Goal: Transaction & Acquisition: Purchase product/service

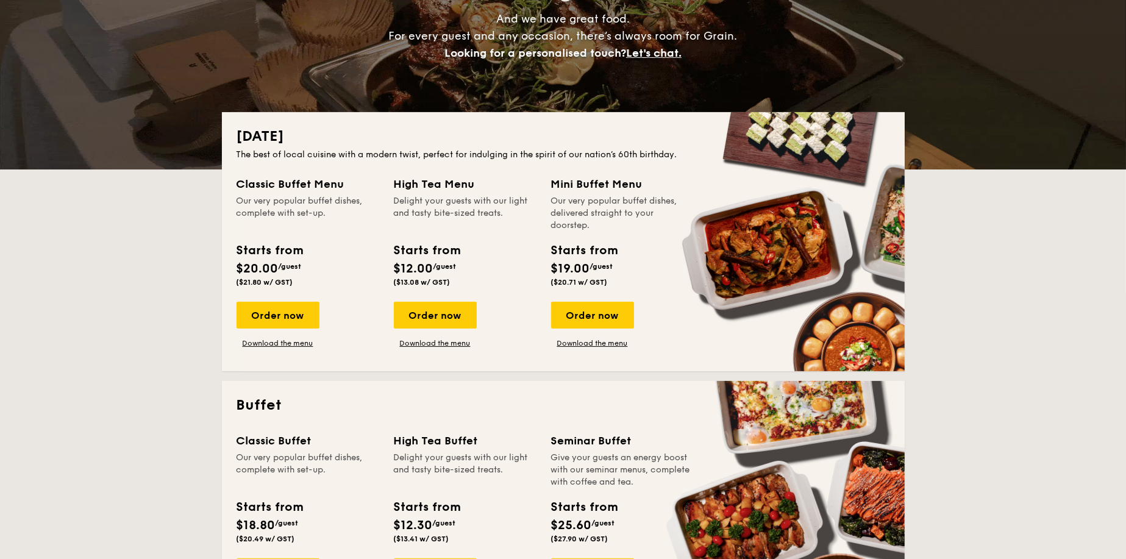
scroll to position [183, 0]
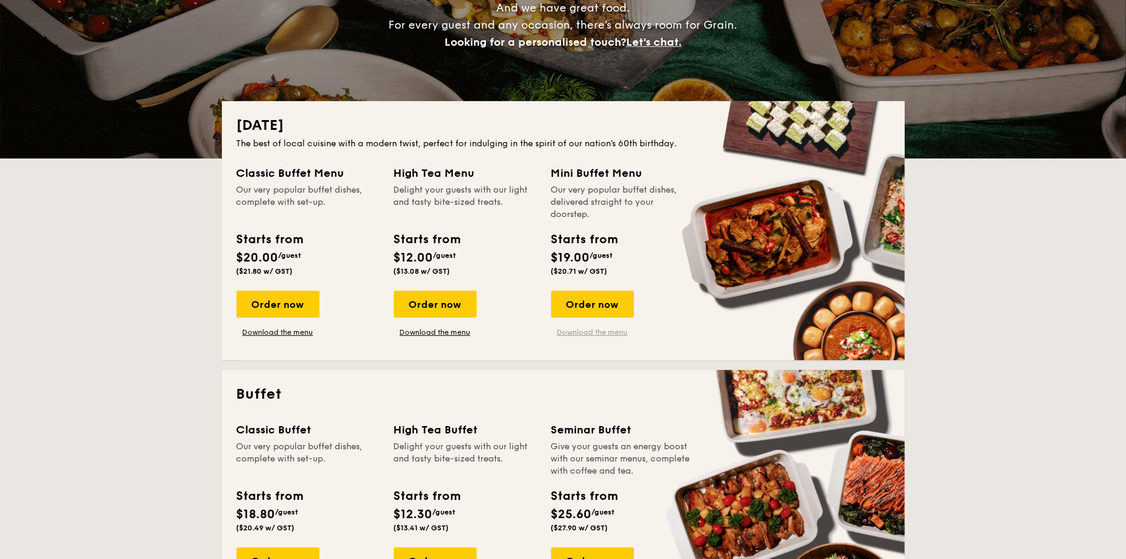
click at [564, 329] on link "Download the menu" at bounding box center [592, 332] width 83 height 10
click at [429, 329] on link "Download the menu" at bounding box center [435, 332] width 83 height 10
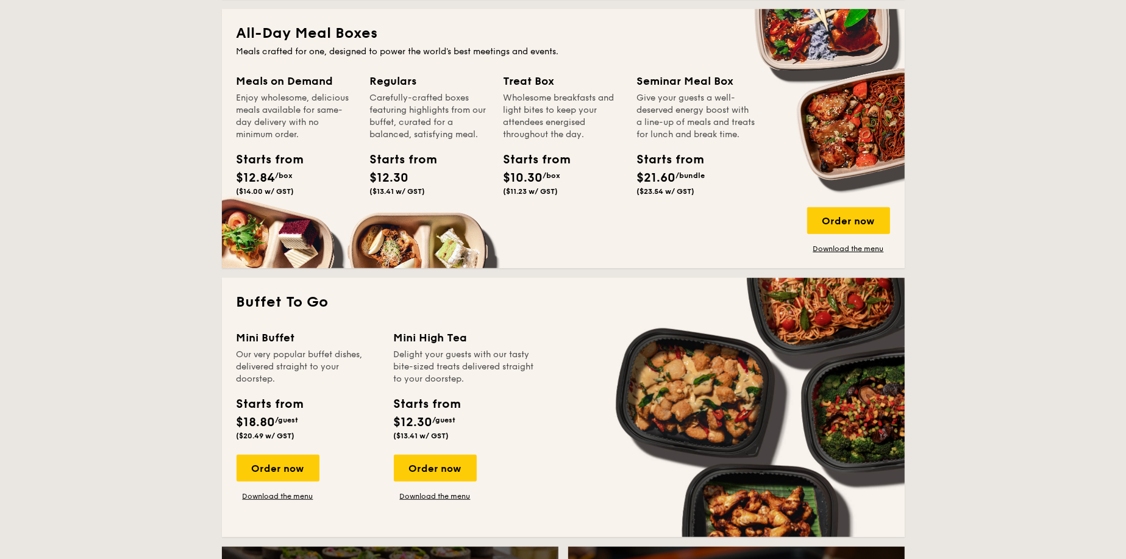
scroll to position [914, 0]
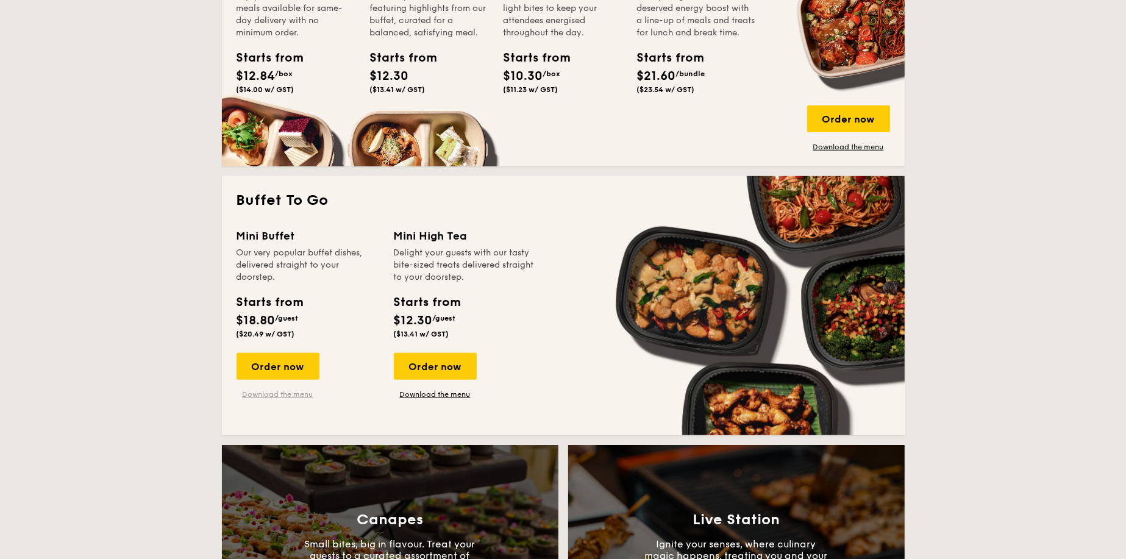
click at [281, 398] on link "Download the menu" at bounding box center [278, 395] width 83 height 10
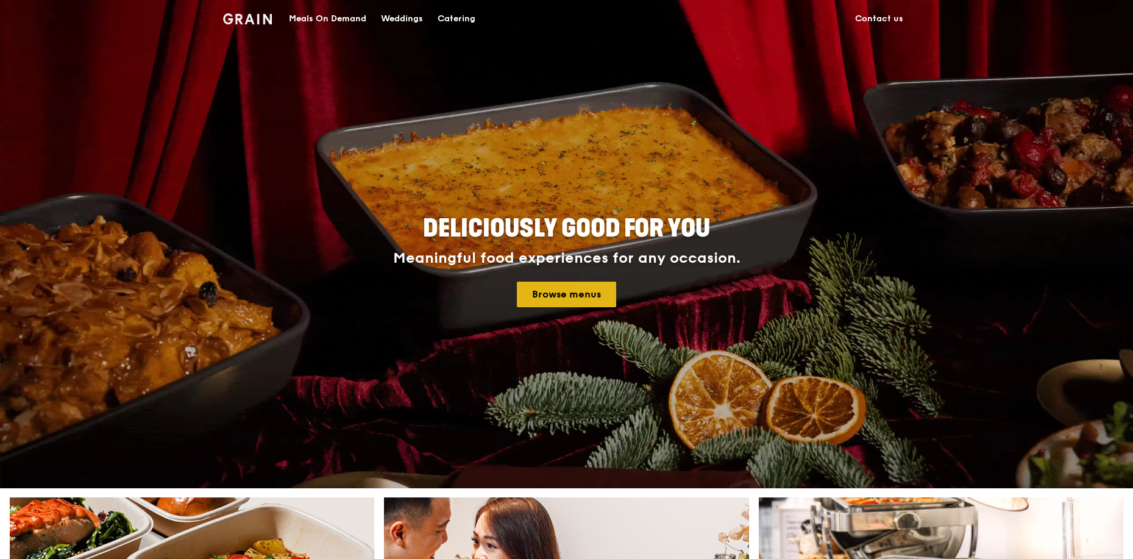
click at [550, 303] on link "Browse menus" at bounding box center [566, 295] width 99 height 26
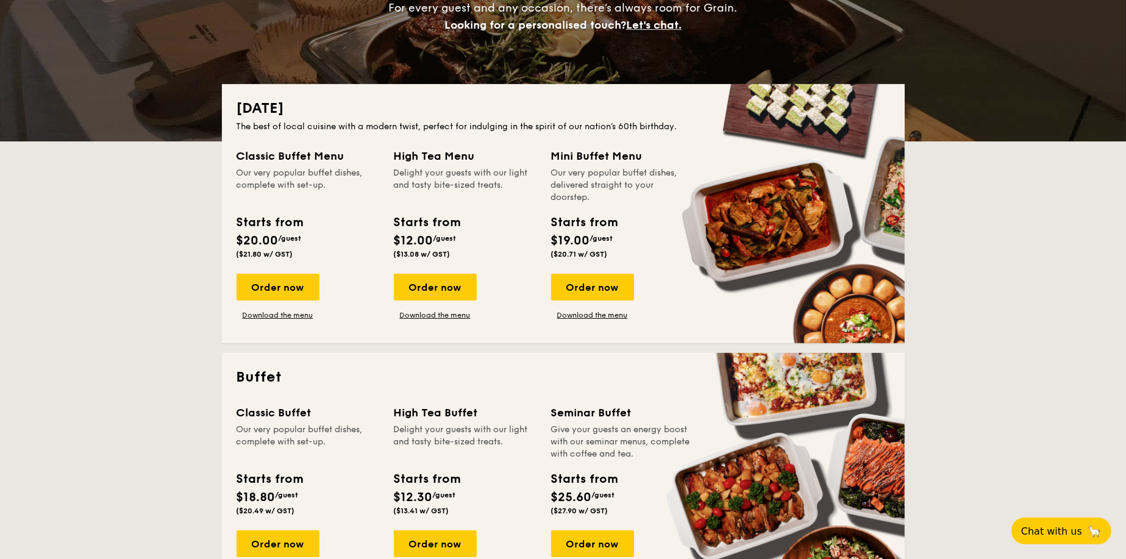
scroll to position [305, 0]
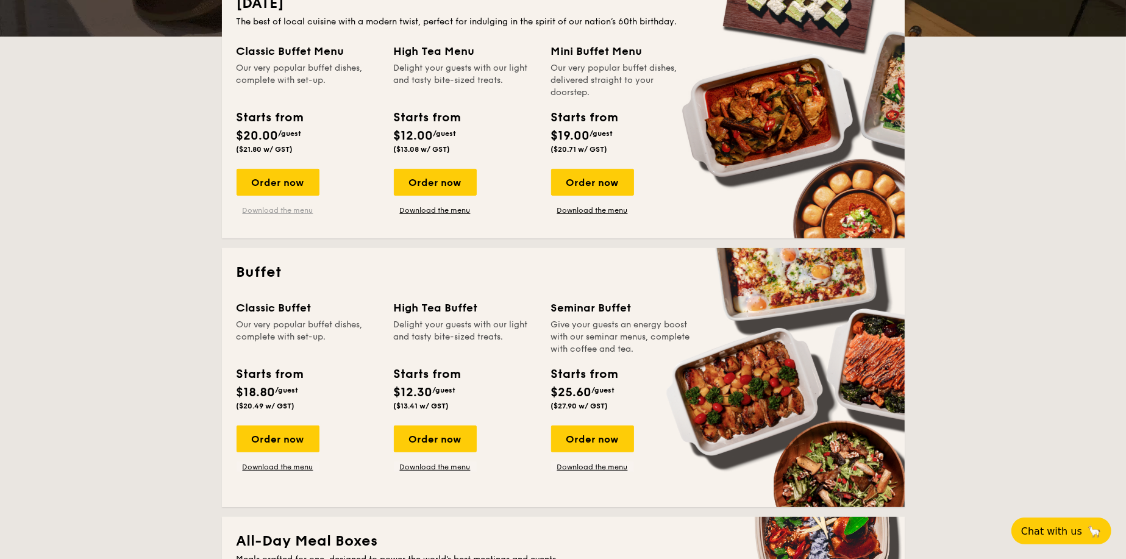
click at [288, 208] on link "Download the menu" at bounding box center [278, 210] width 83 height 10
click at [271, 471] on link "Download the menu" at bounding box center [278, 467] width 83 height 10
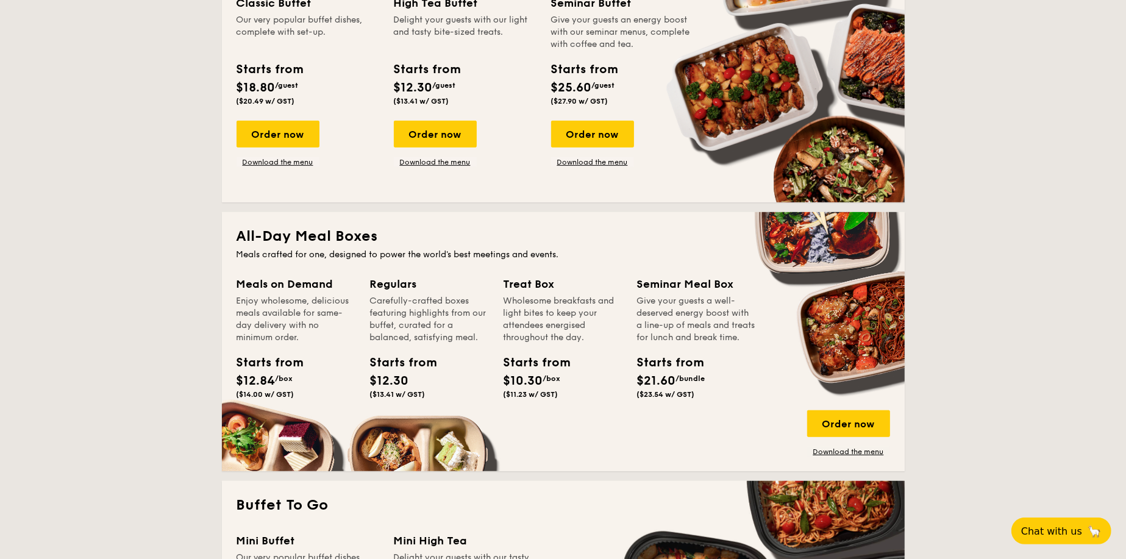
scroll to position [914, 0]
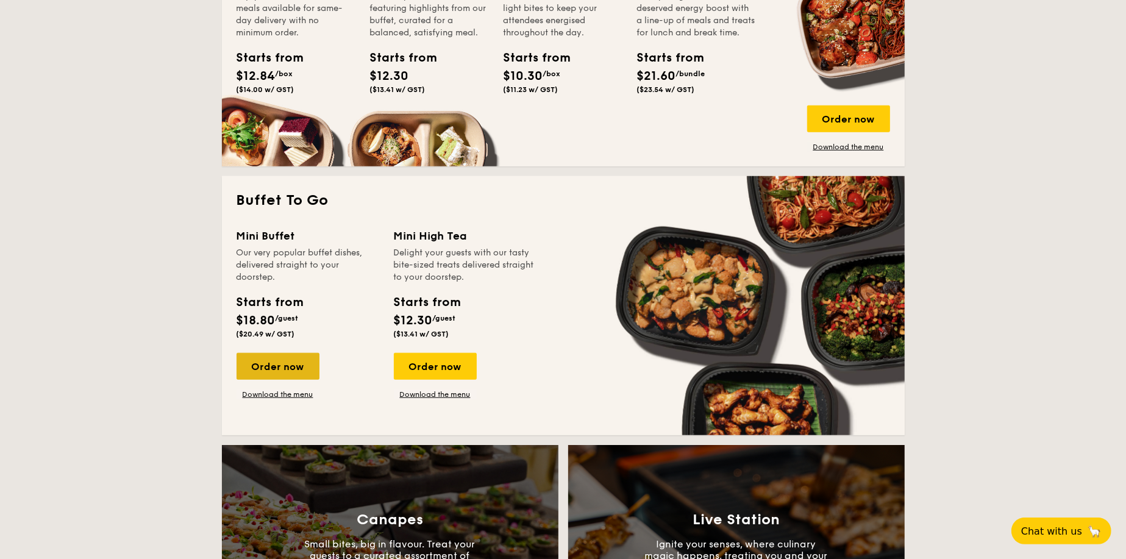
click at [283, 365] on div "Order now" at bounding box center [278, 366] width 83 height 27
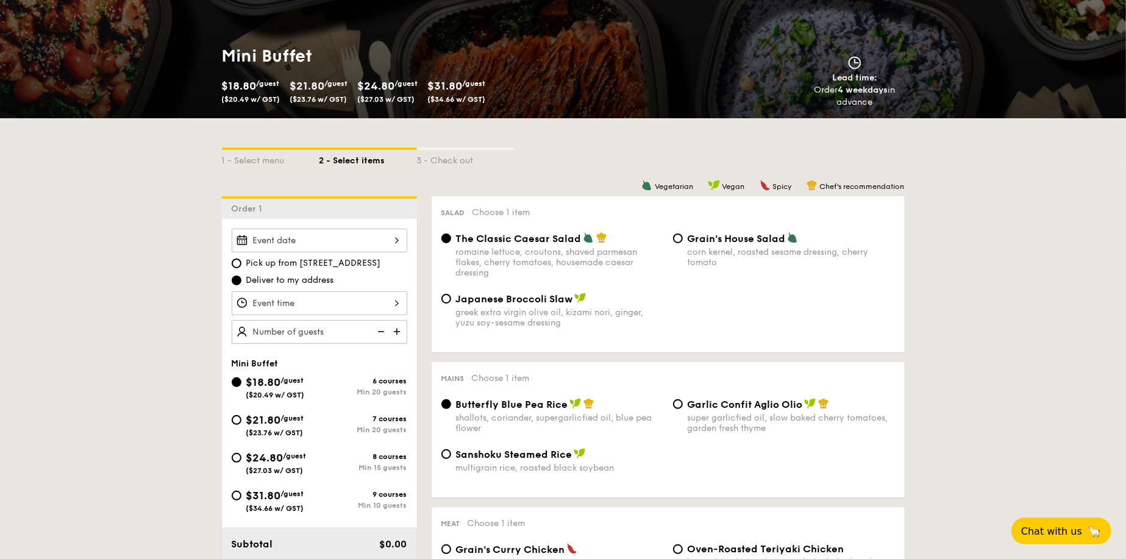
scroll to position [183, 0]
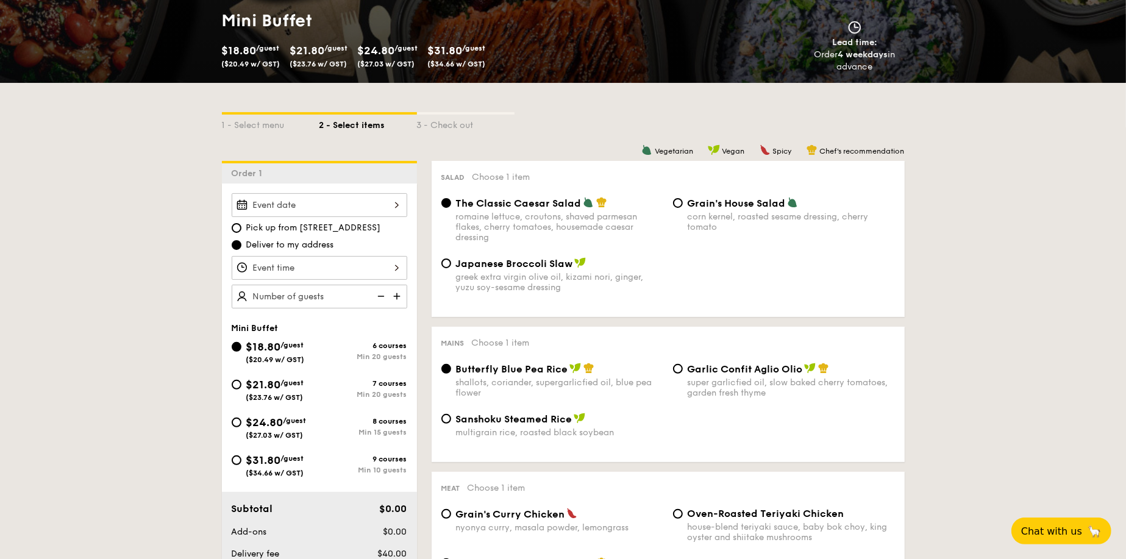
click at [340, 207] on div at bounding box center [320, 205] width 176 height 24
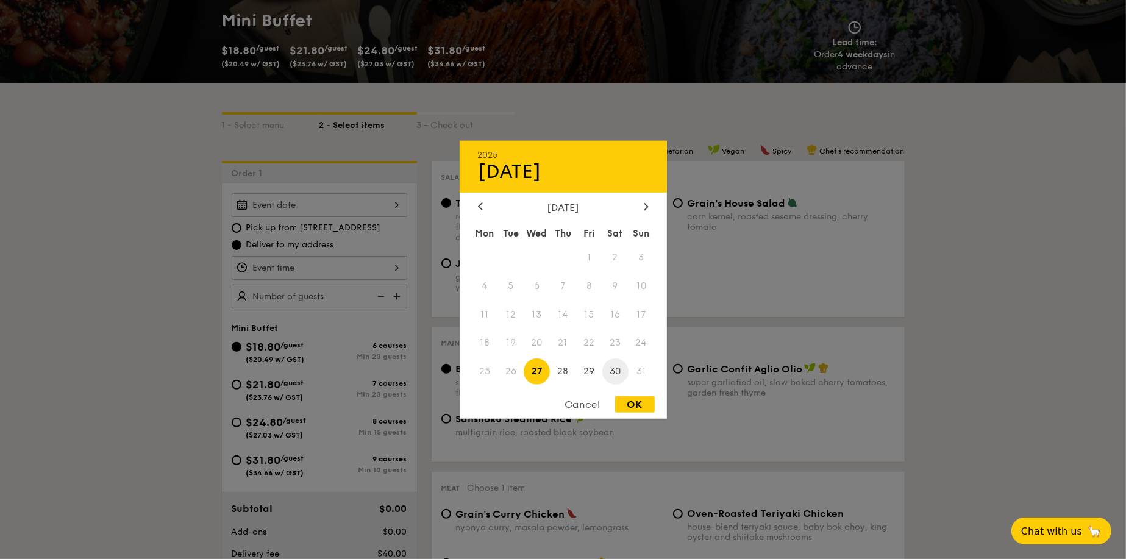
click at [611, 365] on span "30" at bounding box center [615, 371] width 26 height 26
click at [618, 405] on div "OK" at bounding box center [635, 404] width 40 height 16
type input "Aug 30, 2025"
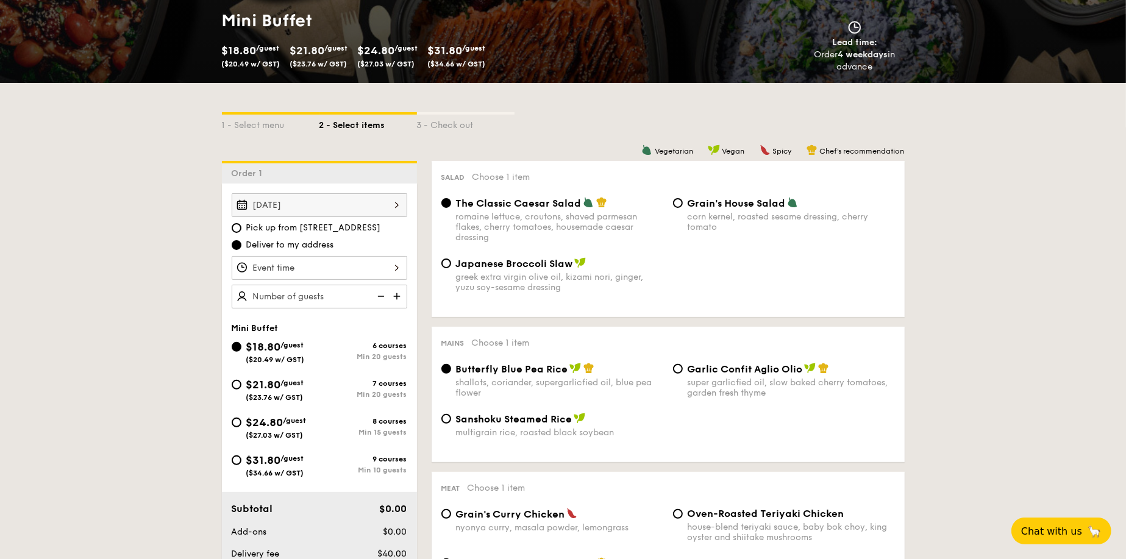
click at [294, 263] on div at bounding box center [320, 268] width 176 height 24
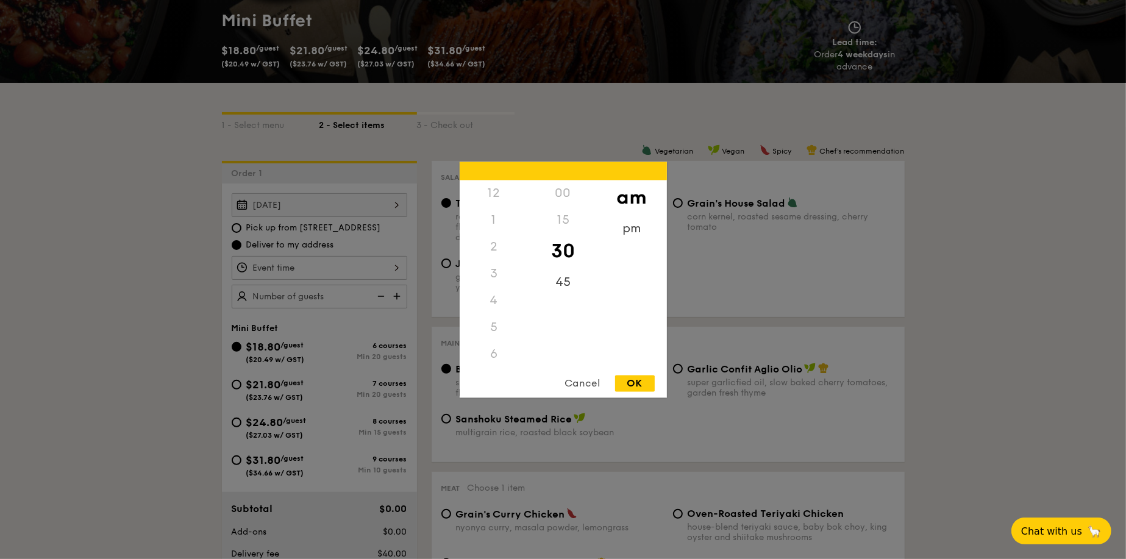
scroll to position [134, 0]
click at [611, 231] on div "pm" at bounding box center [631, 232] width 69 height 35
click at [488, 198] on div "5" at bounding box center [494, 197] width 69 height 35
click at [624, 378] on div "OK" at bounding box center [635, 383] width 40 height 16
type input "5:30PM"
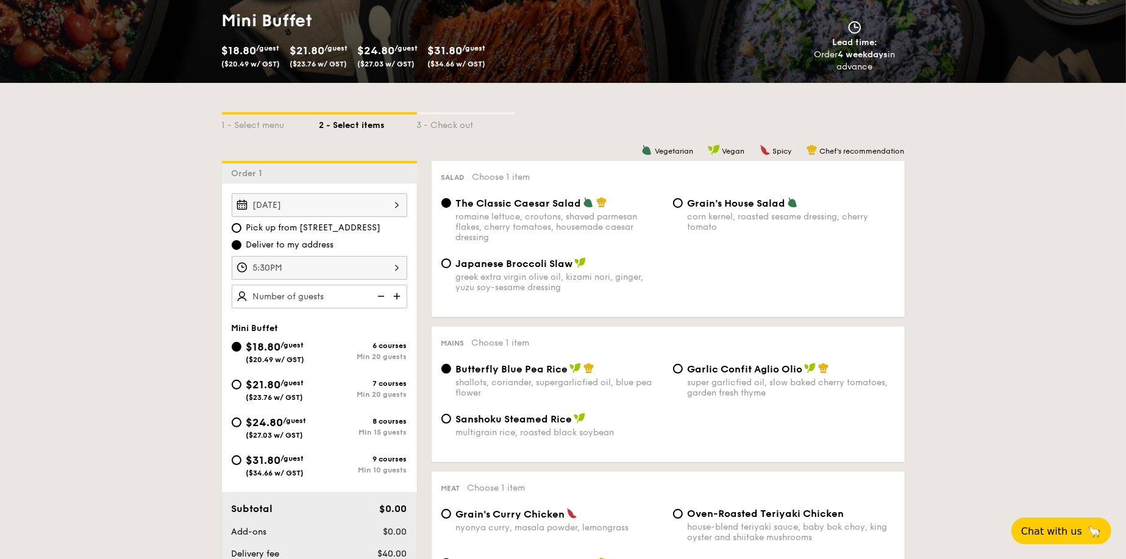
click at [394, 294] on img at bounding box center [398, 296] width 18 height 23
type input "20 guests"
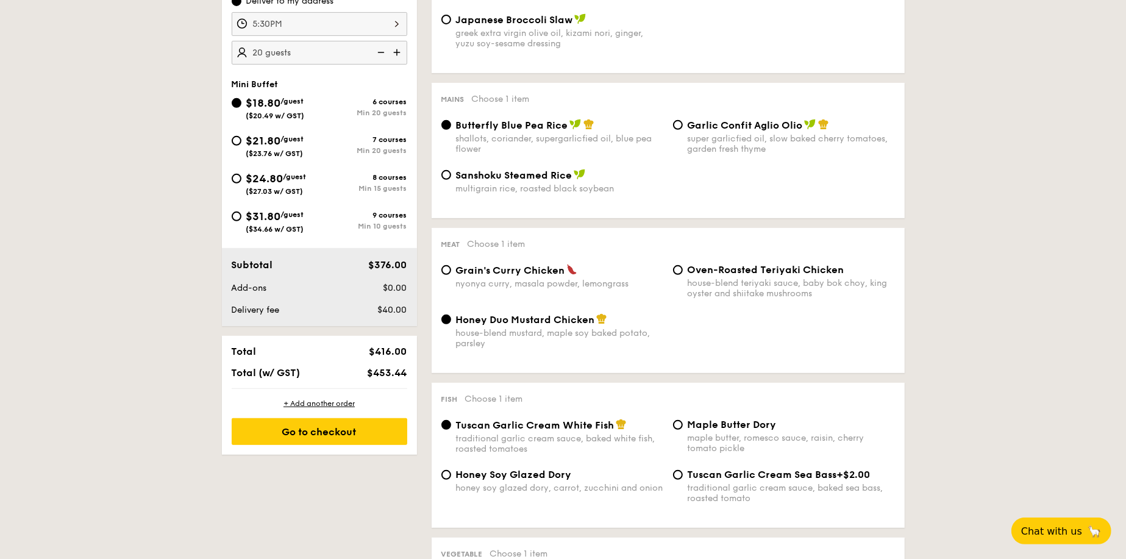
scroll to position [366, 0]
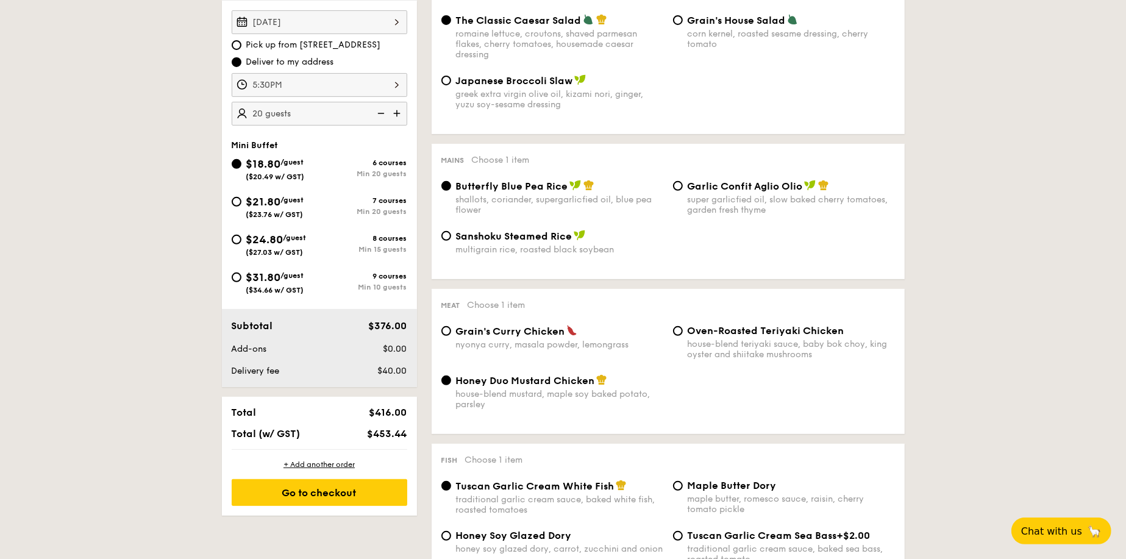
click at [241, 201] on div "$21.80 /guest ($23.76 w/ GST)" at bounding box center [276, 206] width 88 height 26
click at [241, 201] on input "$21.80 /guest ($23.76 w/ GST) 7 courses Min 20 guests" at bounding box center [237, 202] width 10 height 10
radio input "true"
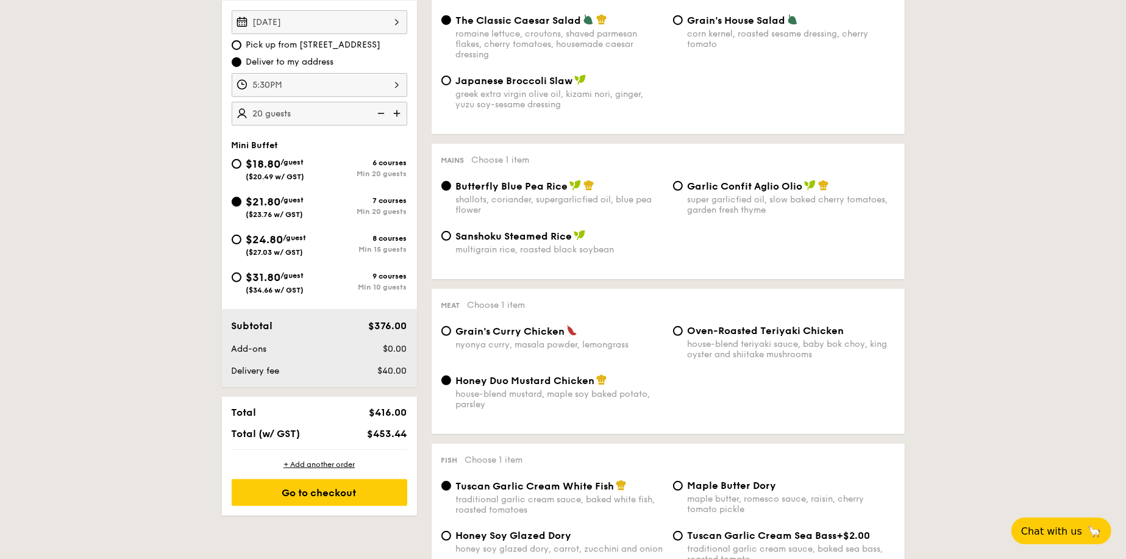
radio input "false"
radio input "true"
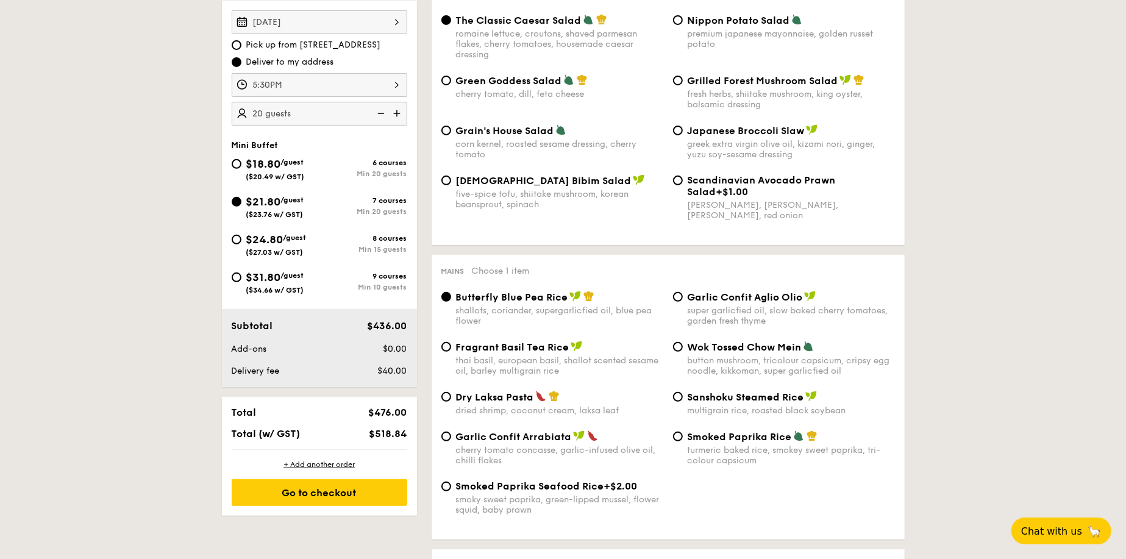
click at [242, 241] on div "$24.80 /guest ($27.03 w/ GST)" at bounding box center [276, 244] width 88 height 26
click at [241, 241] on input "$24.80 /guest ($27.03 w/ GST) 8 courses Min 15 guests" at bounding box center [237, 240] width 10 height 10
radio input "true"
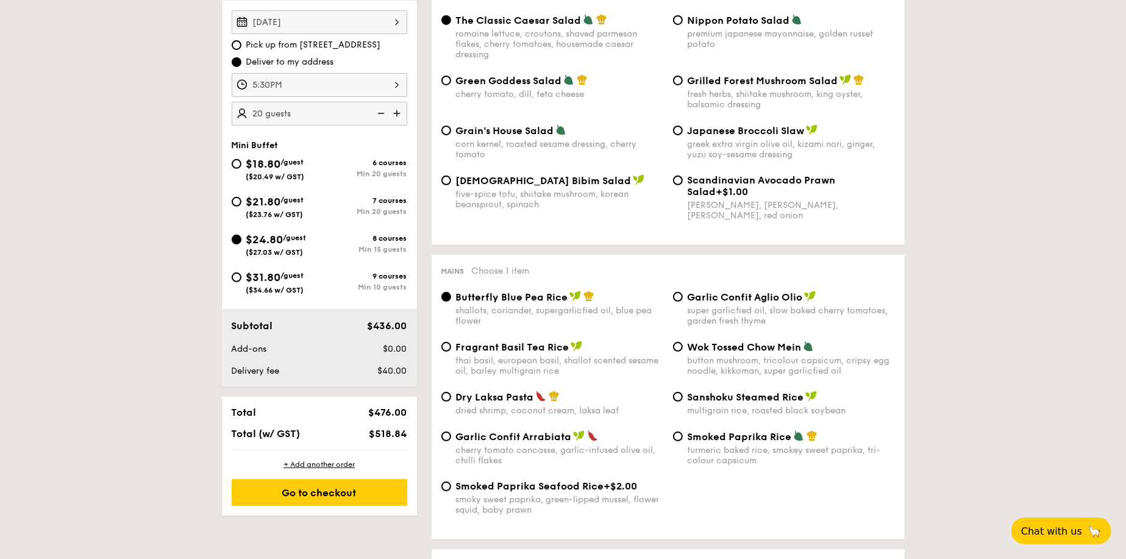
radio input "true"
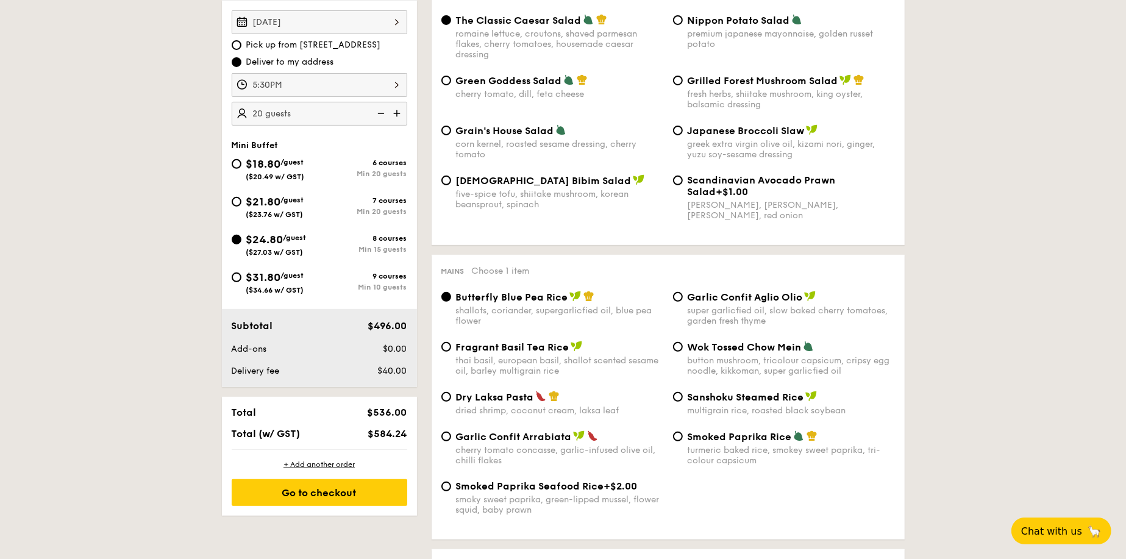
click at [242, 273] on div "$31.80 /guest ($34.66 w/ GST)" at bounding box center [276, 282] width 88 height 26
click at [241, 273] on input "$31.80 /guest ($34.66 w/ GST) 9 courses Min 10 guests" at bounding box center [237, 277] width 10 height 10
radio input "true"
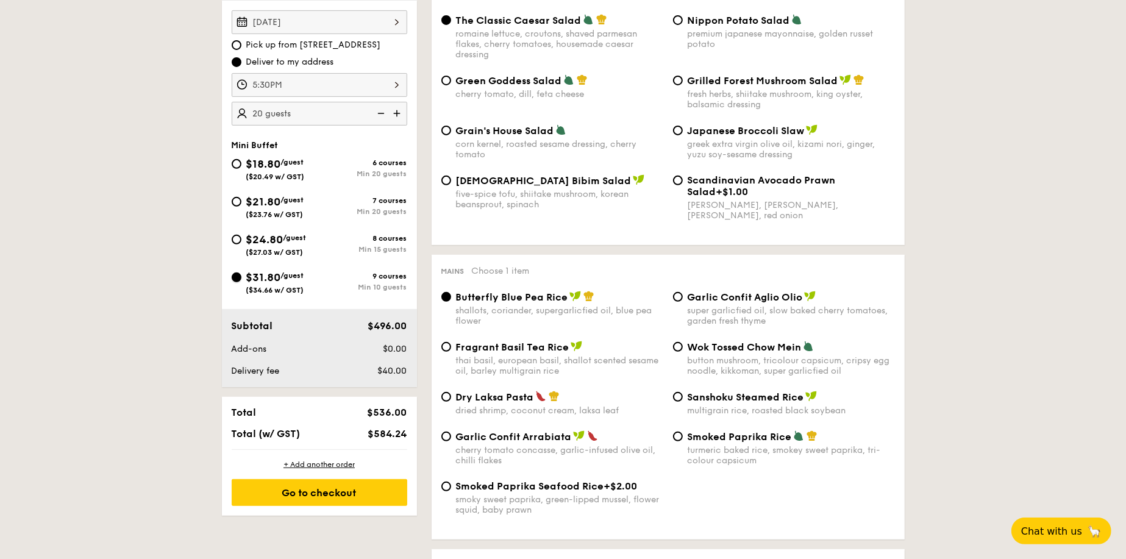
radio input "true"
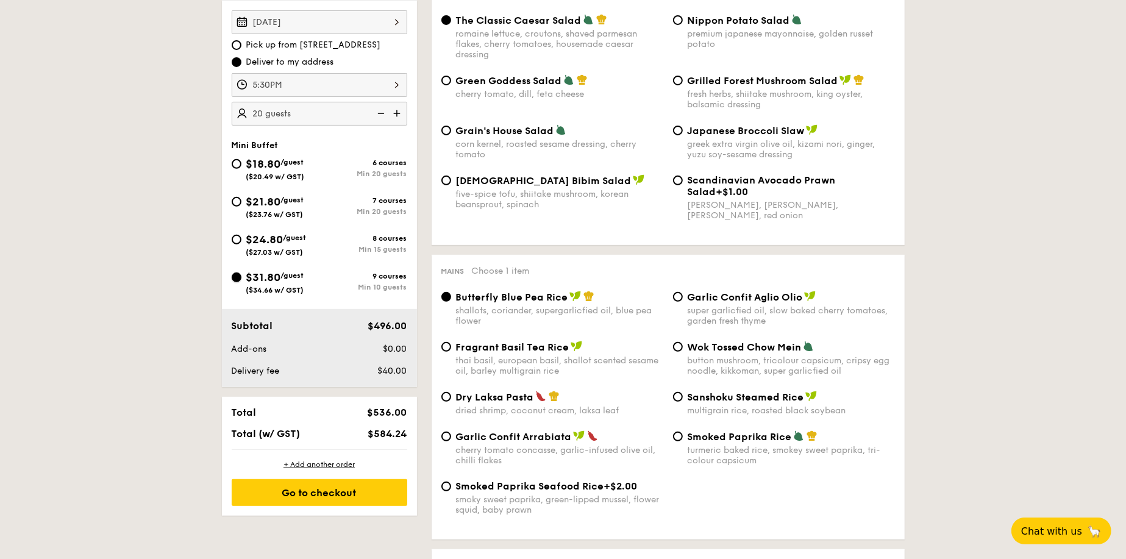
radio input "true"
click at [240, 164] on input "$18.80 /guest ($20.49 w/ GST) 6 courses Min 20 guests" at bounding box center [237, 164] width 10 height 10
radio input "true"
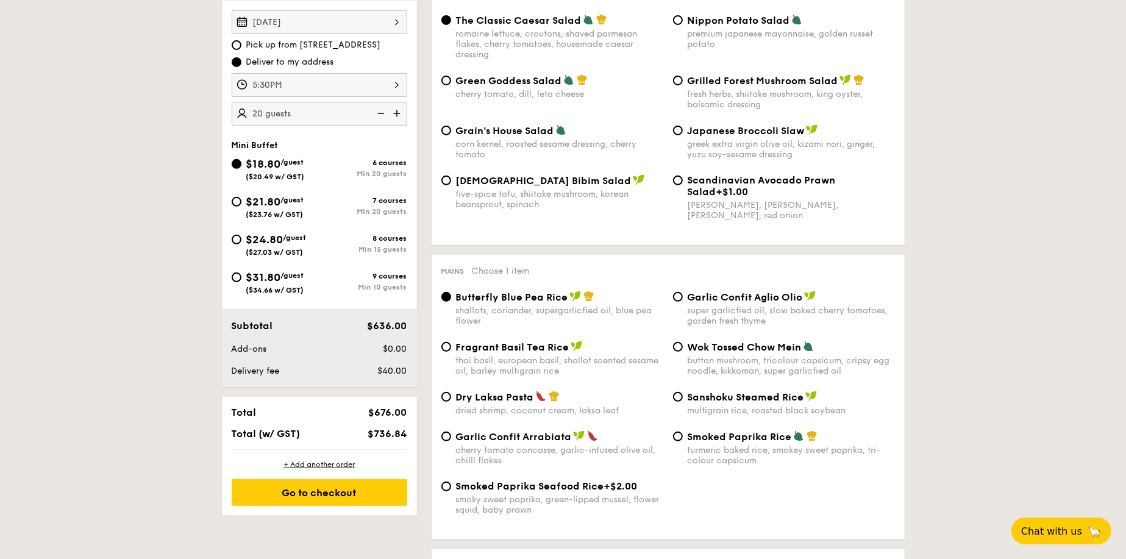
radio input "true"
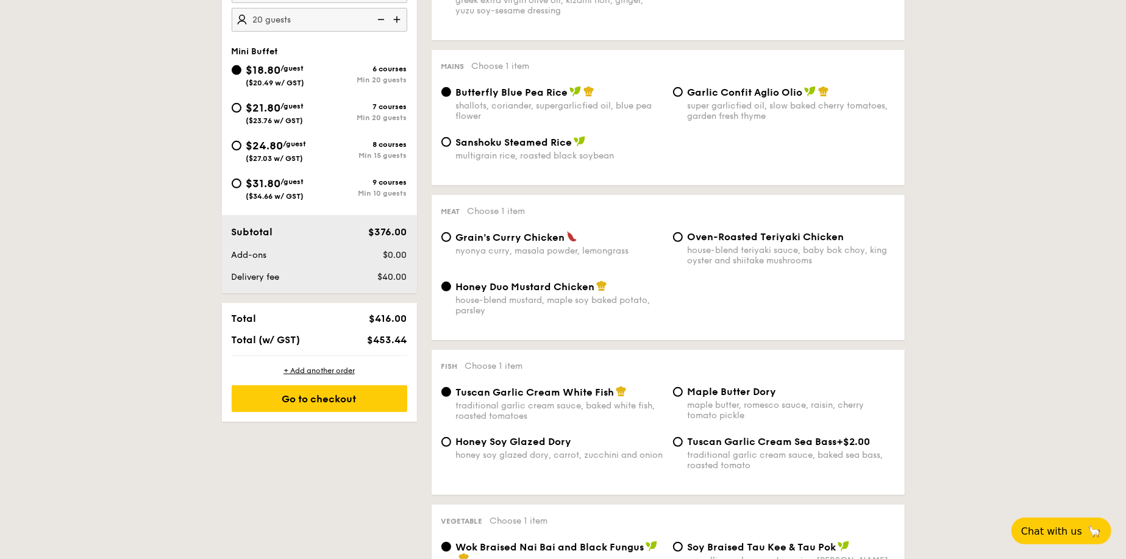
scroll to position [0, 0]
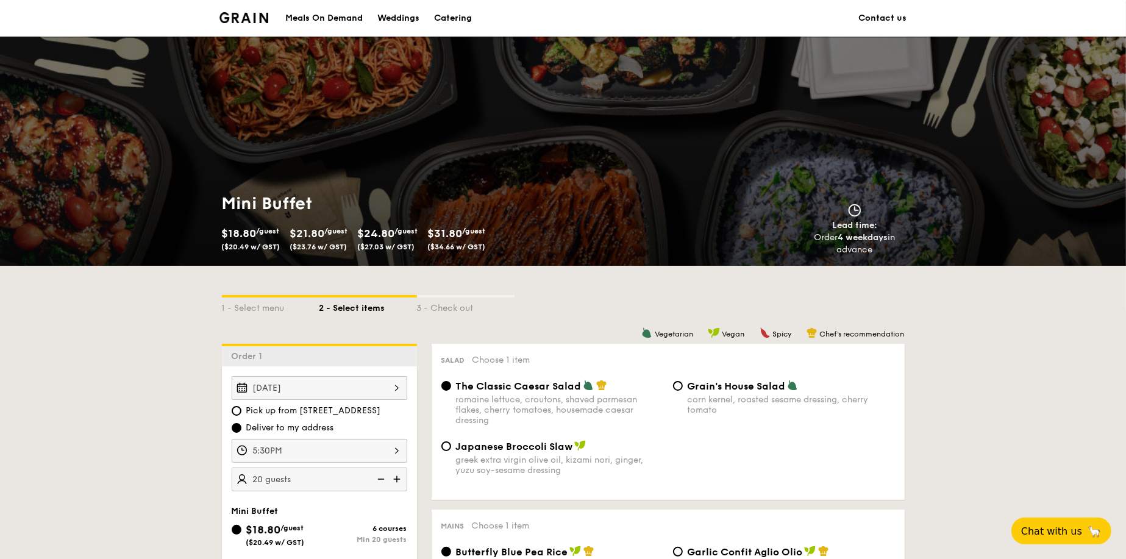
scroll to position [2247, 0]
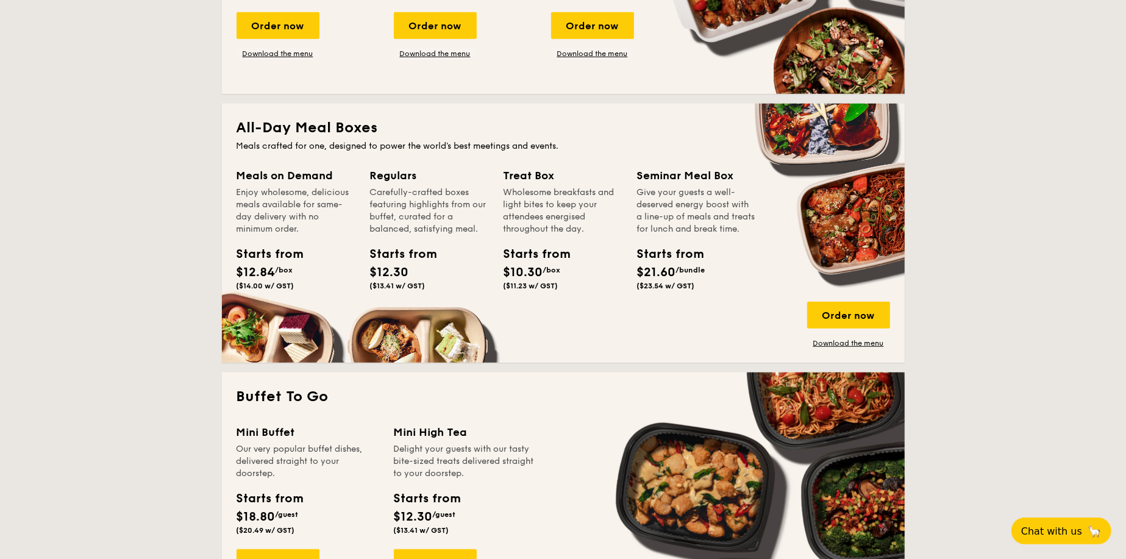
scroll to position [914, 0]
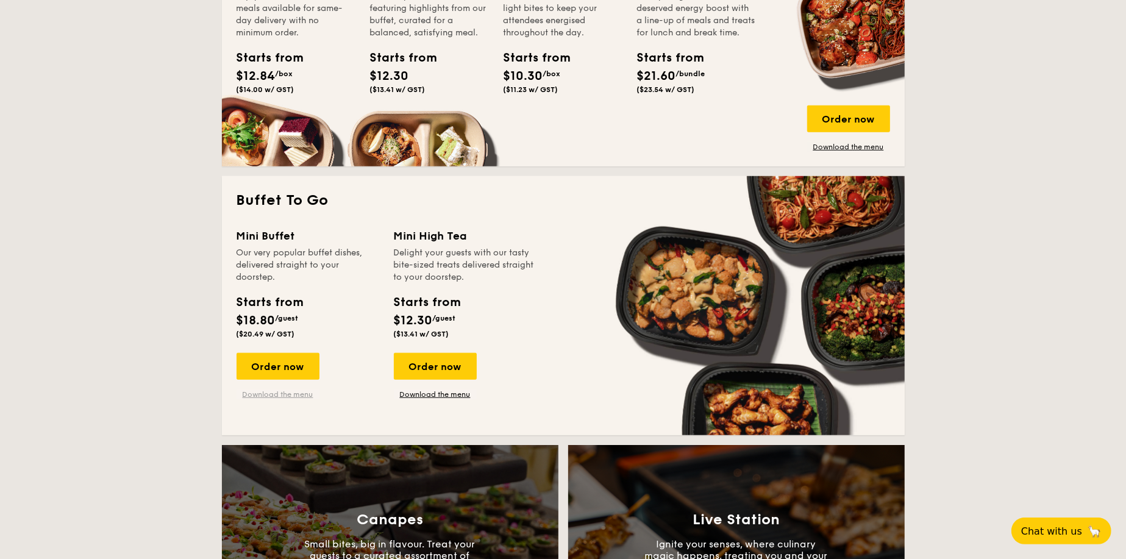
click at [283, 397] on link "Download the menu" at bounding box center [278, 395] width 83 height 10
click at [274, 362] on div "Order now" at bounding box center [278, 366] width 83 height 27
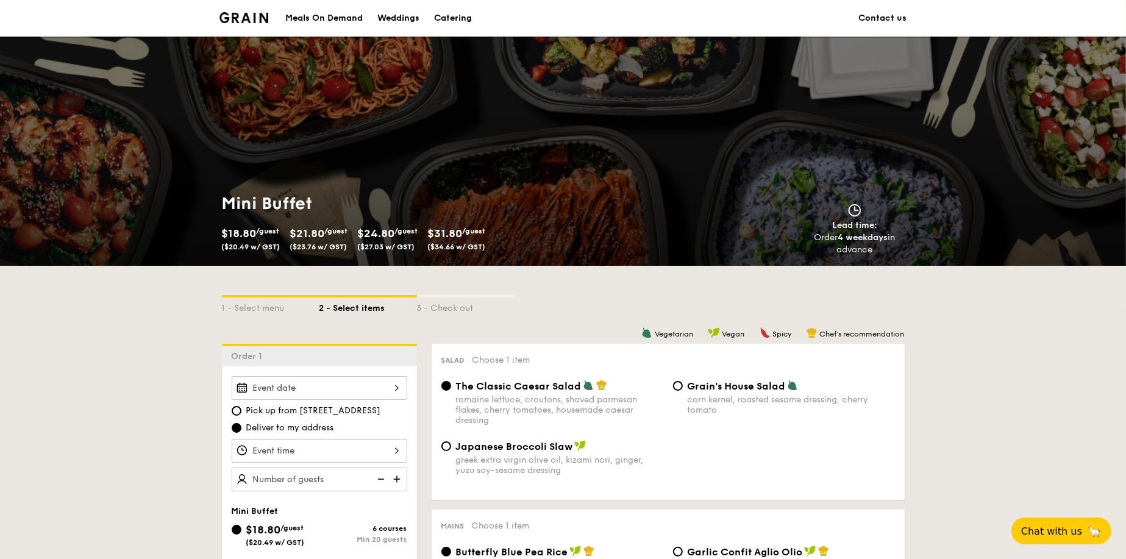
click at [349, 377] on div at bounding box center [320, 388] width 176 height 24
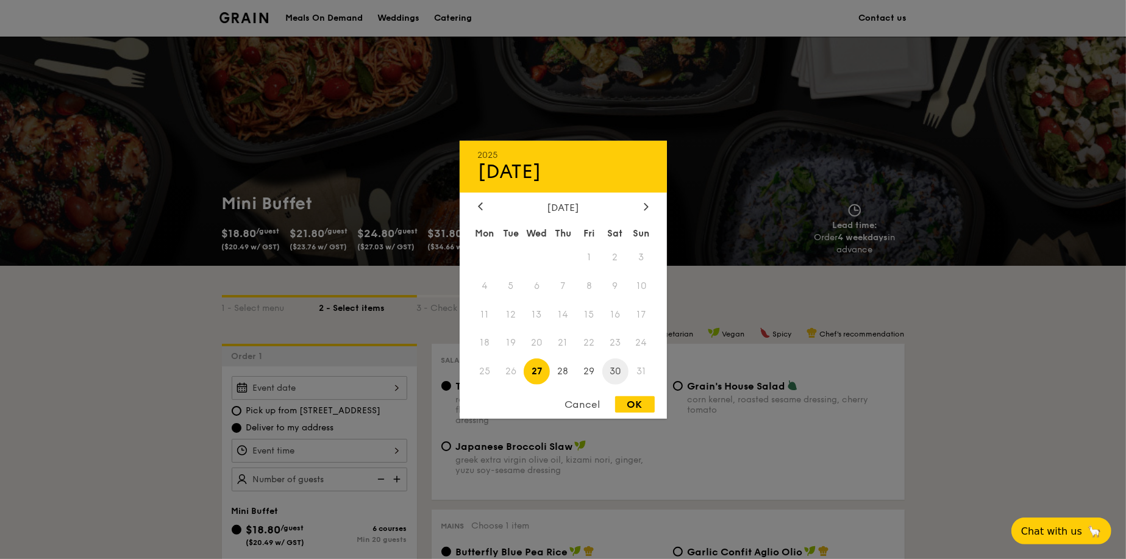
click at [612, 372] on span "30" at bounding box center [615, 371] width 26 height 26
click at [623, 404] on div "OK" at bounding box center [635, 404] width 40 height 16
type input "[DATE]"
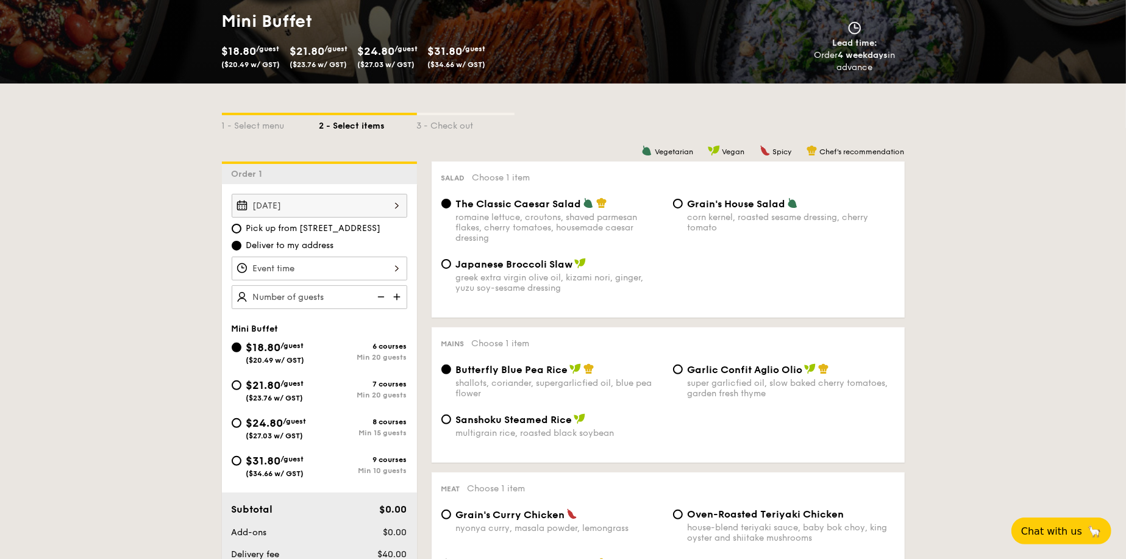
scroll to position [183, 0]
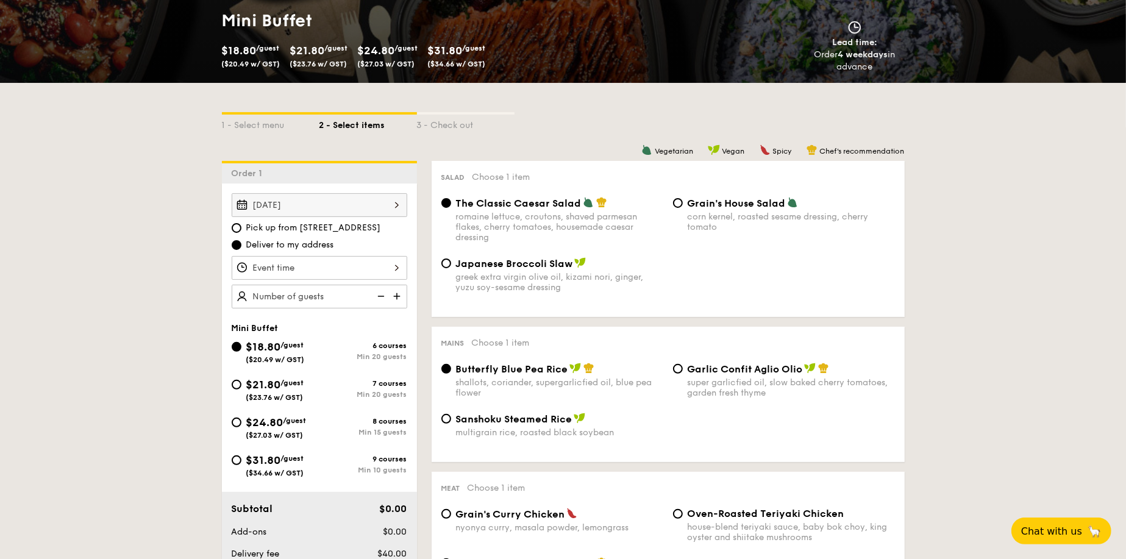
click at [322, 269] on div at bounding box center [320, 268] width 176 height 24
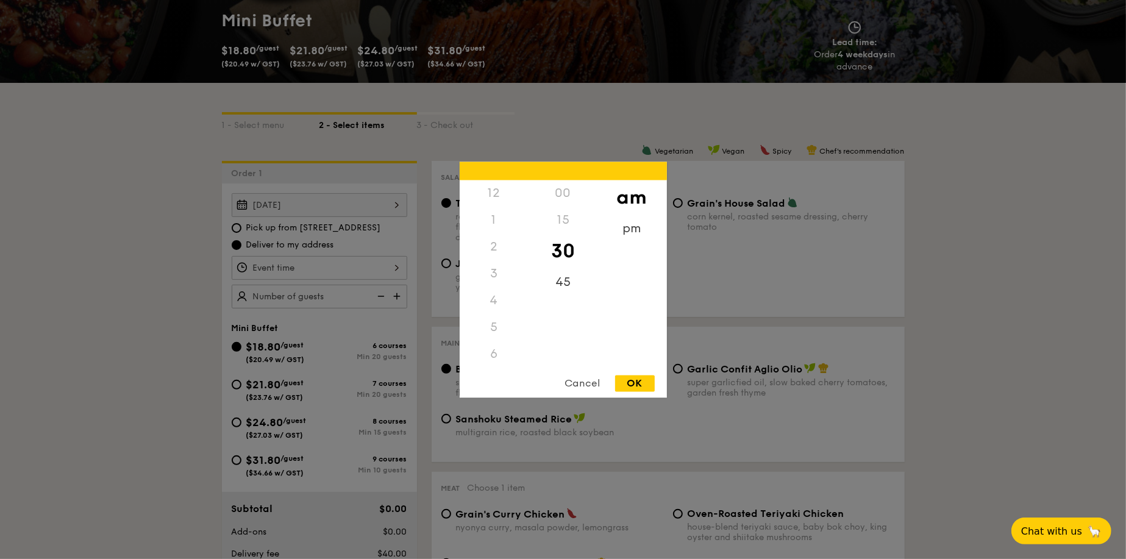
scroll to position [134, 0]
click at [629, 229] on div "pm" at bounding box center [631, 232] width 69 height 35
click at [486, 196] on div "5" at bounding box center [494, 197] width 69 height 35
click at [549, 216] on div "15" at bounding box center [563, 224] width 69 height 35
click at [630, 393] on div "Cancel OK" at bounding box center [563, 386] width 207 height 23
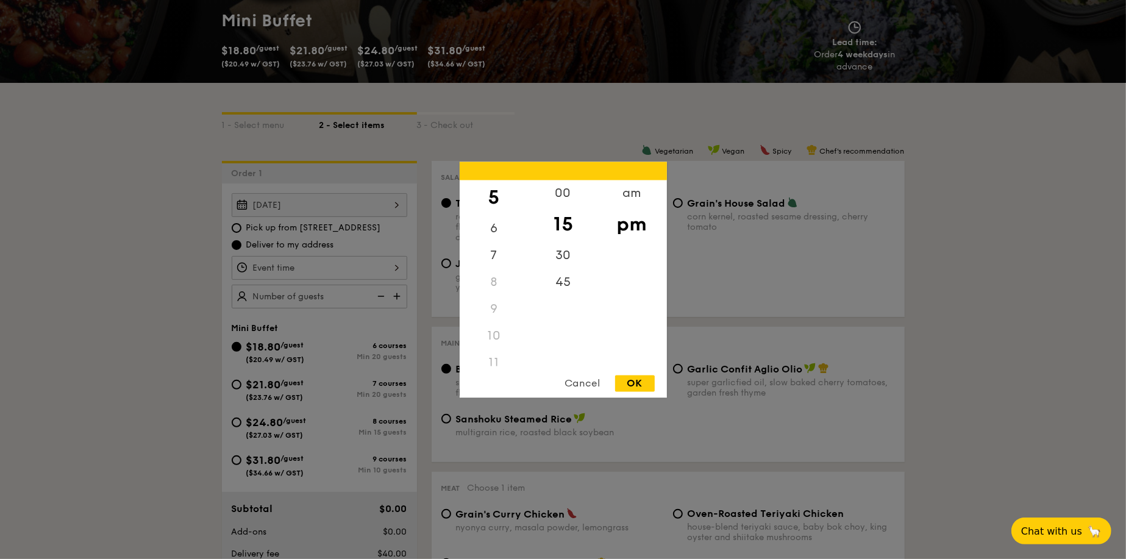
click at [630, 388] on div "OK" at bounding box center [635, 383] width 40 height 16
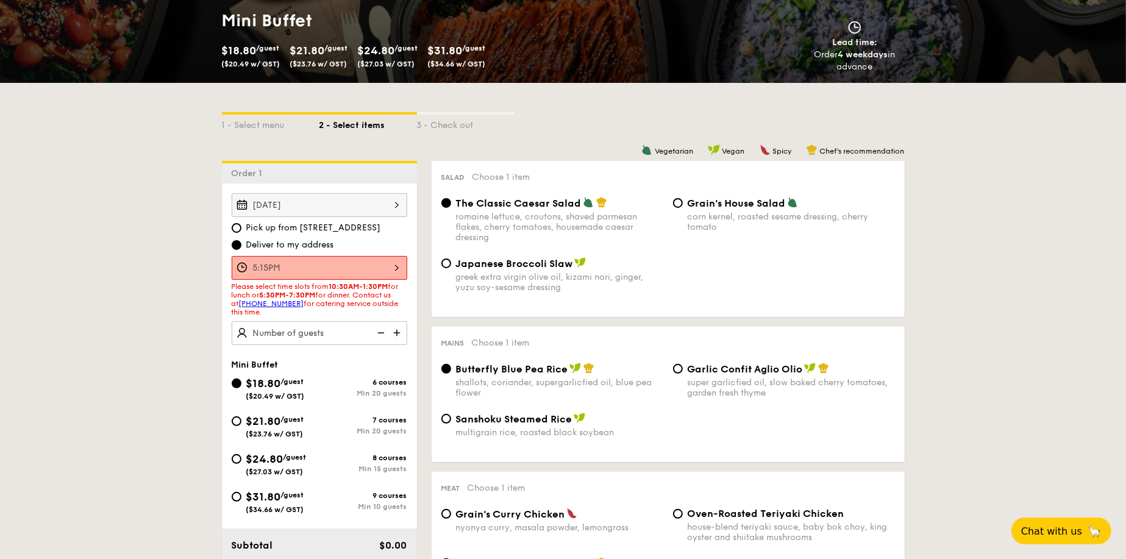
click at [363, 269] on div "5:15PM" at bounding box center [320, 268] width 176 height 24
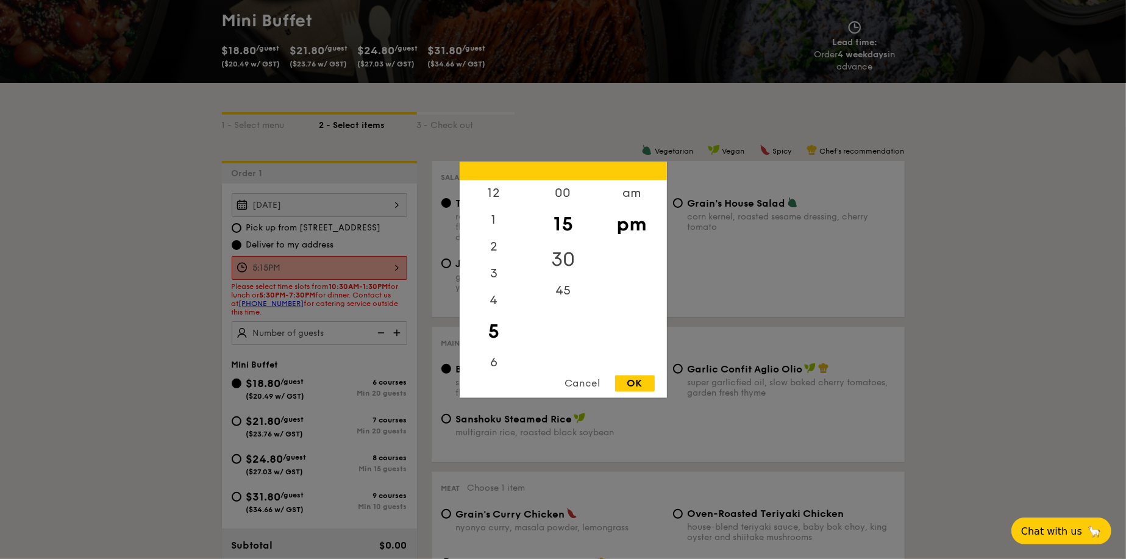
click at [562, 259] on div "30" at bounding box center [563, 259] width 69 height 35
click at [616, 382] on div "OK" at bounding box center [635, 383] width 40 height 16
type input "5:30PM"
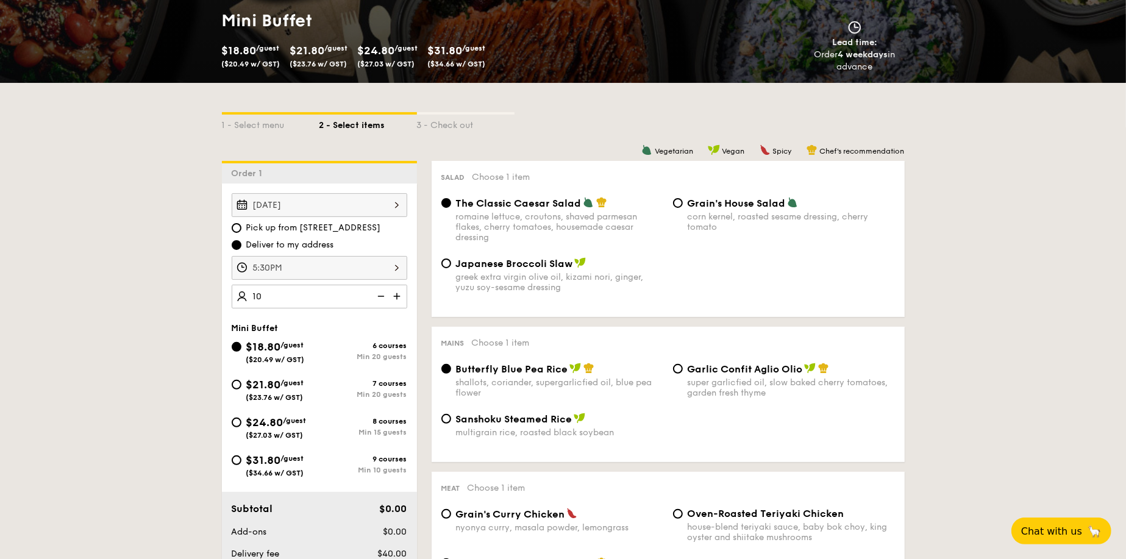
type input "1"
type input "20 guests"
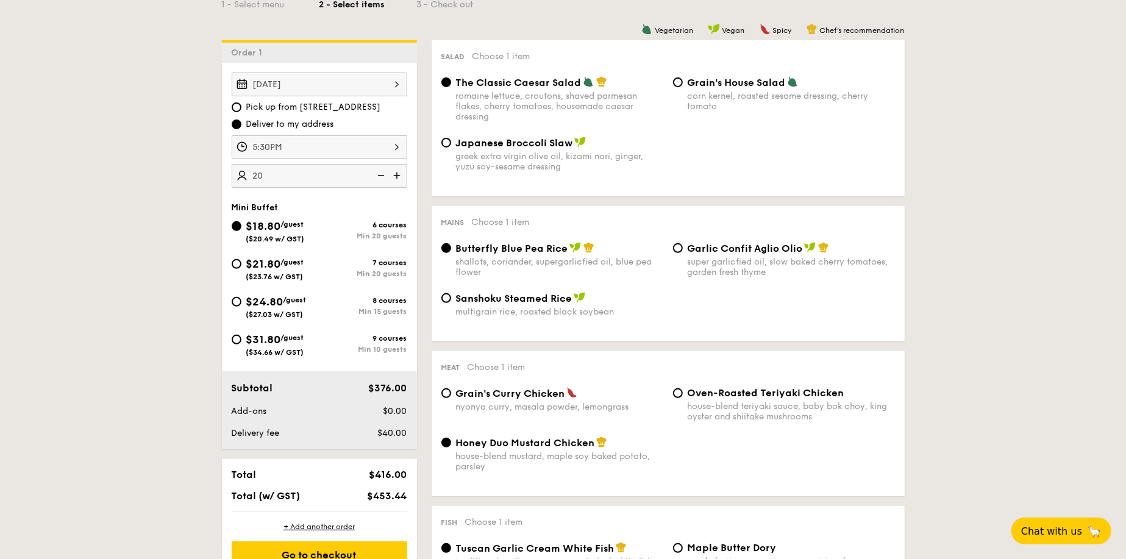
scroll to position [305, 0]
click at [235, 261] on input "$21.80 /guest ($23.76 w/ GST) 7 courses Min 20 guests" at bounding box center [237, 263] width 10 height 10
radio input "true"
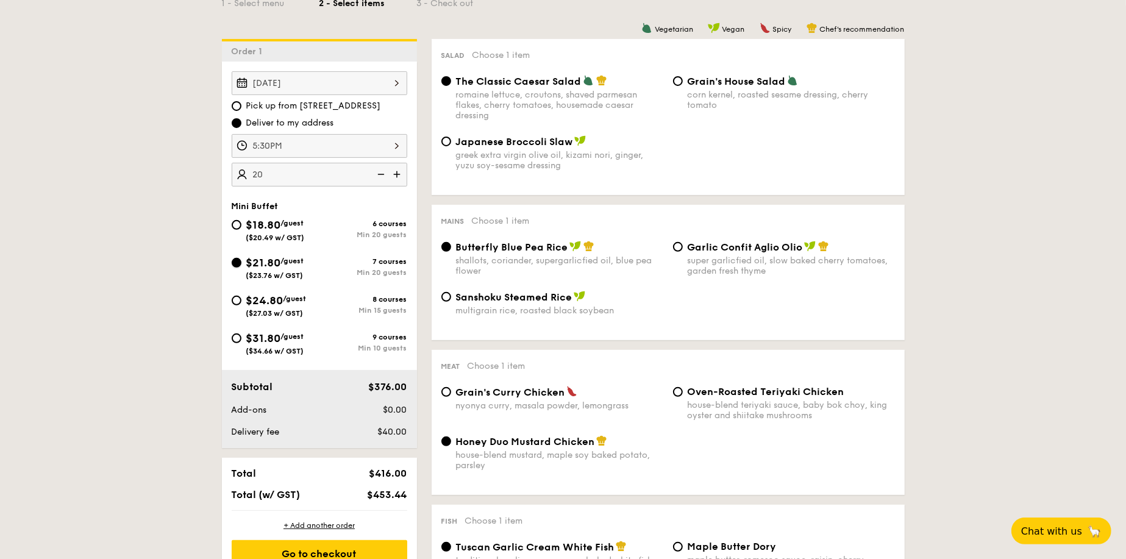
radio input "false"
radio input "true"
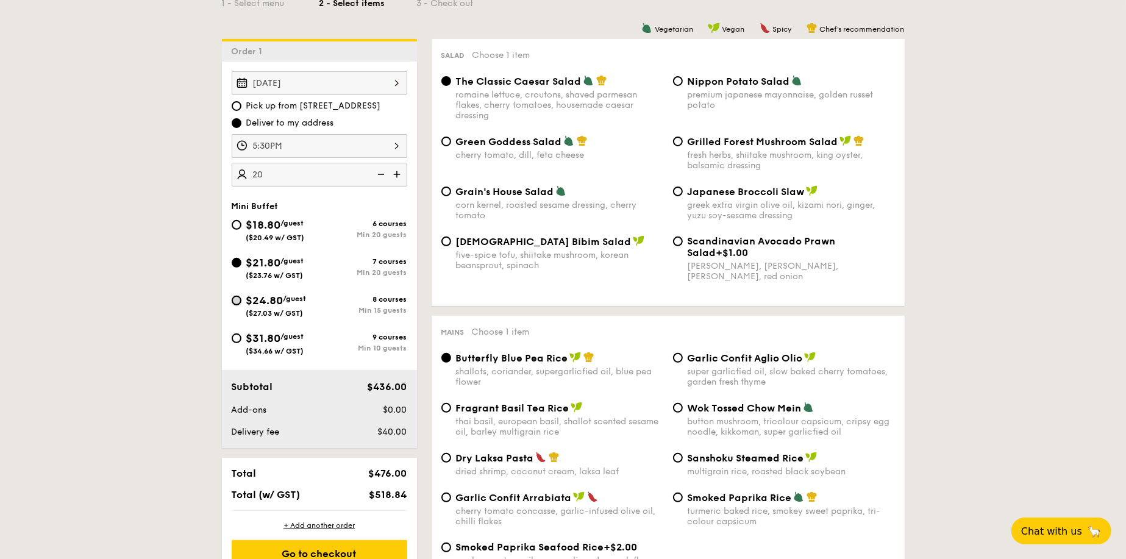
click at [237, 299] on input "$24.80 /guest ($27.03 w/ GST) 8 courses Min 15 guests" at bounding box center [237, 301] width 10 height 10
radio input "true"
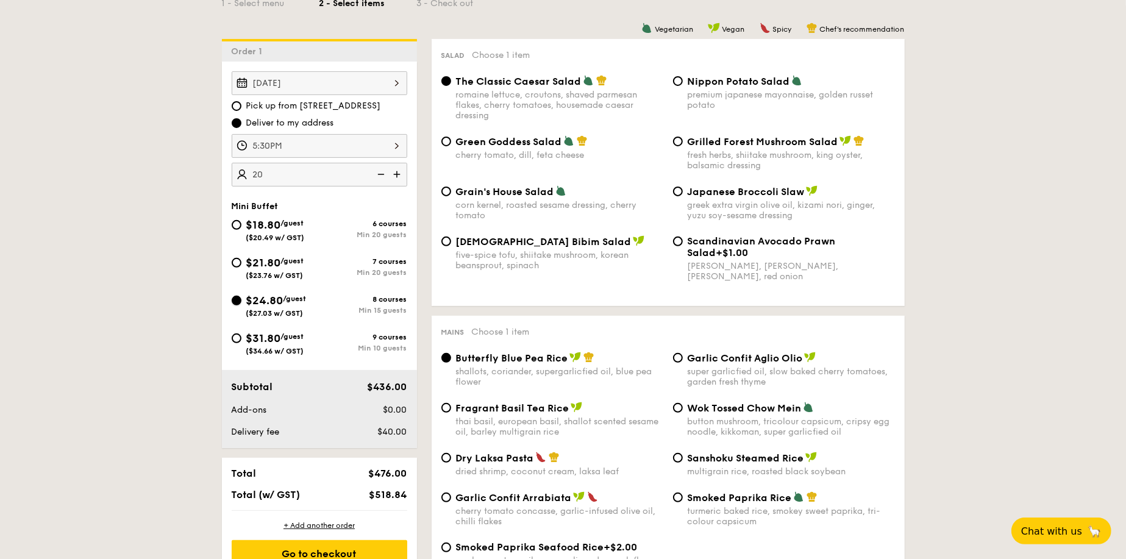
radio input "true"
click at [234, 336] on input "$31.80 /guest ($34.66 w/ GST) 9 courses Min 10 guests" at bounding box center [237, 338] width 10 height 10
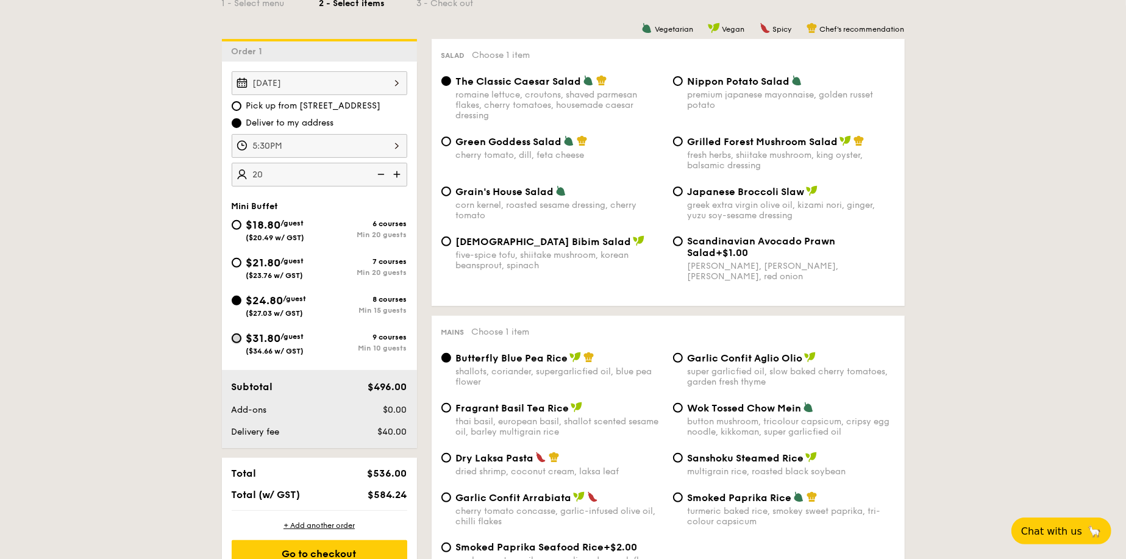
radio input "true"
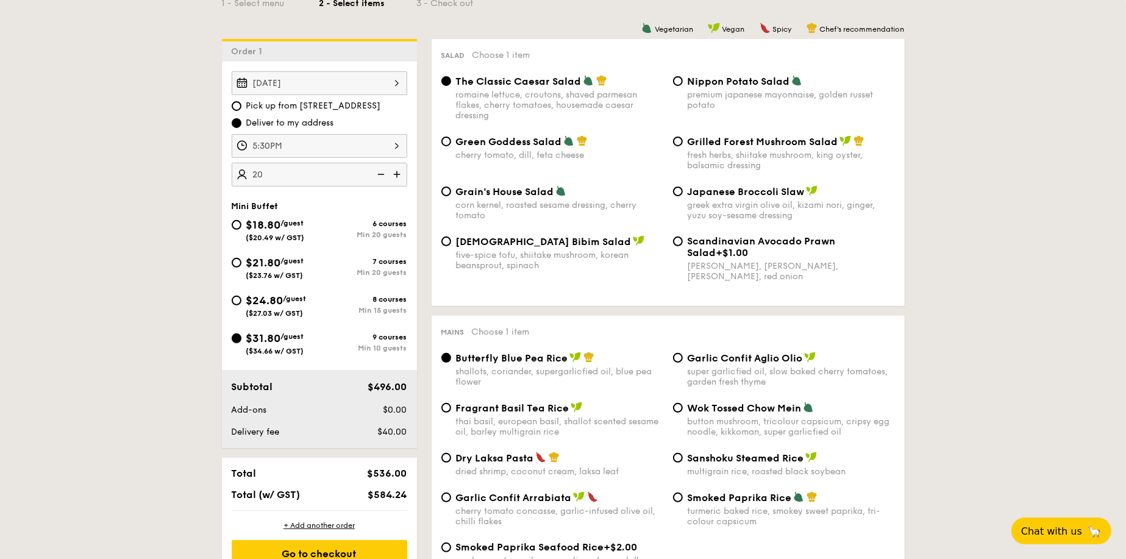
radio input "true"
click at [237, 297] on input "$24.80 /guest ($27.03 w/ GST) 8 courses Min 15 guests" at bounding box center [237, 301] width 10 height 10
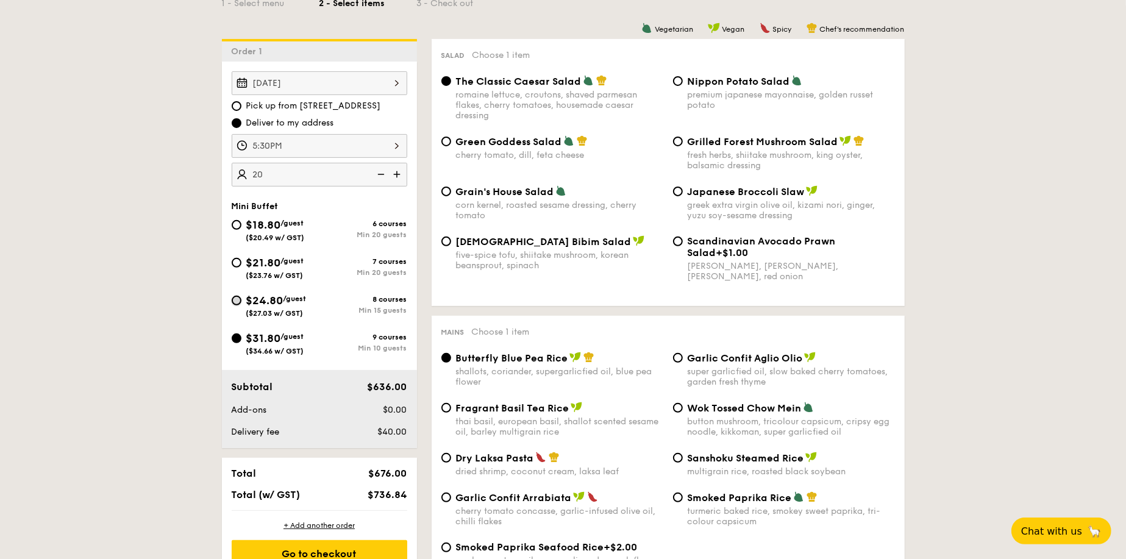
radio input "true"
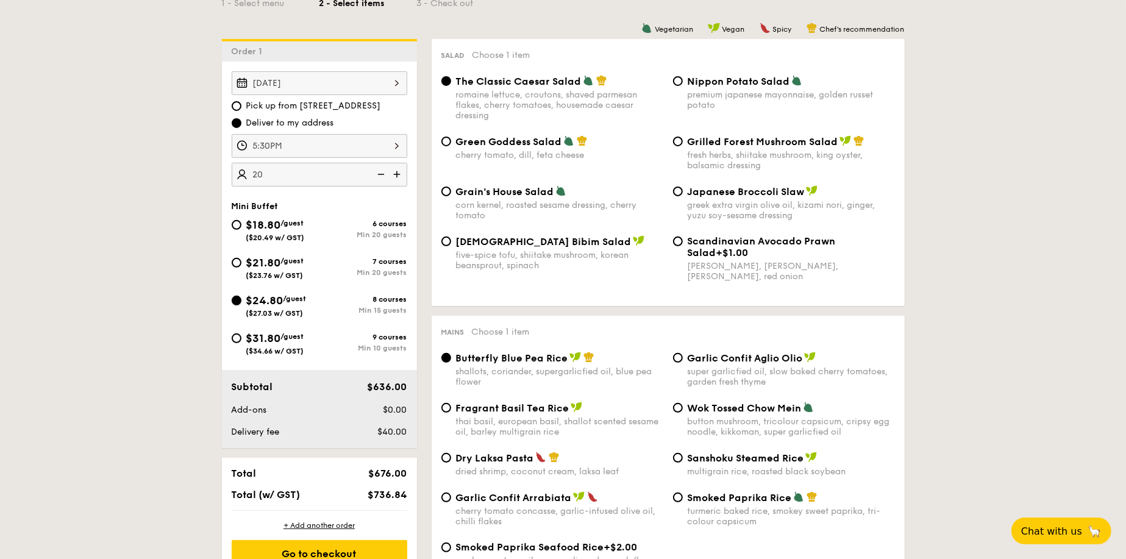
radio input "true"
click at [234, 268] on div "$21.80 /guest ($23.76 w/ GST)" at bounding box center [276, 267] width 88 height 26
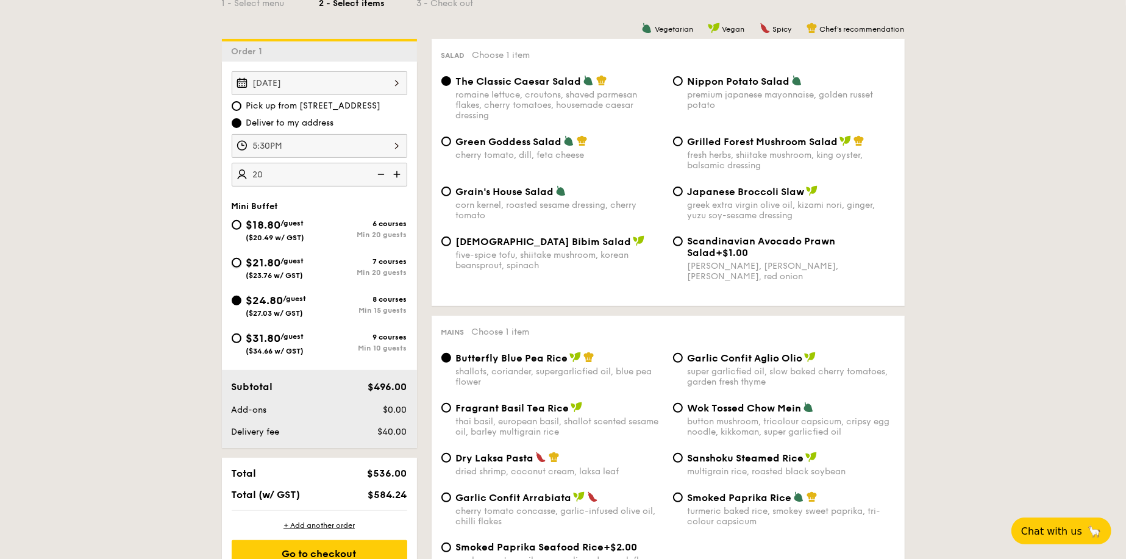
click at [234, 268] on input "$21.80 /guest ($23.76 w/ GST) 7 courses Min 20 guests" at bounding box center [237, 263] width 10 height 10
radio input "true"
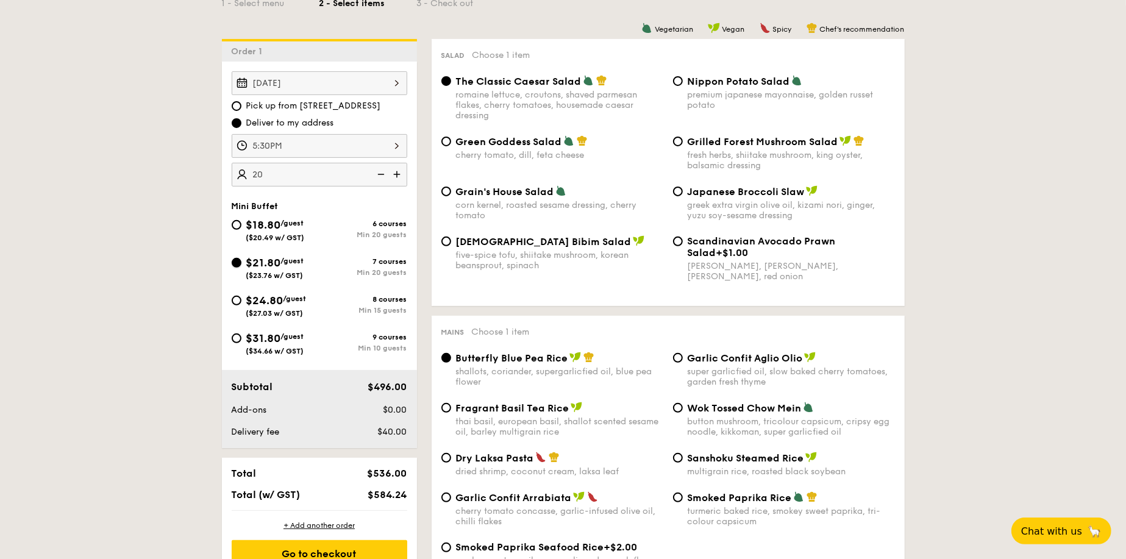
radio input "true"
click at [234, 221] on input "$18.80 /guest ($20.49 w/ GST) 6 courses Min 20 guests" at bounding box center [237, 225] width 10 height 10
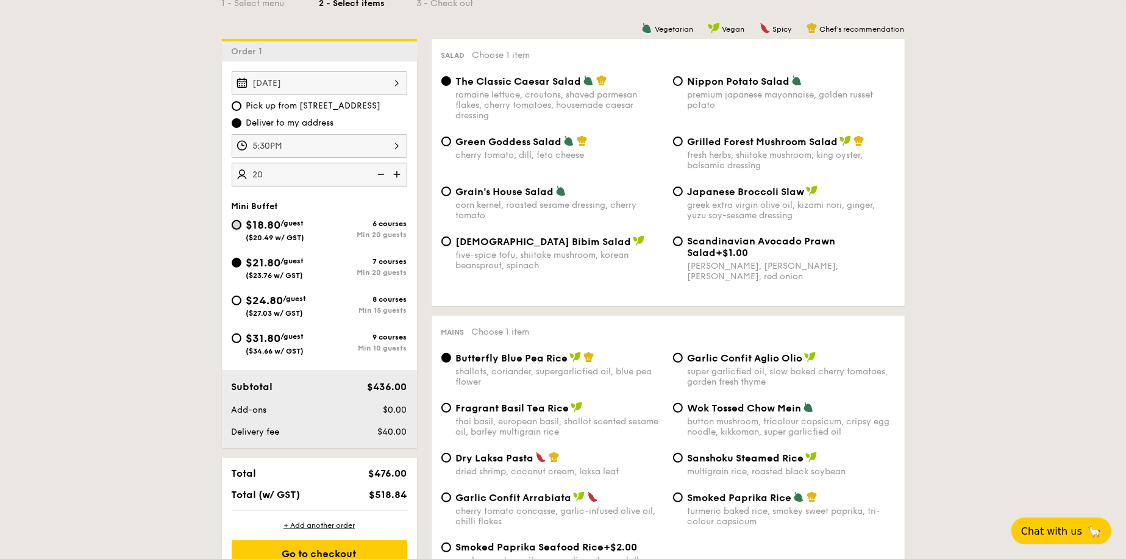
radio input "true"
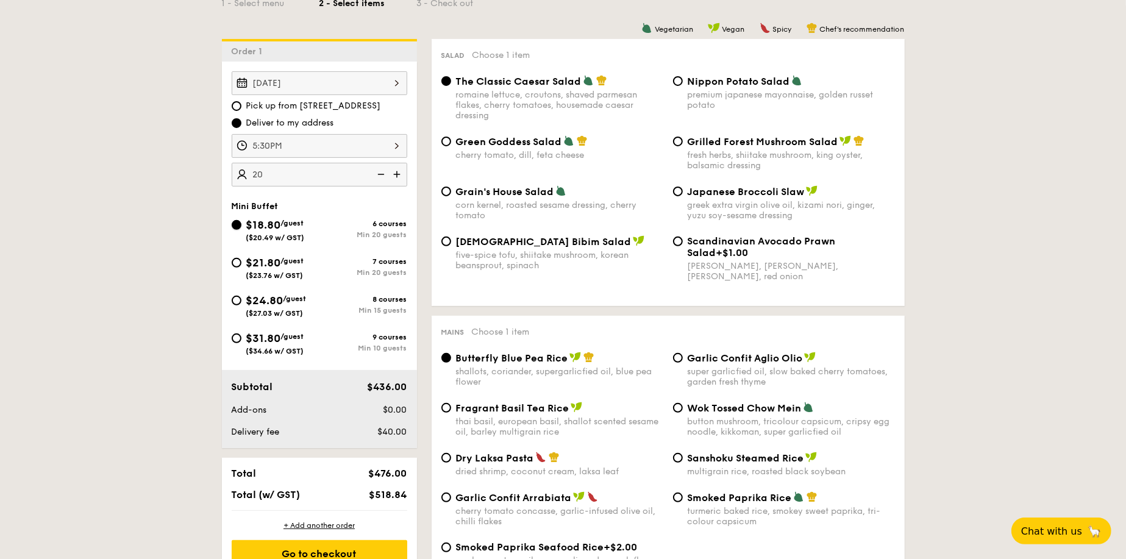
radio input "true"
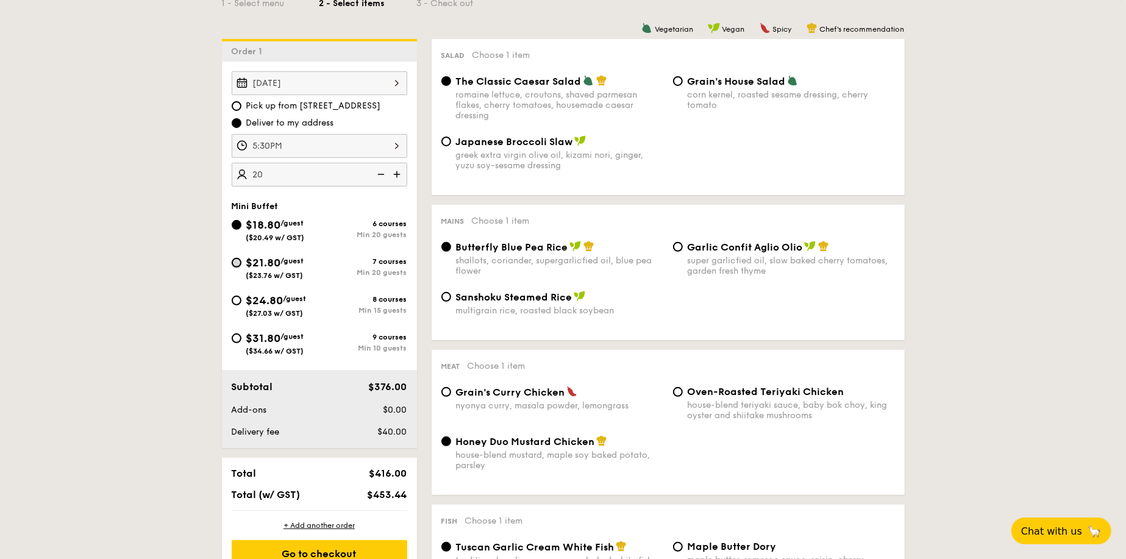
click at [233, 258] on input "$21.80 /guest ($23.76 w/ GST) 7 courses Min 20 guests" at bounding box center [237, 263] width 10 height 10
radio input "true"
radio input "false"
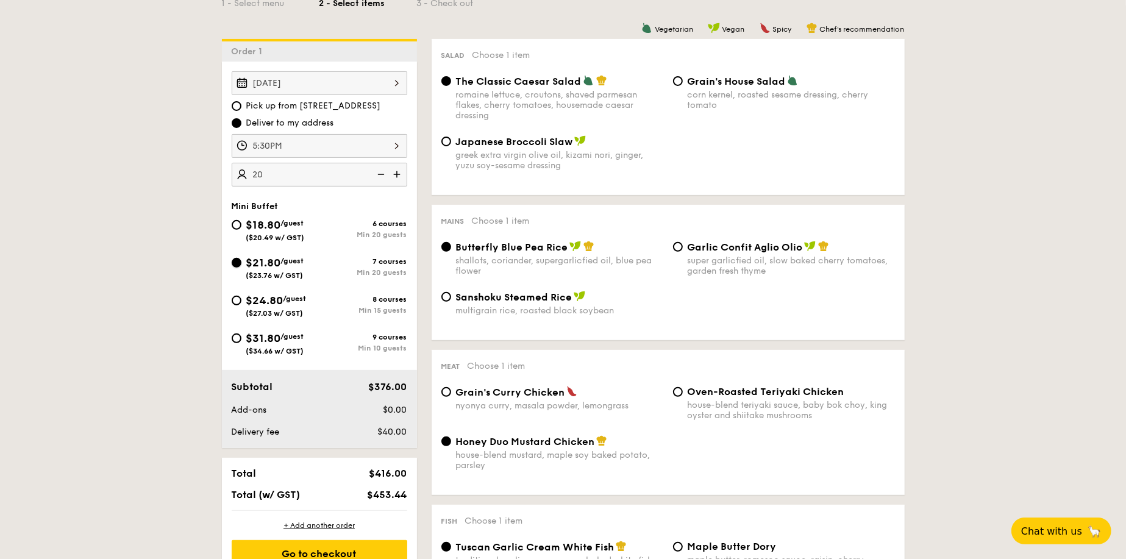
radio input "true"
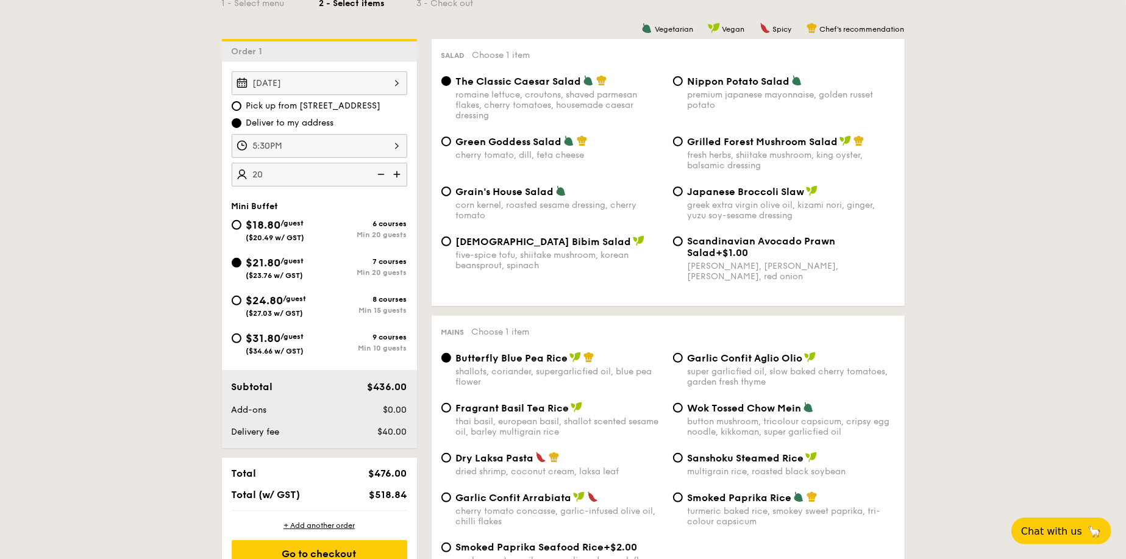
click at [235, 229] on div "$18.80 /guest ($20.49 w/ GST)" at bounding box center [276, 229] width 88 height 26
click at [235, 229] on input "$18.80 /guest ($20.49 w/ GST) 6 courses Min 20 guests" at bounding box center [237, 225] width 10 height 10
radio input "true"
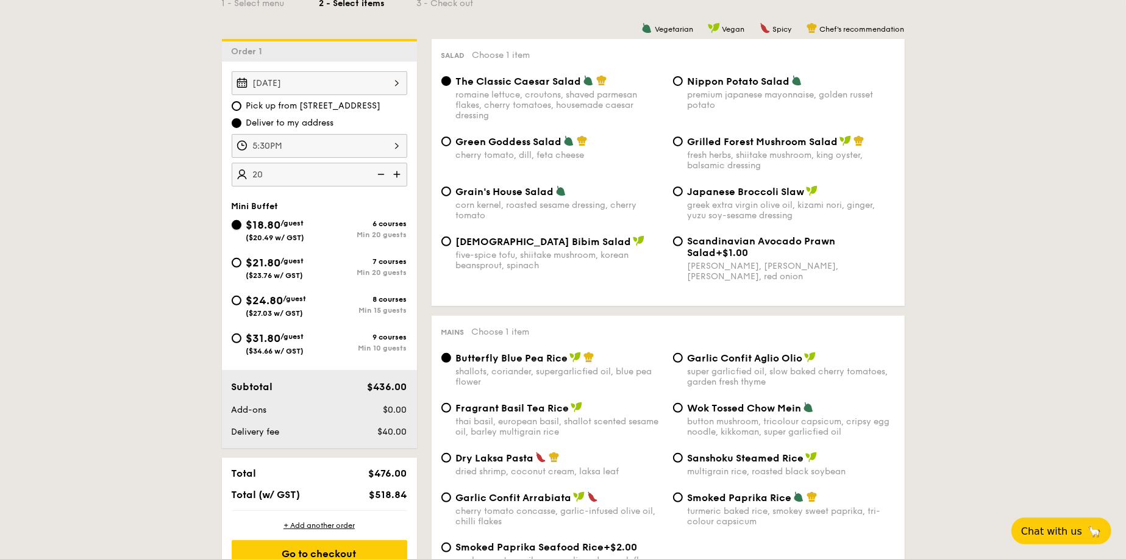
radio input "true"
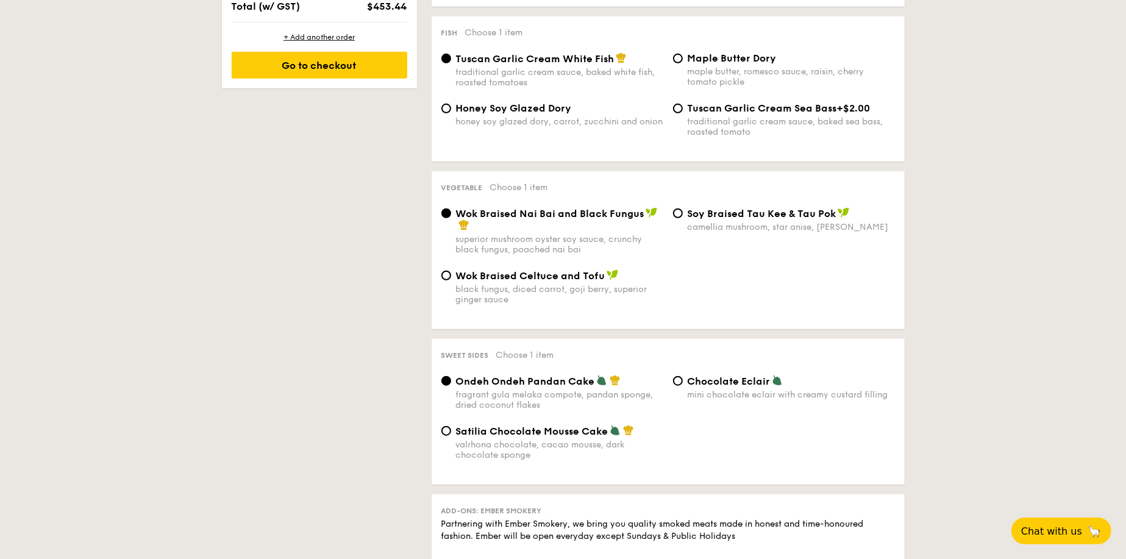
scroll to position [792, 0]
click at [450, 277] on input "Wok Braised Celtuce and Tofu black fungus, diced carrot, goji berry, superior g…" at bounding box center [446, 276] width 10 height 10
radio input "true"
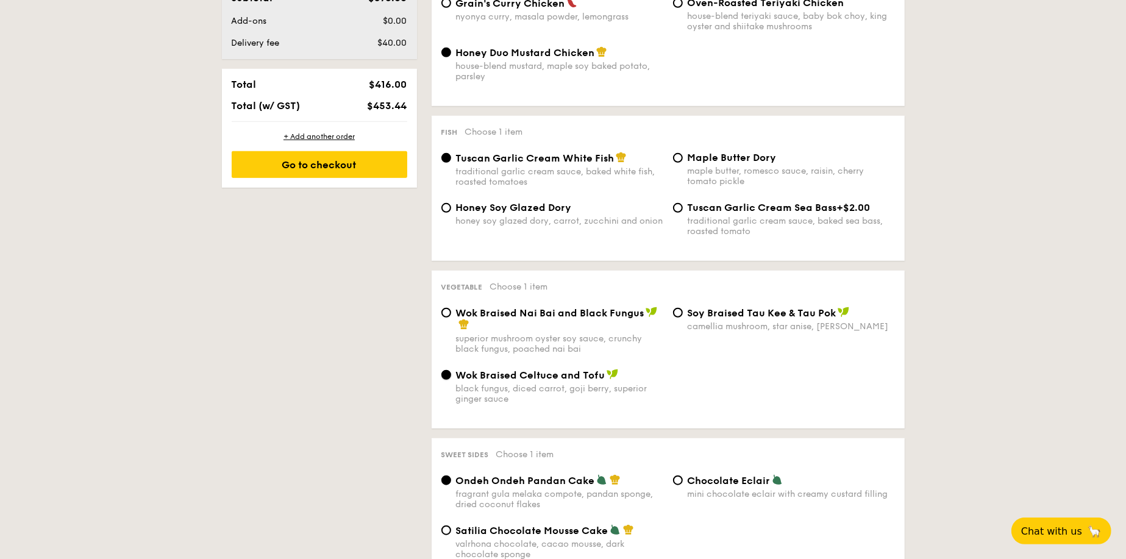
scroll to position [549, 0]
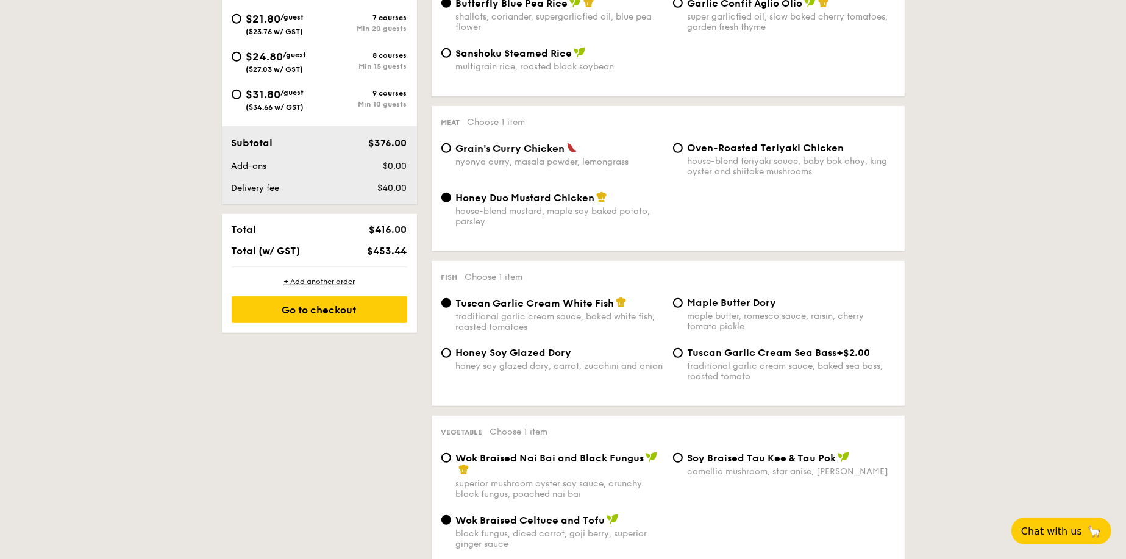
click at [437, 358] on div "Honey Soy Glazed Dory honey soy glazed dory, carrot, zucchini and onion" at bounding box center [552, 359] width 232 height 24
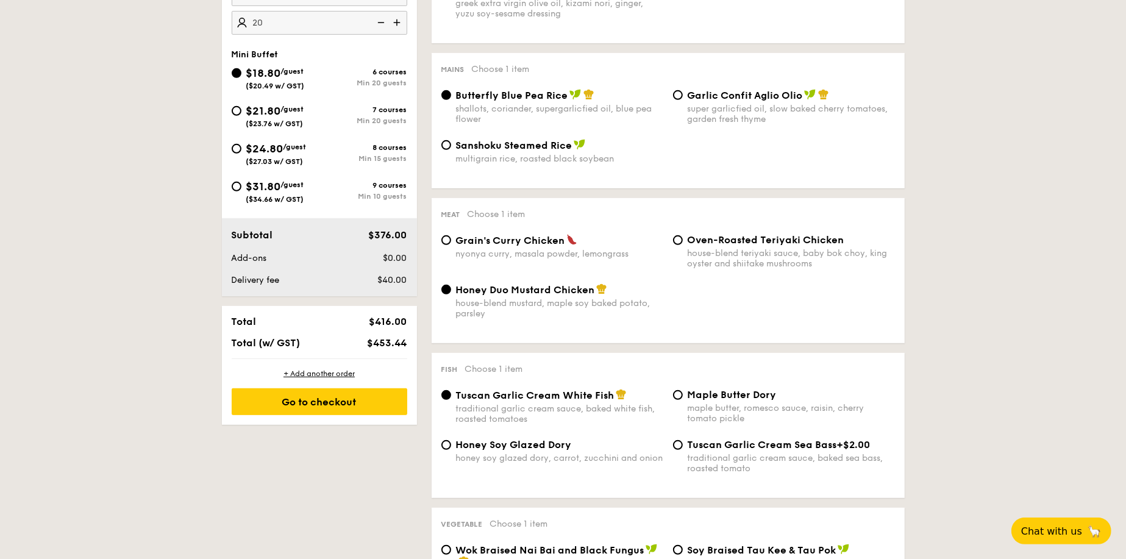
scroll to position [427, 0]
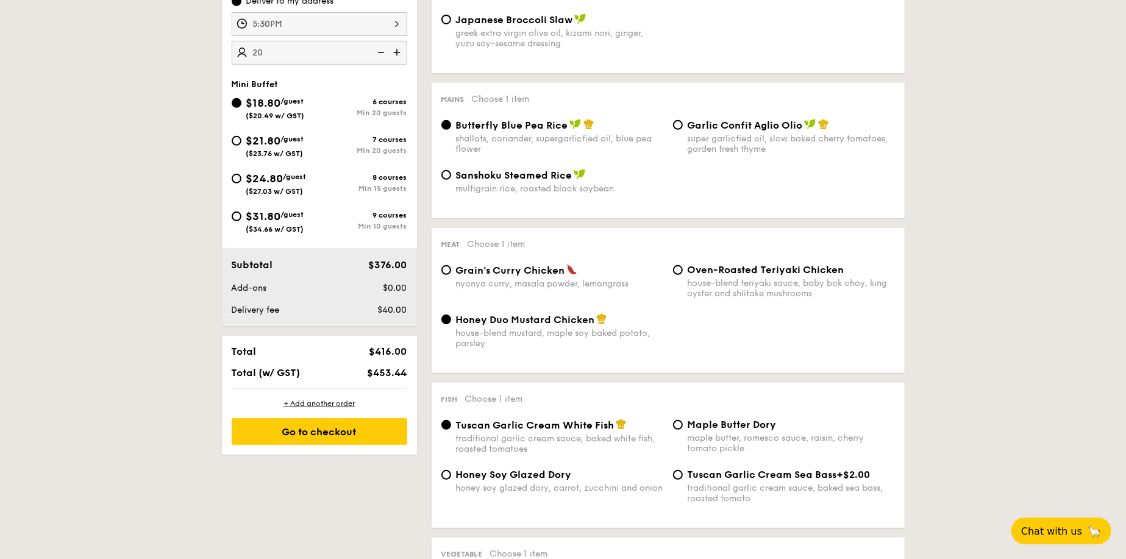
click at [683, 129] on div "Garlic Confit Aglio Olio super garlicfied oil, slow baked cherry tomatoes, gard…" at bounding box center [784, 136] width 232 height 35
click at [671, 128] on div "Garlic Confit Aglio Olio super garlicfied oil, slow baked cherry tomatoes, gard…" at bounding box center [784, 136] width 232 height 35
click at [676, 127] on input "Garlic Confit Aglio Olio super garlicfied oil, slow baked cherry tomatoes, gard…" at bounding box center [678, 125] width 10 height 10
radio input "true"
click at [711, 269] on span "Oven-Roasted Teriyaki Chicken" at bounding box center [766, 270] width 157 height 12
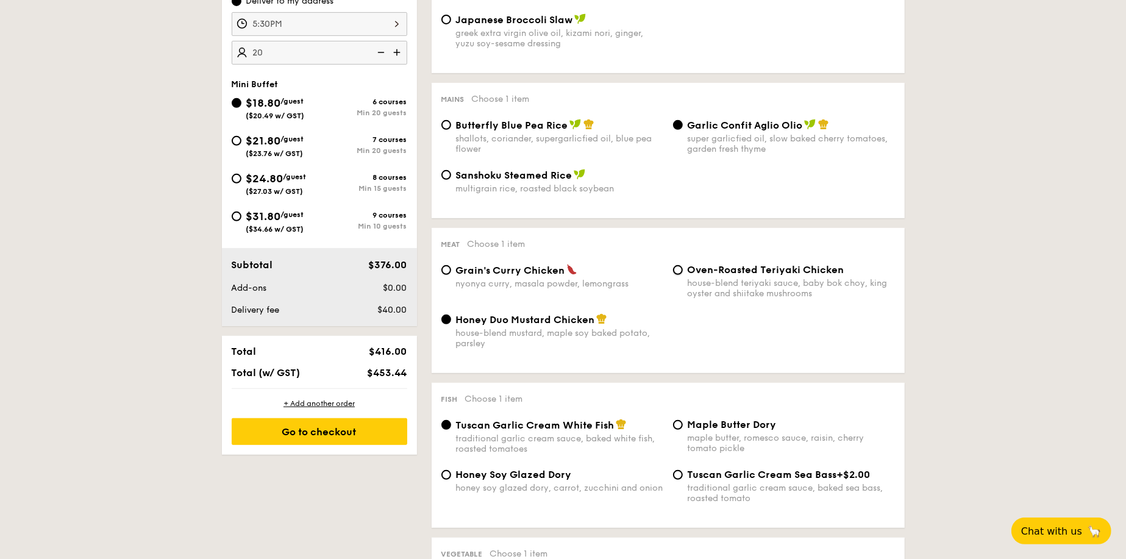
click at [683, 269] on input "Oven-Roasted Teriyaki Chicken house-blend teriyaki sauce, baby bok choy, king o…" at bounding box center [678, 270] width 10 height 10
radio input "true"
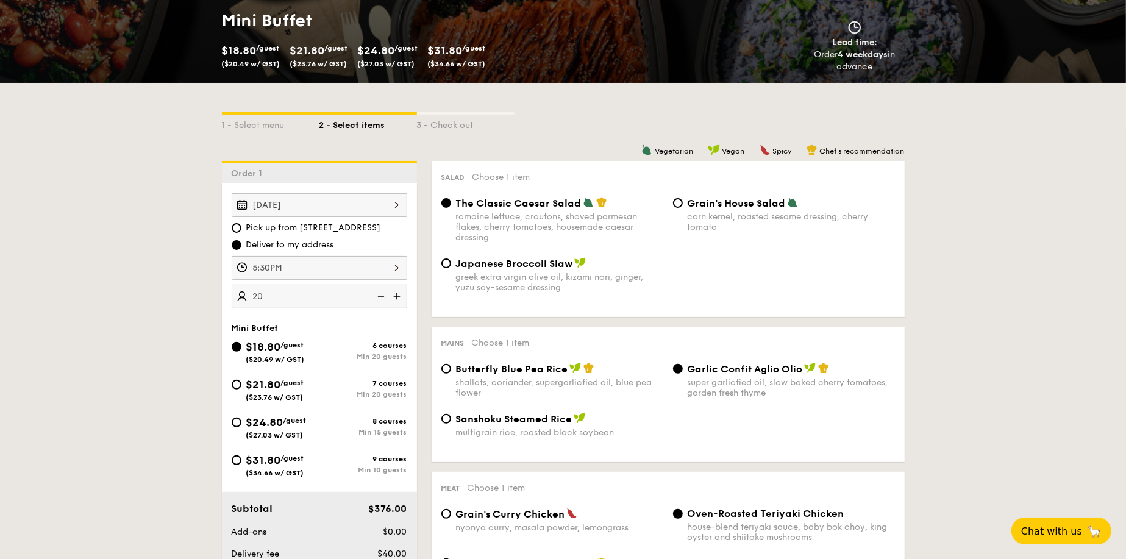
click at [546, 276] on div "greek extra virgin olive oil, kizami nori, ginger, yuzu soy-sesame dressing" at bounding box center [559, 282] width 207 height 21
click at [451, 268] on input "Japanese Broccoli Slaw greek extra virgin olive oil, kizami nori, ginger, yuzu …" at bounding box center [446, 263] width 10 height 10
radio input "true"
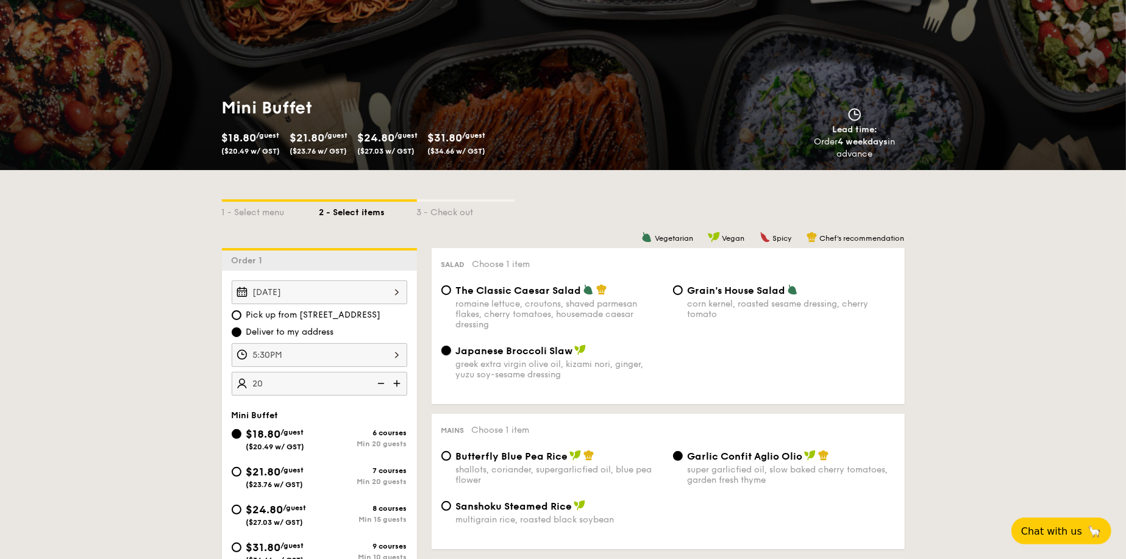
scroll to position [61, 0]
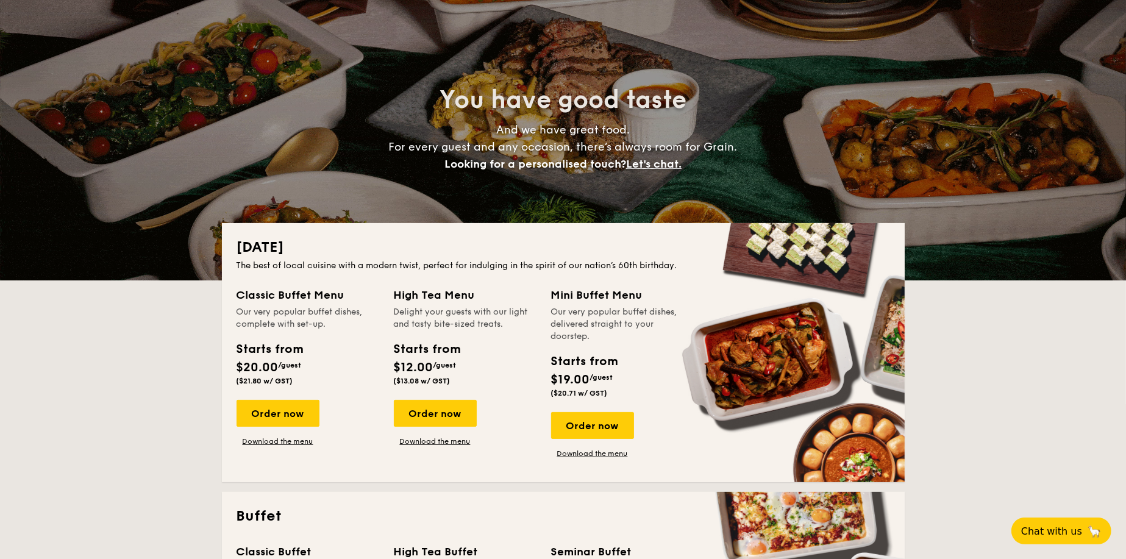
scroll to position [2247, 0]
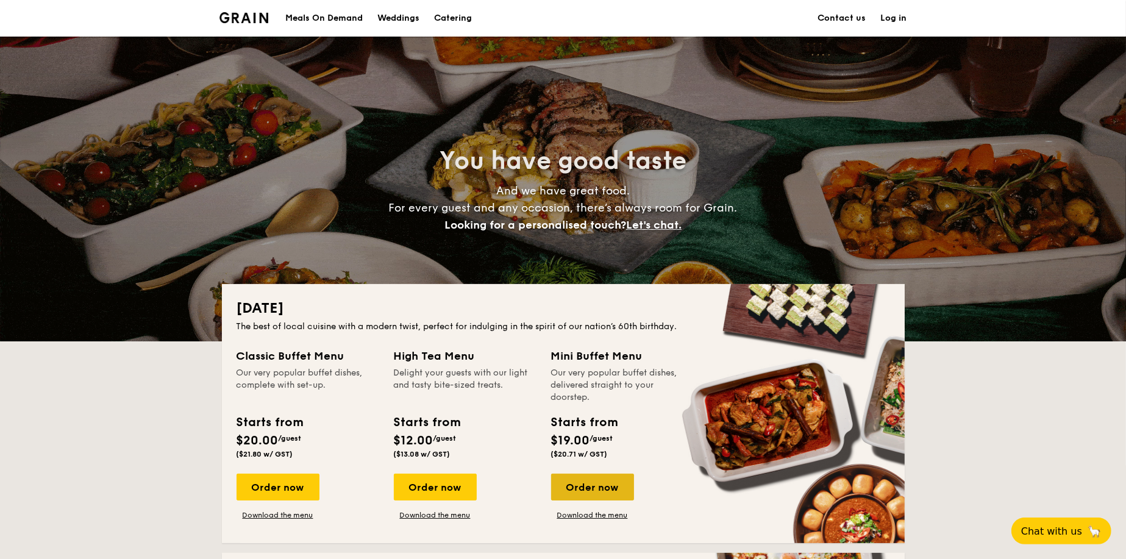
click at [605, 482] on div "Order now" at bounding box center [592, 487] width 83 height 27
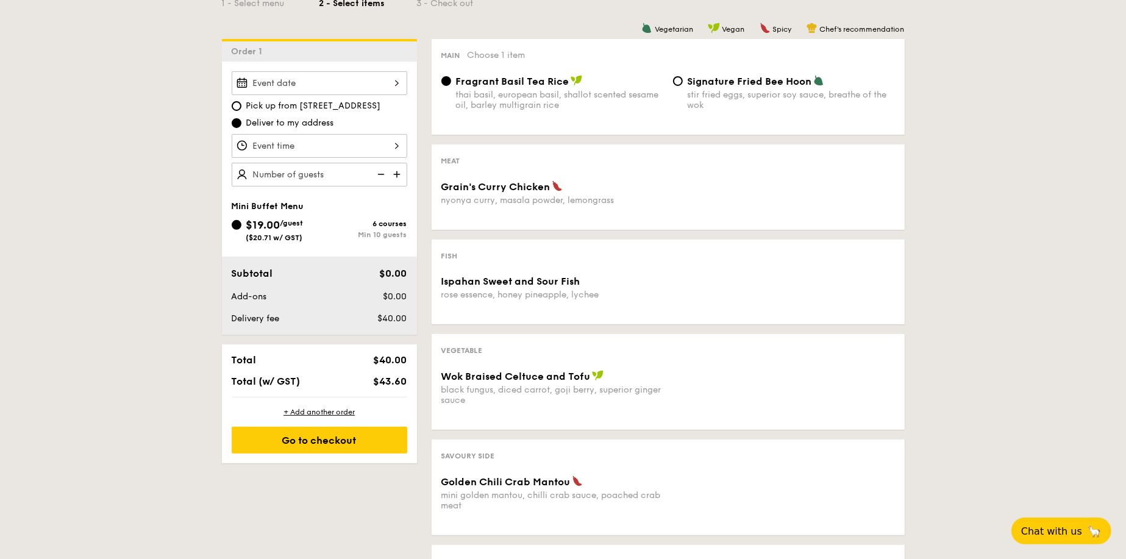
scroll to position [549, 0]
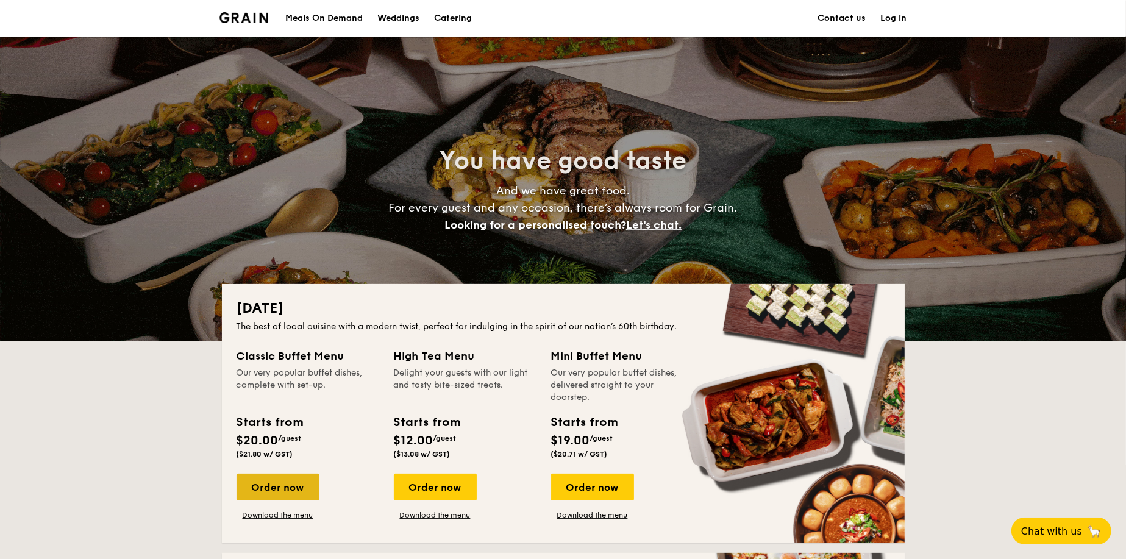
click at [283, 477] on div "Order now" at bounding box center [278, 487] width 83 height 27
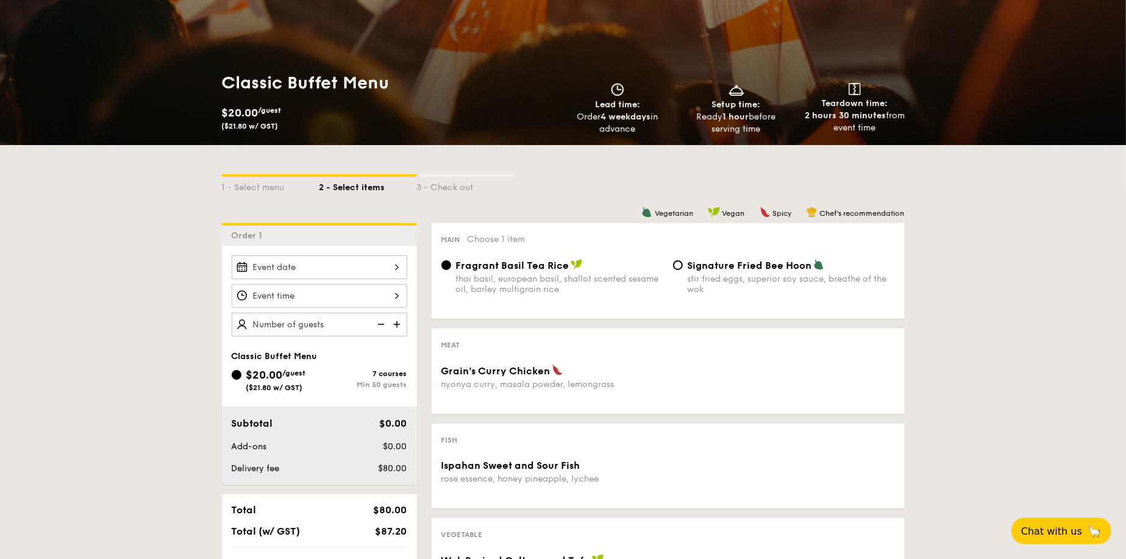
scroll to position [122, 0]
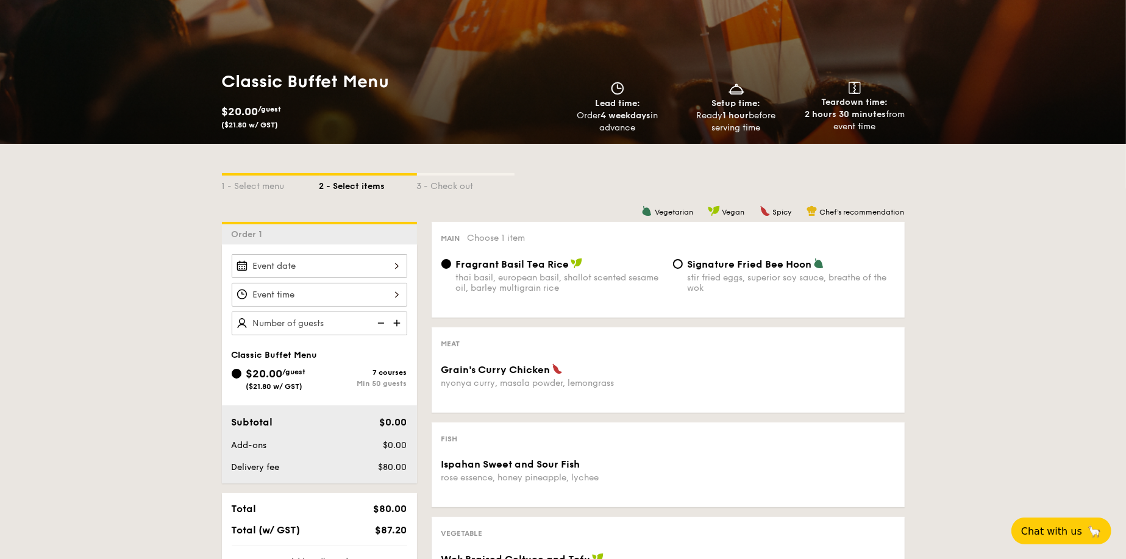
click at [315, 269] on div at bounding box center [320, 266] width 176 height 24
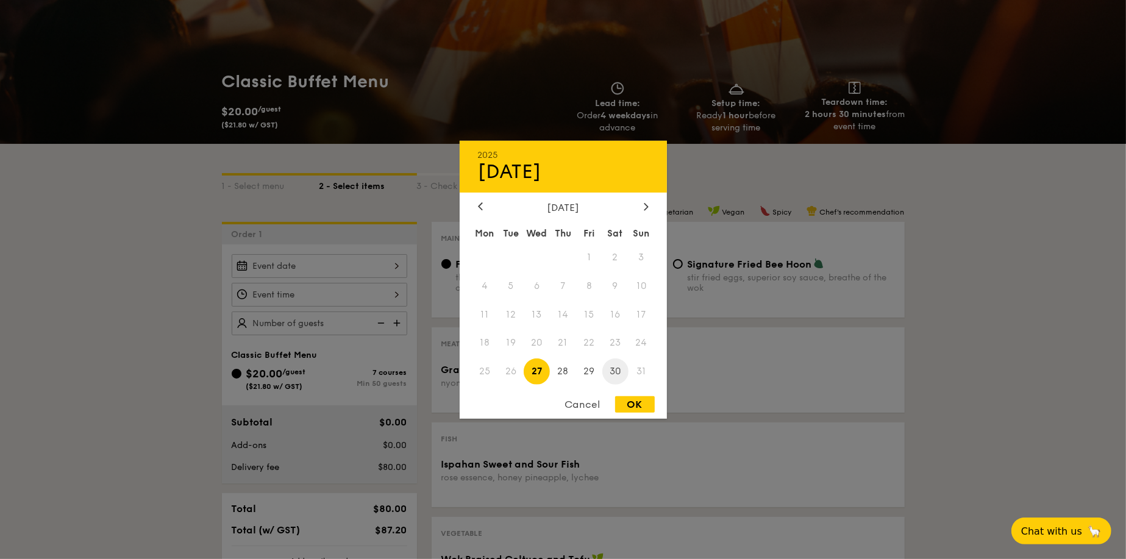
click at [614, 372] on span "30" at bounding box center [615, 371] width 26 height 26
click at [641, 410] on div "OK" at bounding box center [635, 404] width 40 height 16
type input "[DATE]"
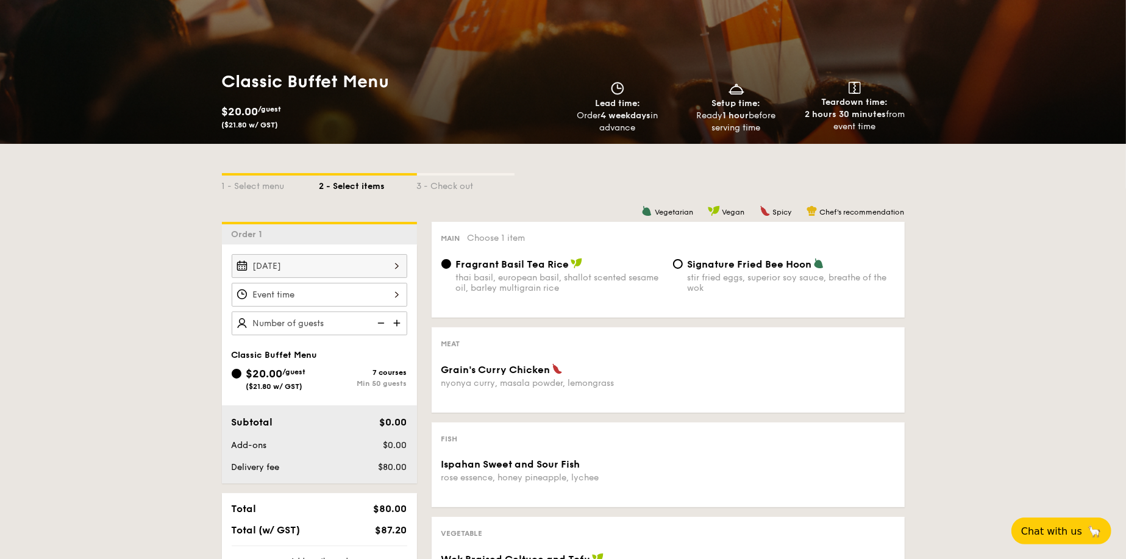
click at [349, 296] on div at bounding box center [320, 295] width 176 height 24
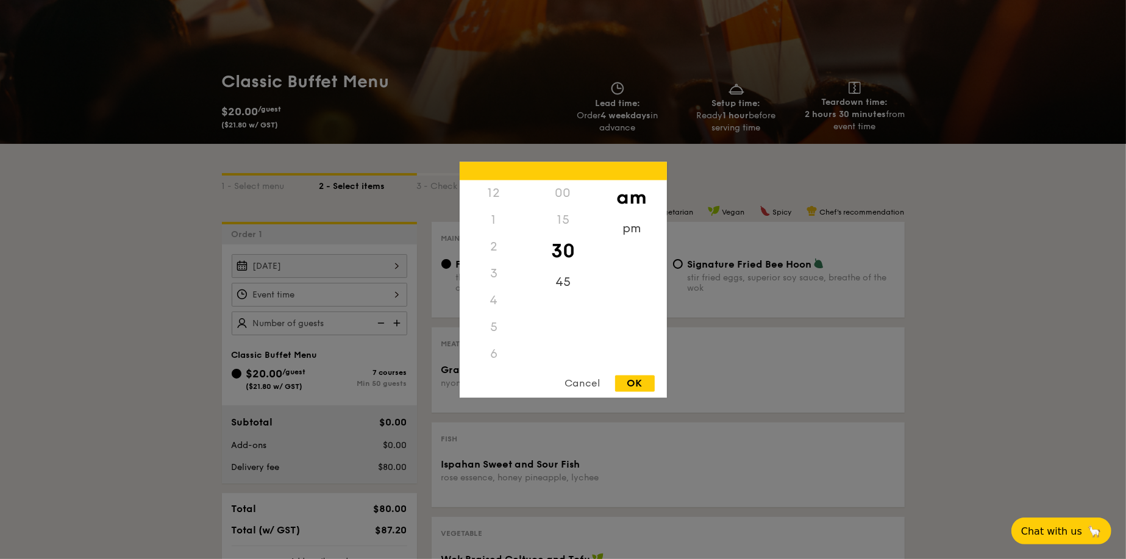
scroll to position [134, 0]
click at [616, 231] on div "pm" at bounding box center [631, 232] width 69 height 35
click at [494, 196] on div "5" at bounding box center [494, 197] width 69 height 35
click at [627, 380] on div "OK" at bounding box center [635, 383] width 40 height 16
type input "5:30PM"
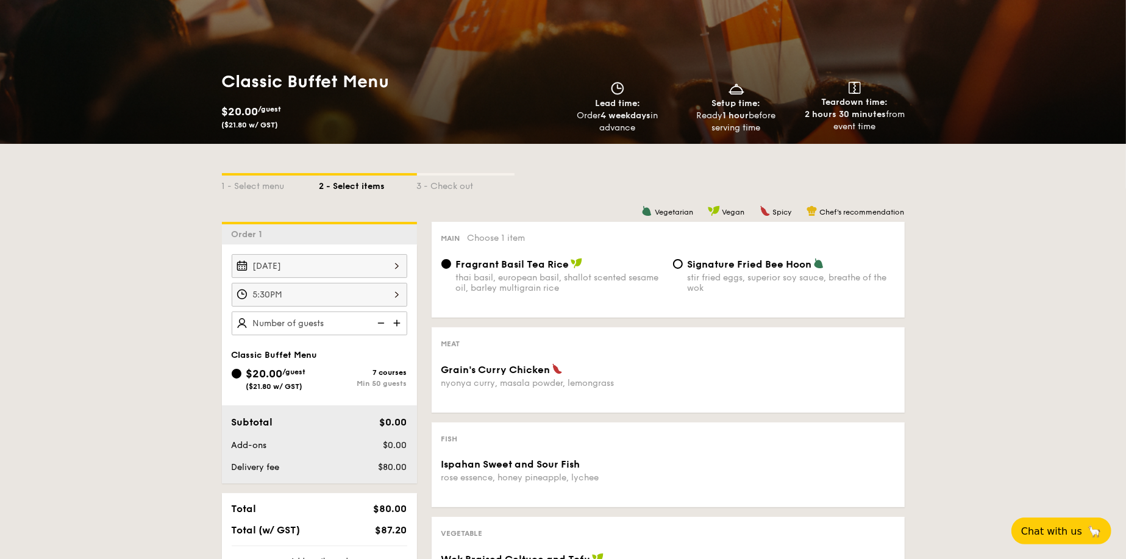
click at [397, 323] on img at bounding box center [398, 323] width 18 height 23
type input "50 guests"
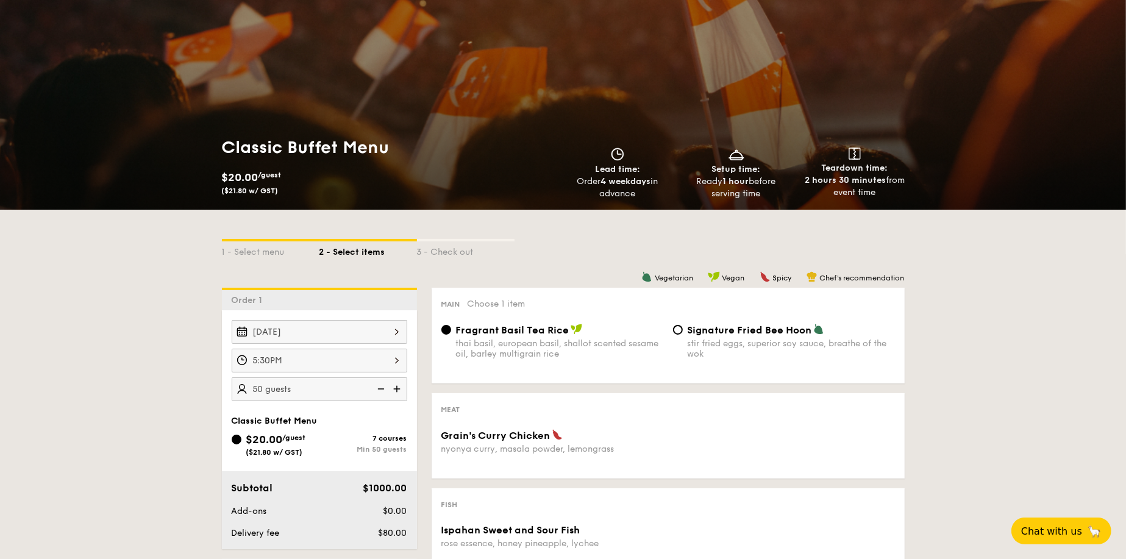
scroll to position [0, 0]
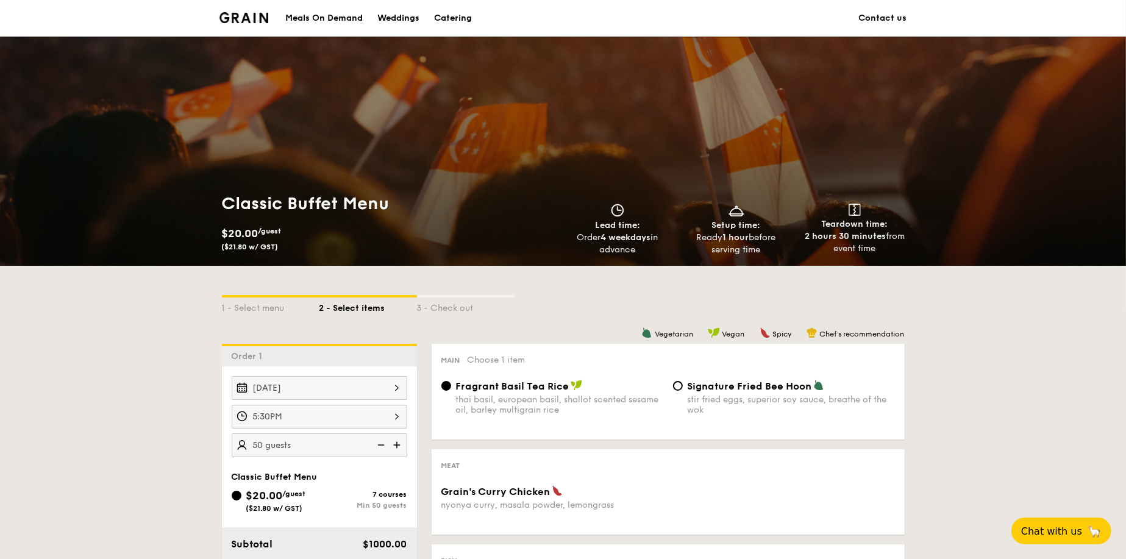
click at [381, 442] on img at bounding box center [380, 444] width 18 height 23
click at [380, 443] on img at bounding box center [380, 444] width 18 height 23
click at [379, 443] on img at bounding box center [380, 444] width 18 height 23
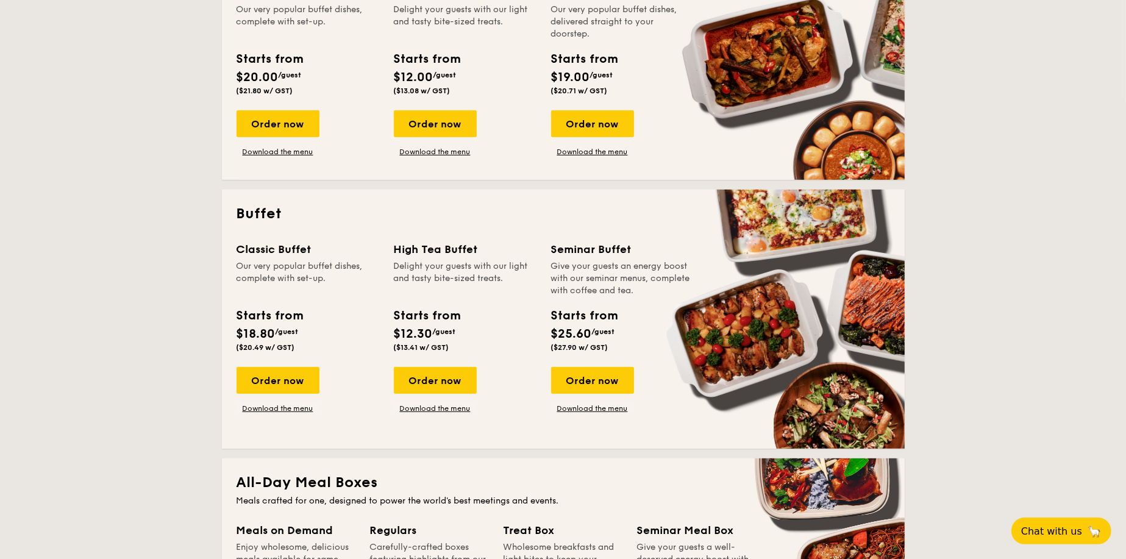
scroll to position [366, 0]
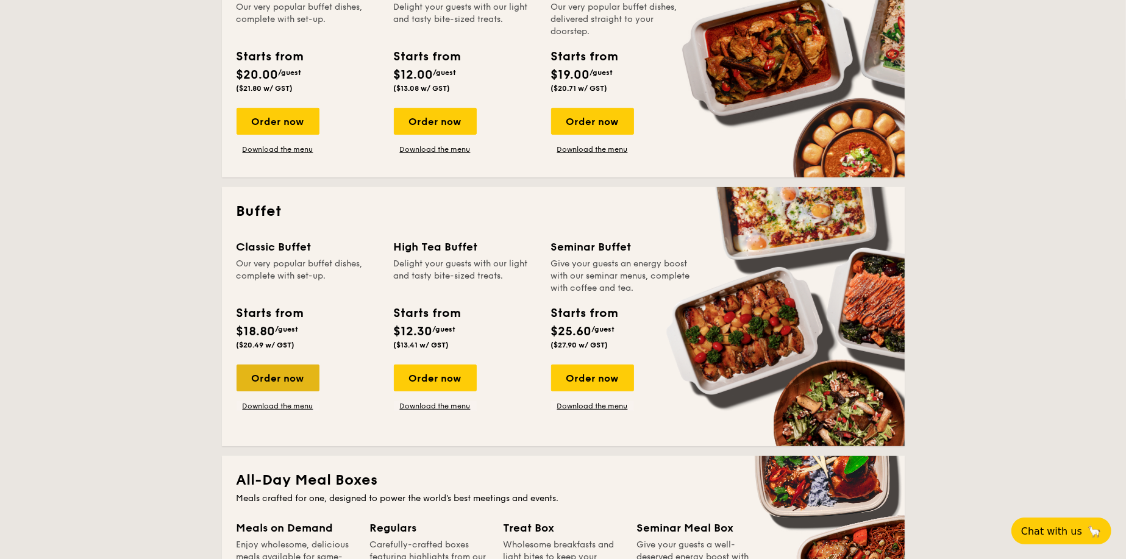
click at [281, 376] on div "Order now" at bounding box center [278, 378] width 83 height 27
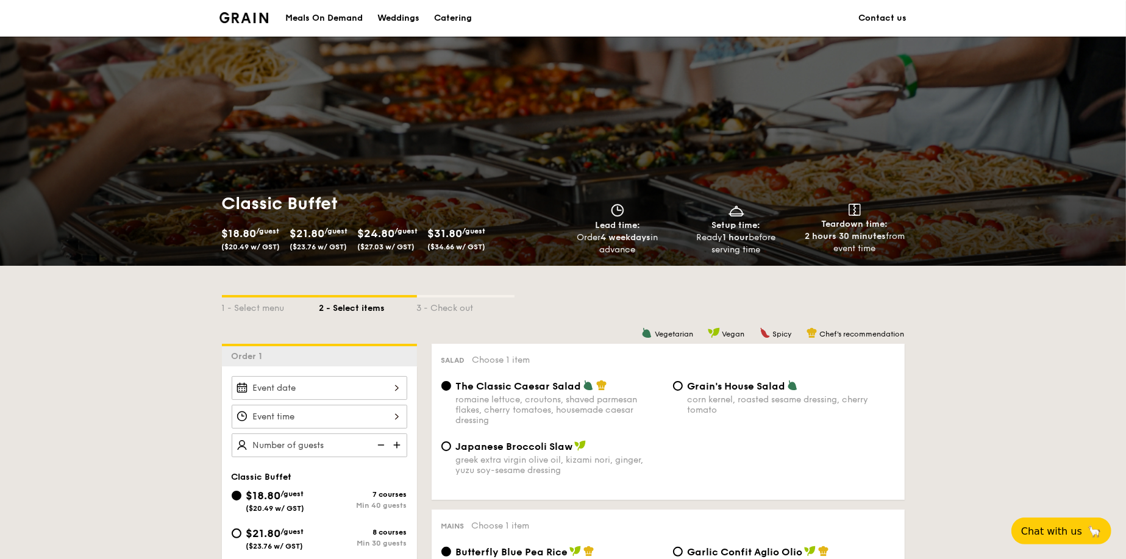
click at [390, 439] on img at bounding box center [398, 444] width 18 height 23
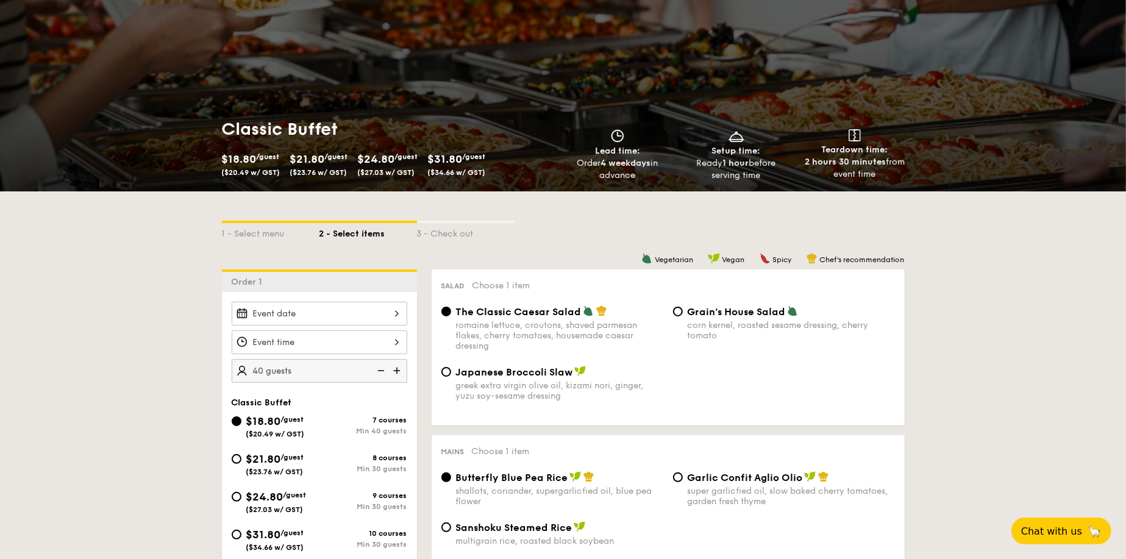
scroll to position [122, 0]
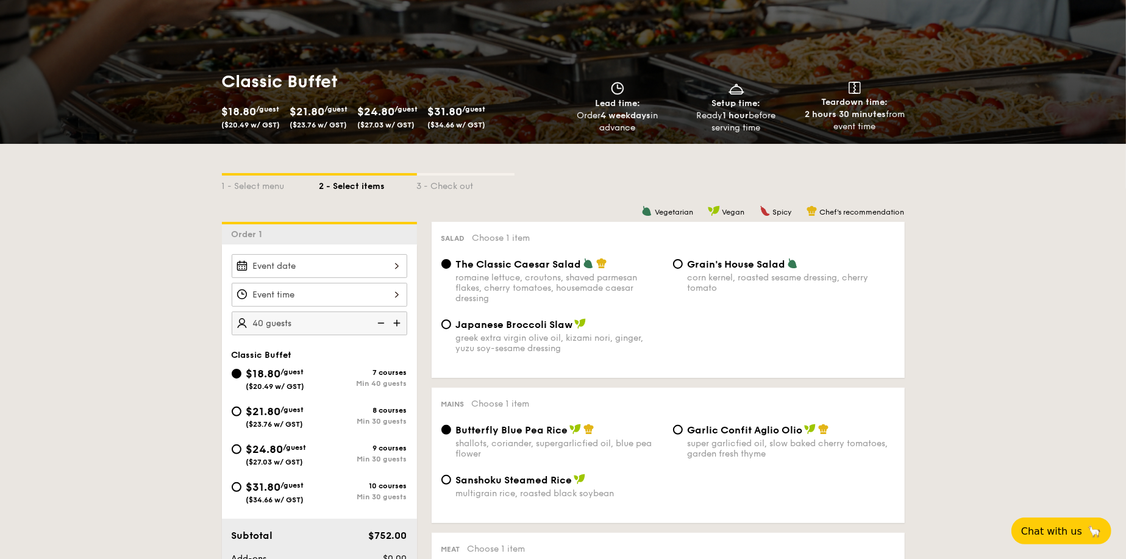
click at [381, 324] on img at bounding box center [380, 323] width 18 height 23
click at [379, 324] on img at bounding box center [380, 323] width 18 height 23
type input "40 guests"
click at [376, 325] on img at bounding box center [380, 323] width 18 height 23
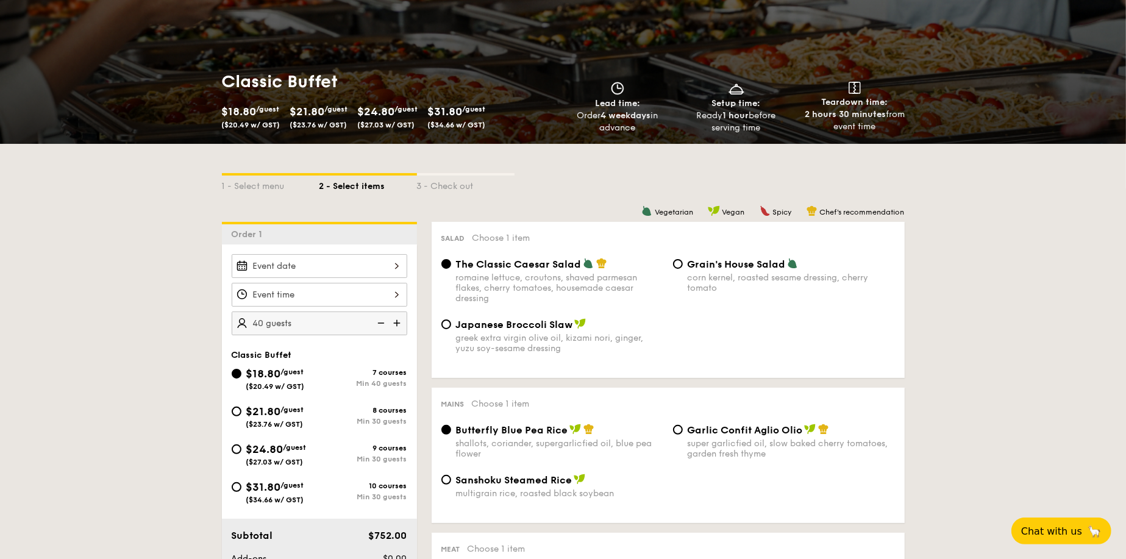
click at [376, 323] on img at bounding box center [380, 323] width 18 height 23
click at [376, 321] on img at bounding box center [380, 323] width 18 height 23
click at [230, 420] on div "$21.80 /guest ($23.76 w/ GST) 8 courses Min 30 guests" at bounding box center [319, 419] width 185 height 33
click at [235, 415] on div "$21.80 /guest ($23.76 w/ GST)" at bounding box center [276, 416] width 88 height 26
click at [235, 415] on input "$21.80 /guest ($23.76 w/ GST) 8 courses Min 30 guests" at bounding box center [237, 412] width 10 height 10
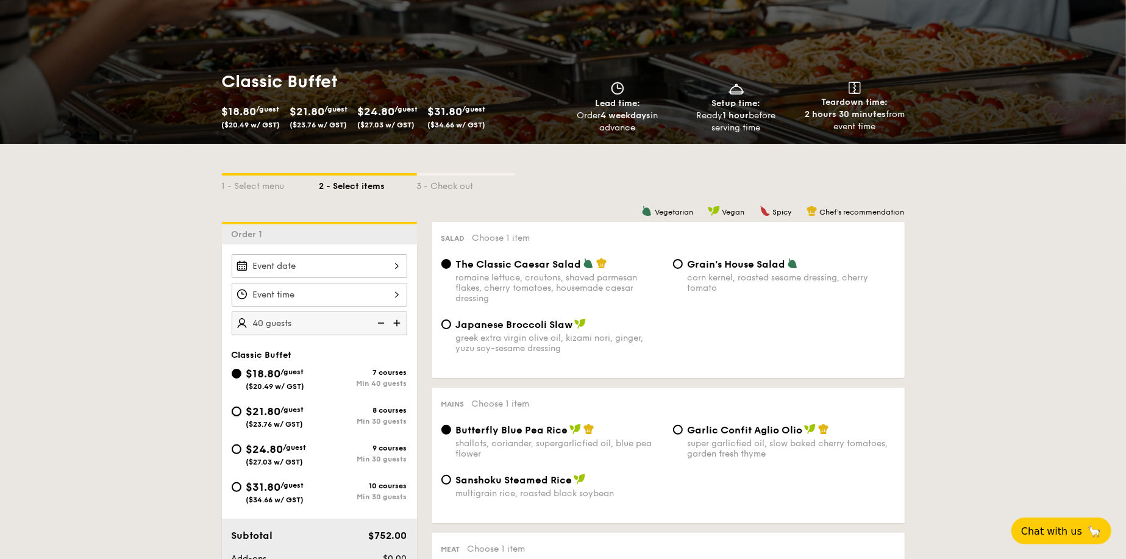
radio input "true"
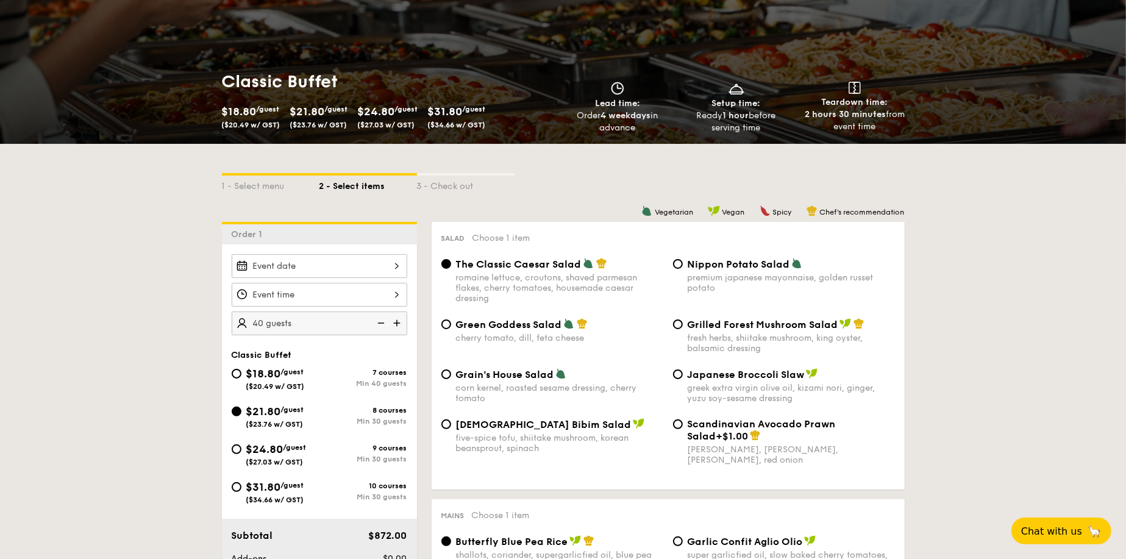
click at [374, 323] on img at bounding box center [380, 323] width 18 height 23
click at [378, 319] on img at bounding box center [380, 323] width 18 height 23
type input "20 guests"
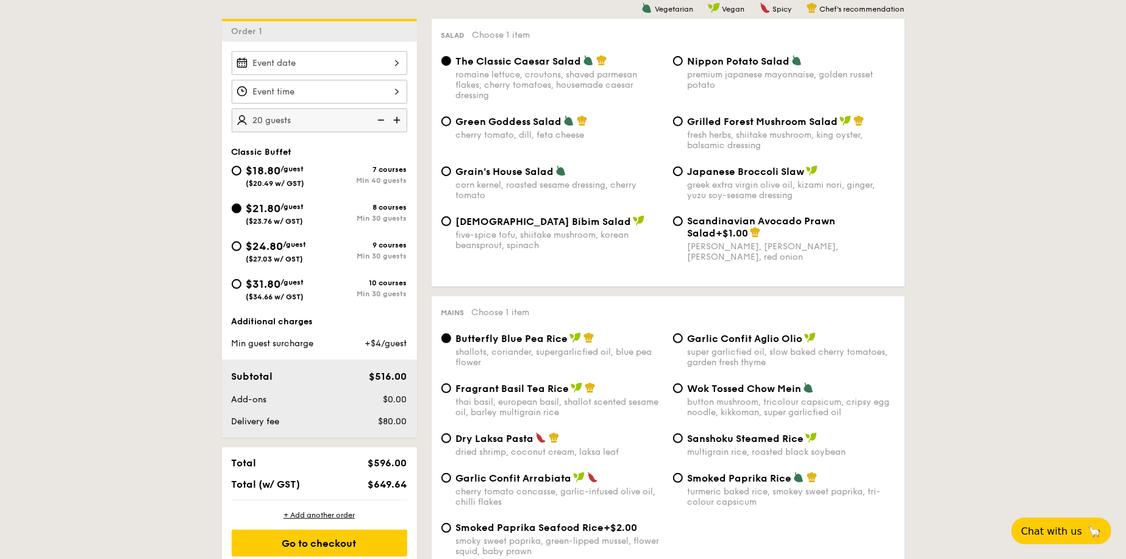
scroll to position [305, 0]
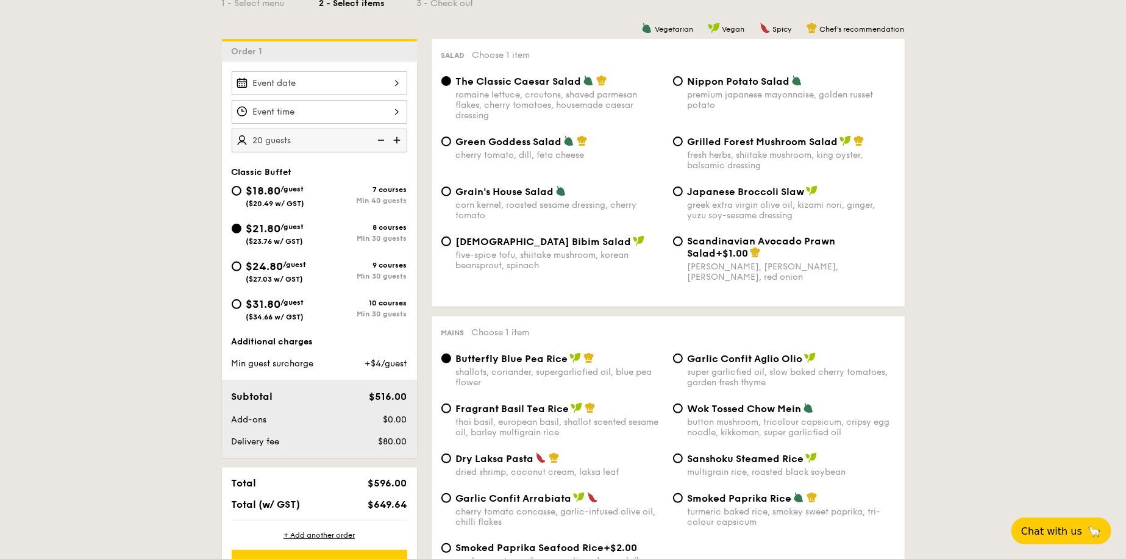
click at [242, 264] on div "$24.80 /guest ($27.03 w/ GST)" at bounding box center [276, 271] width 88 height 26
click at [241, 264] on input "$24.80 /guest ($27.03 w/ GST) 9 courses Min 30 guests" at bounding box center [237, 267] width 10 height 10
radio input "true"
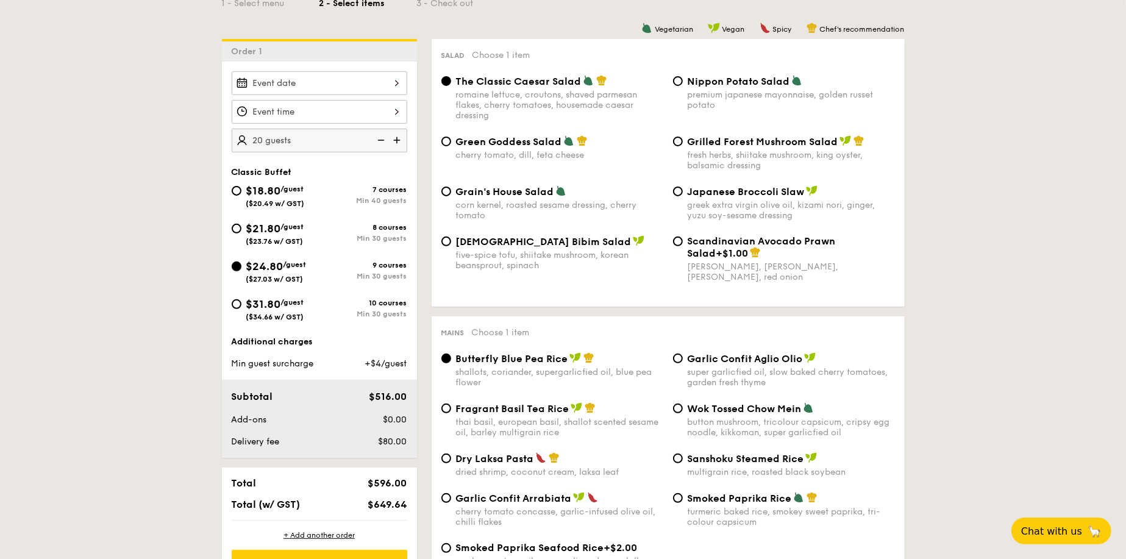
radio input "true"
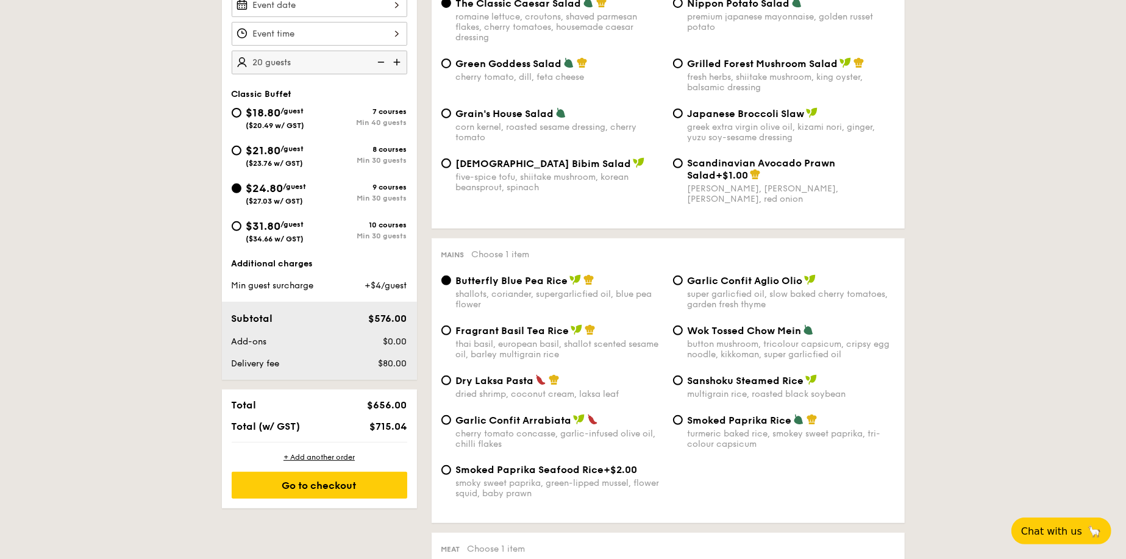
scroll to position [366, 0]
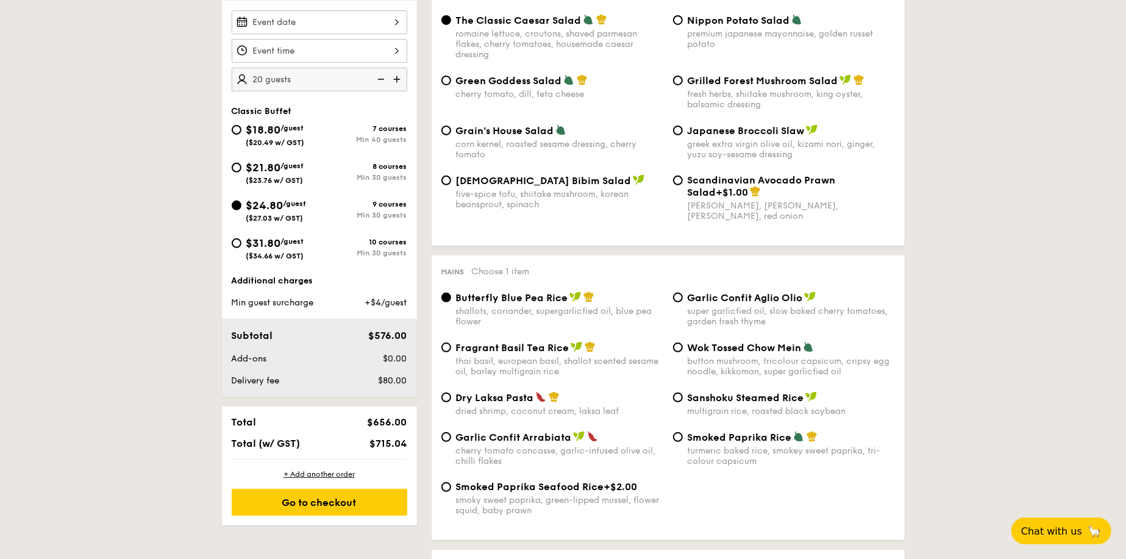
click at [240, 171] on div "$21.80 /guest ($23.76 w/ GST)" at bounding box center [276, 172] width 88 height 26
click at [240, 171] on input "$21.80 /guest ($23.76 w/ GST) 8 courses Min 30 guests" at bounding box center [237, 168] width 10 height 10
radio input "true"
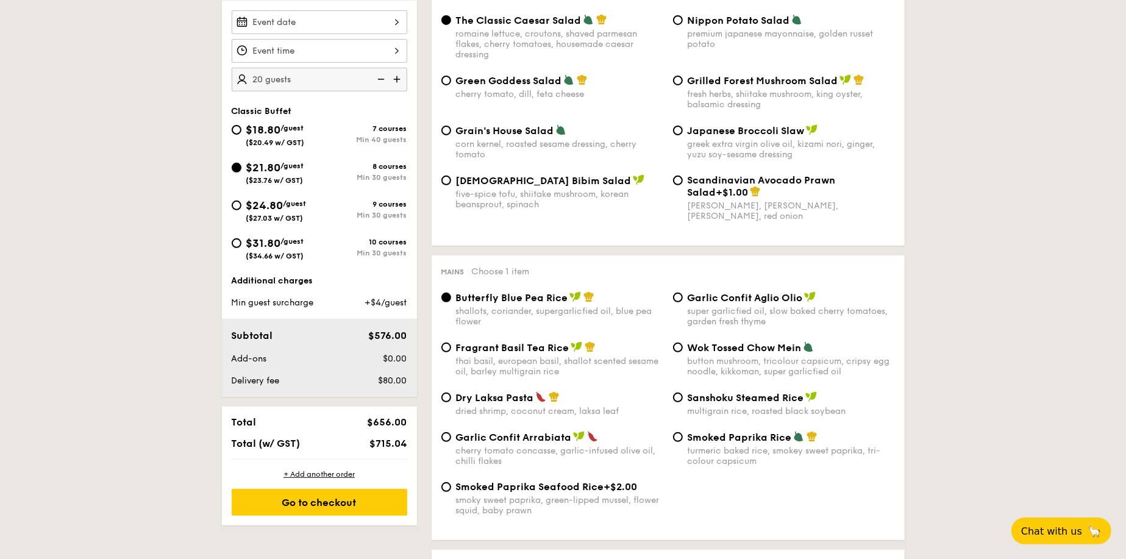
radio input "true"
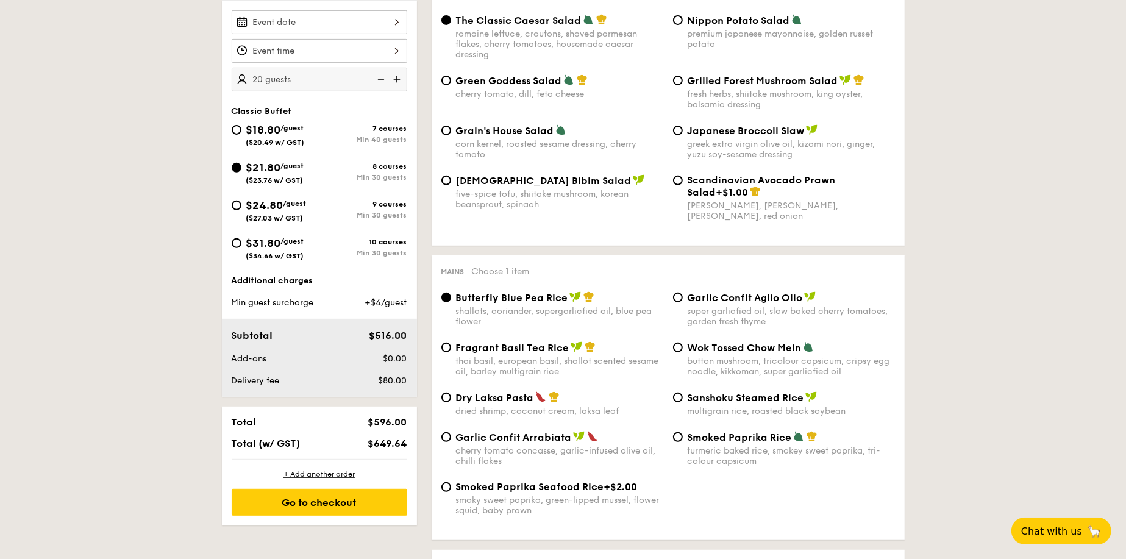
click at [248, 130] on span "$18.80" at bounding box center [263, 129] width 35 height 13
click at [241, 130] on input "$18.80 /guest ($20.49 w/ GST) 7 courses Min 40 guests" at bounding box center [237, 130] width 10 height 10
radio input "true"
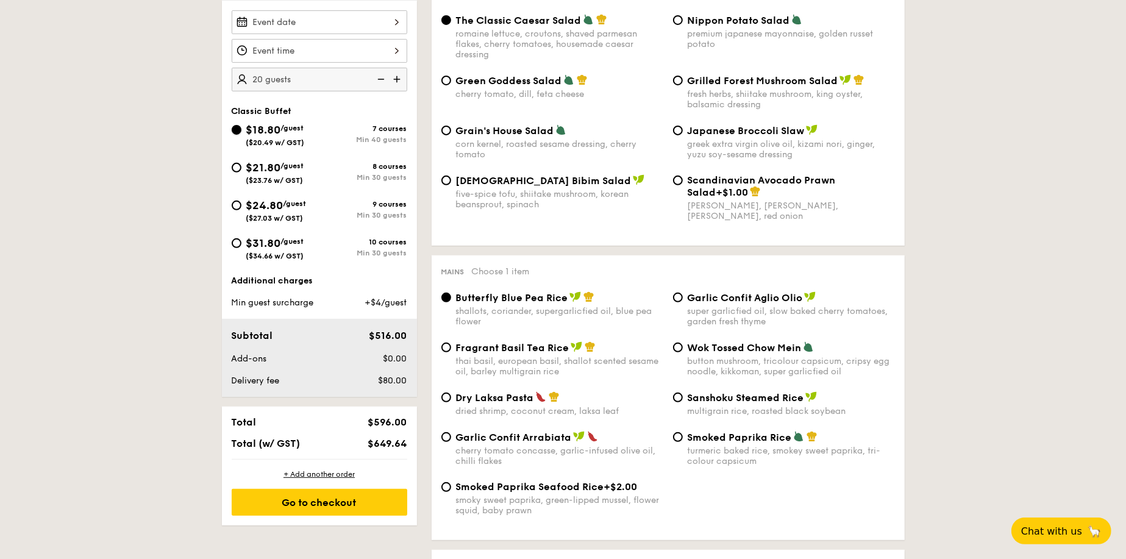
radio input "true"
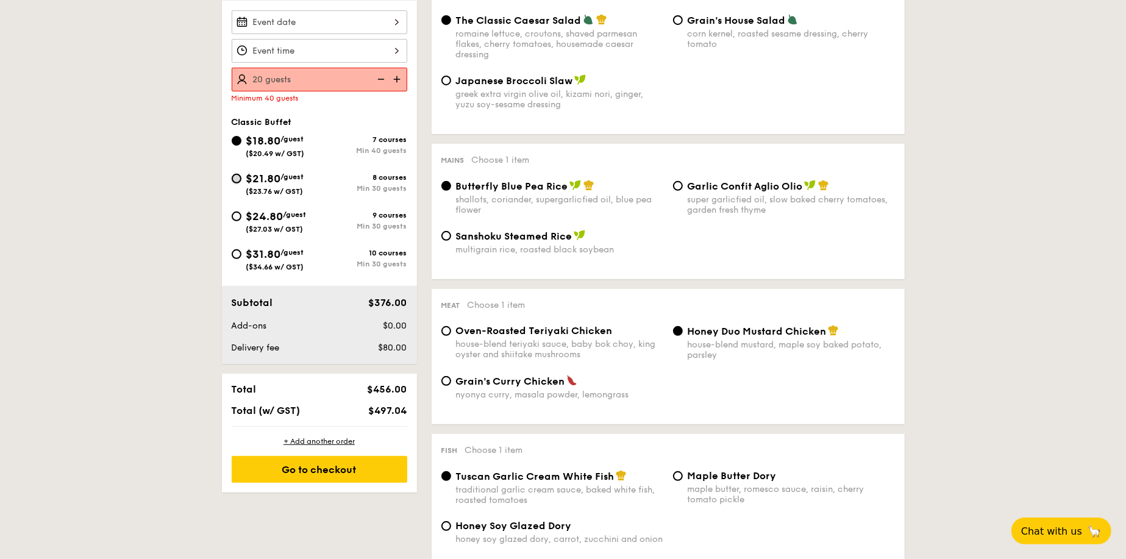
click at [237, 177] on input "$21.80 /guest ($23.76 w/ GST) 8 courses Min 30 guests" at bounding box center [237, 179] width 10 height 10
radio input "true"
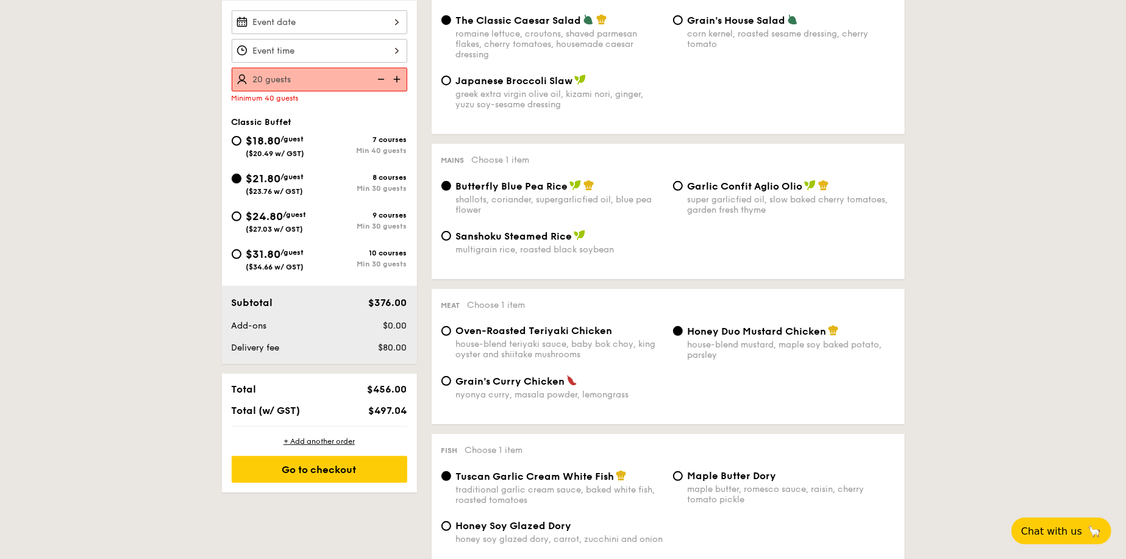
radio input "true"
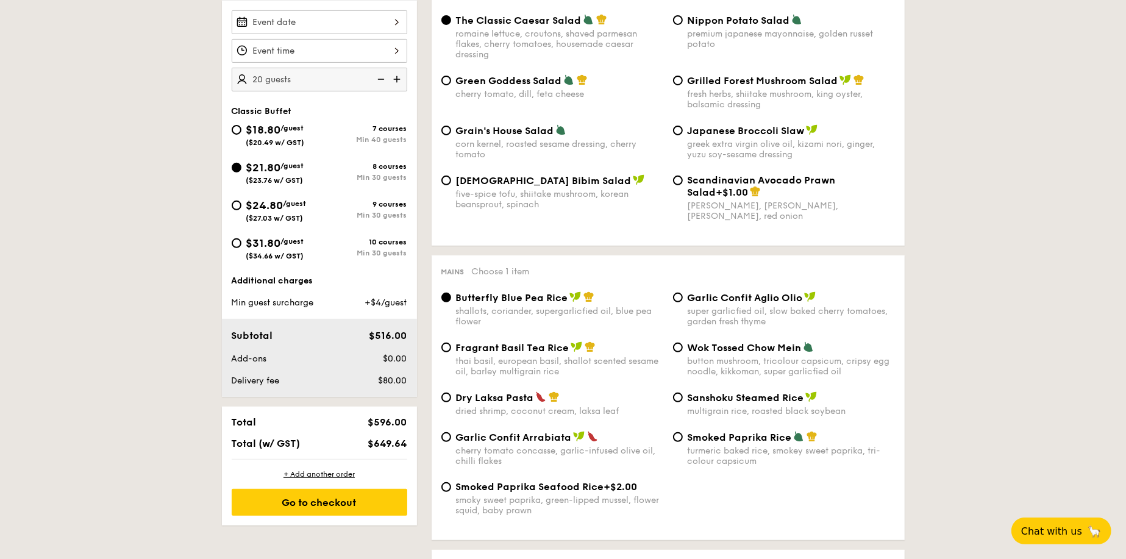
click at [396, 80] on img at bounding box center [398, 79] width 18 height 23
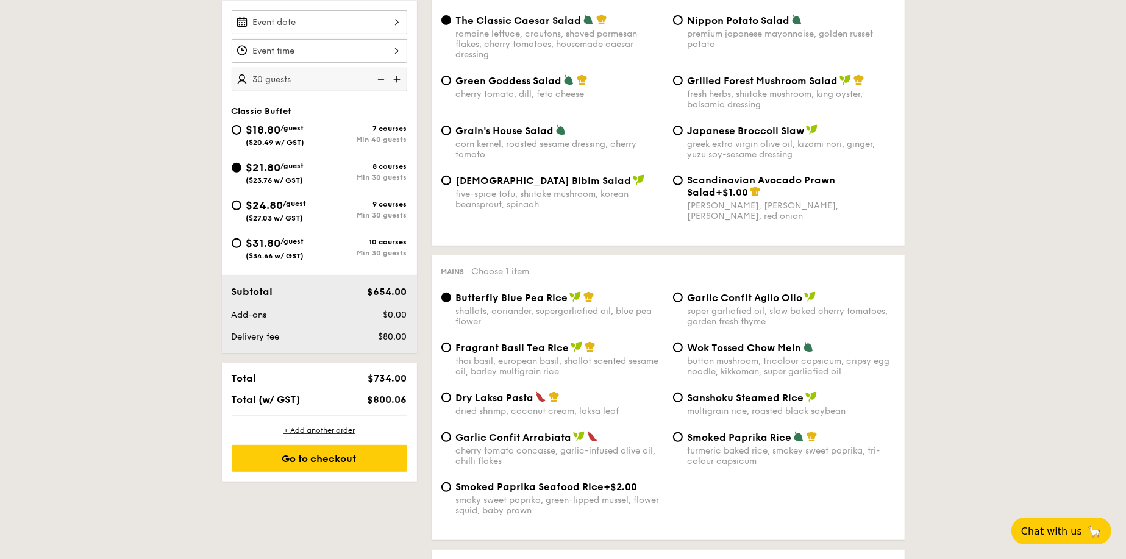
click at [377, 79] on img at bounding box center [380, 79] width 18 height 23
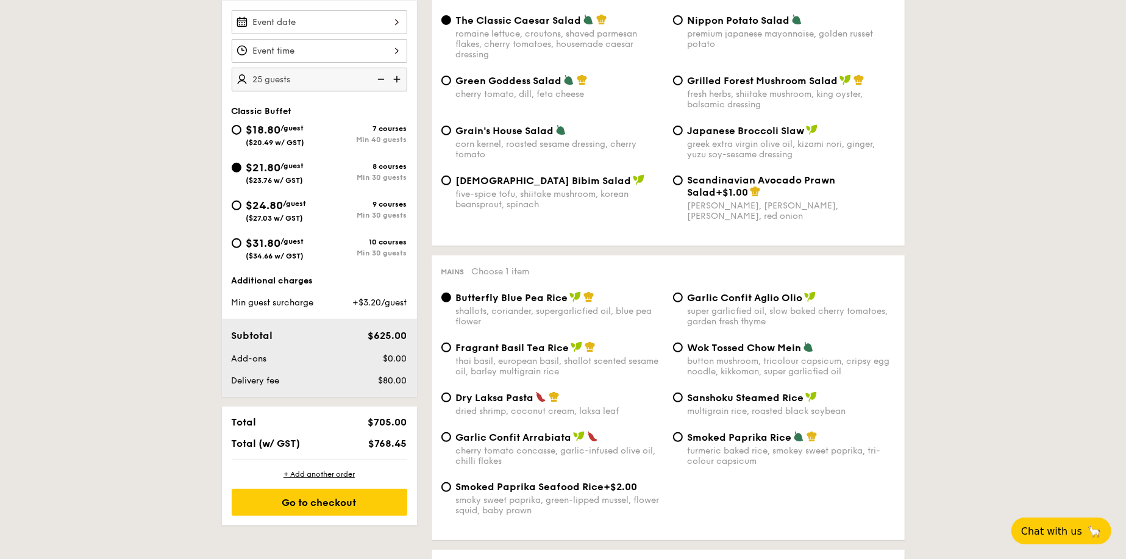
click at [377, 80] on img at bounding box center [380, 79] width 18 height 23
type input "20 guests"
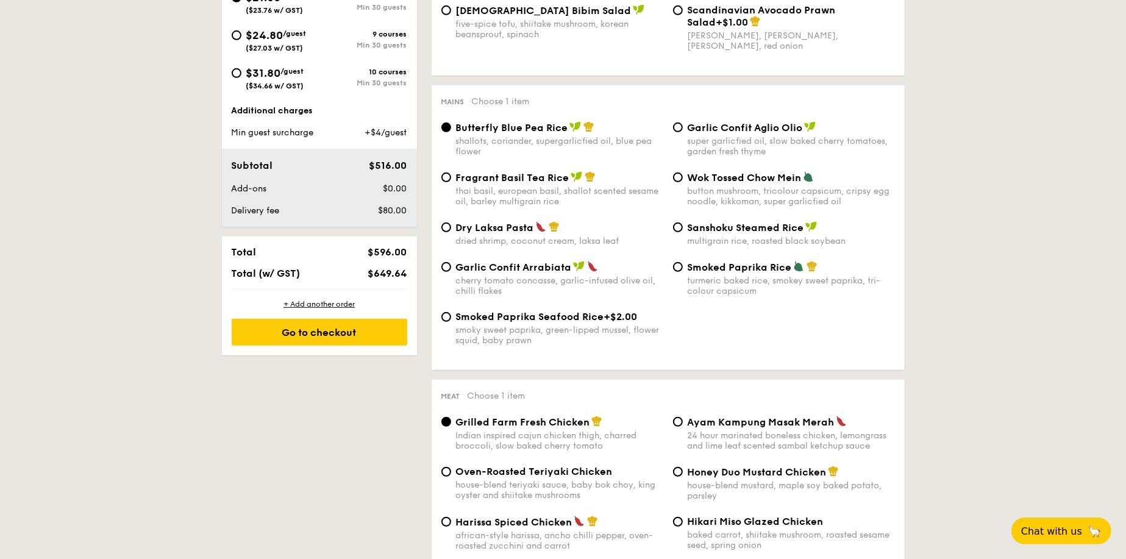
scroll to position [0, 0]
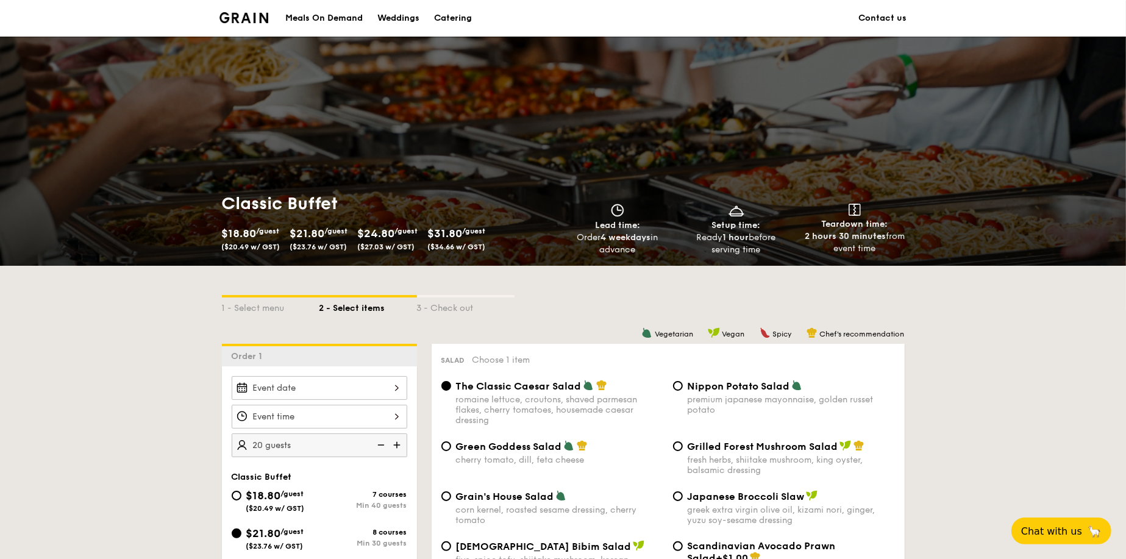
click at [736, 239] on strong "1 hour" at bounding box center [736, 237] width 26 height 10
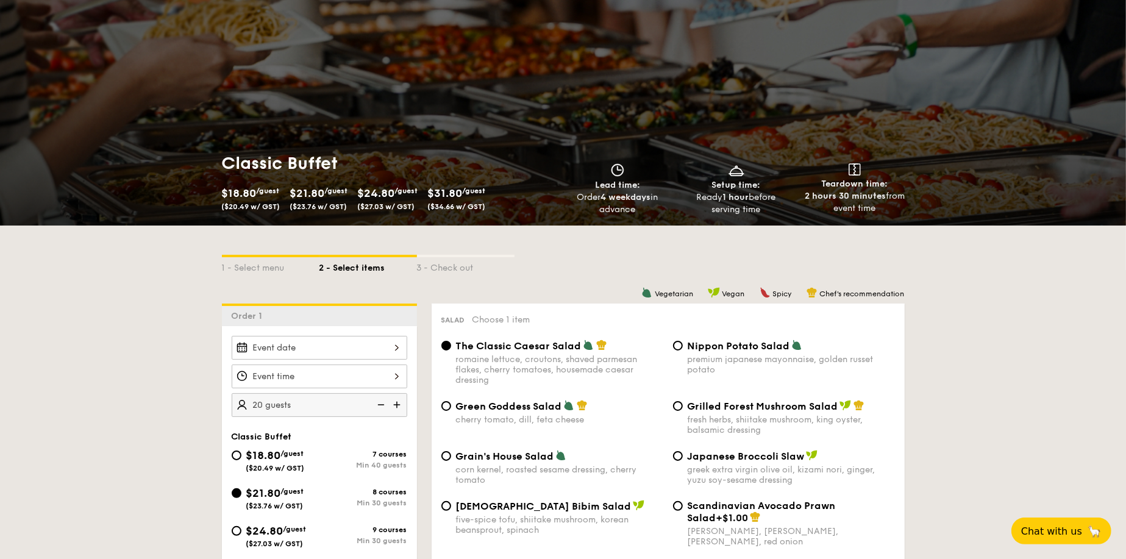
scroll to position [61, 0]
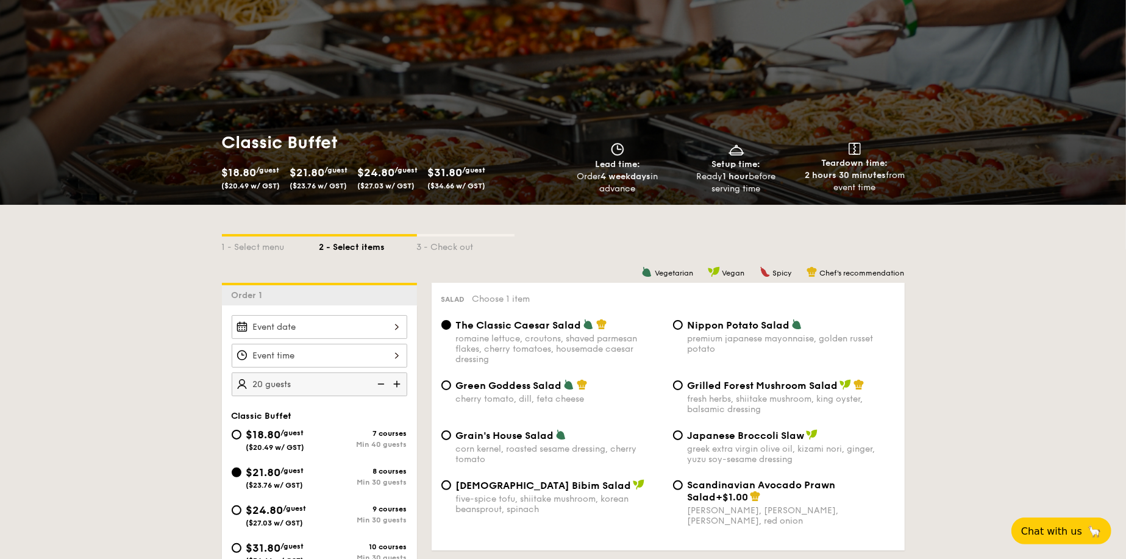
click at [365, 354] on div at bounding box center [320, 356] width 176 height 24
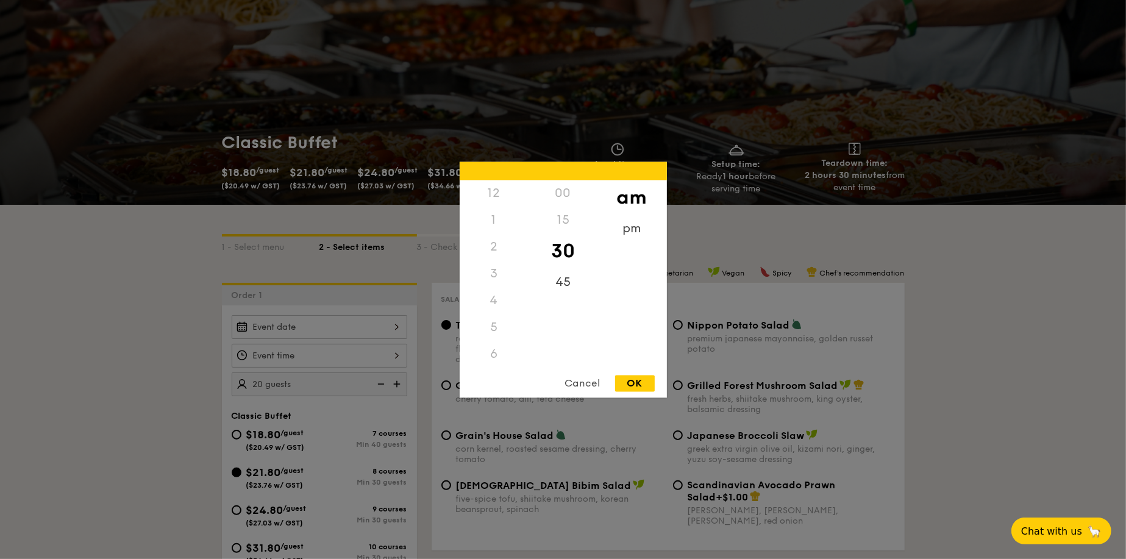
scroll to position [134, 0]
click at [491, 191] on div "5" at bounding box center [494, 193] width 69 height 27
click at [499, 290] on div "9" at bounding box center [494, 300] width 69 height 27
click at [494, 305] on div "9" at bounding box center [494, 300] width 69 height 27
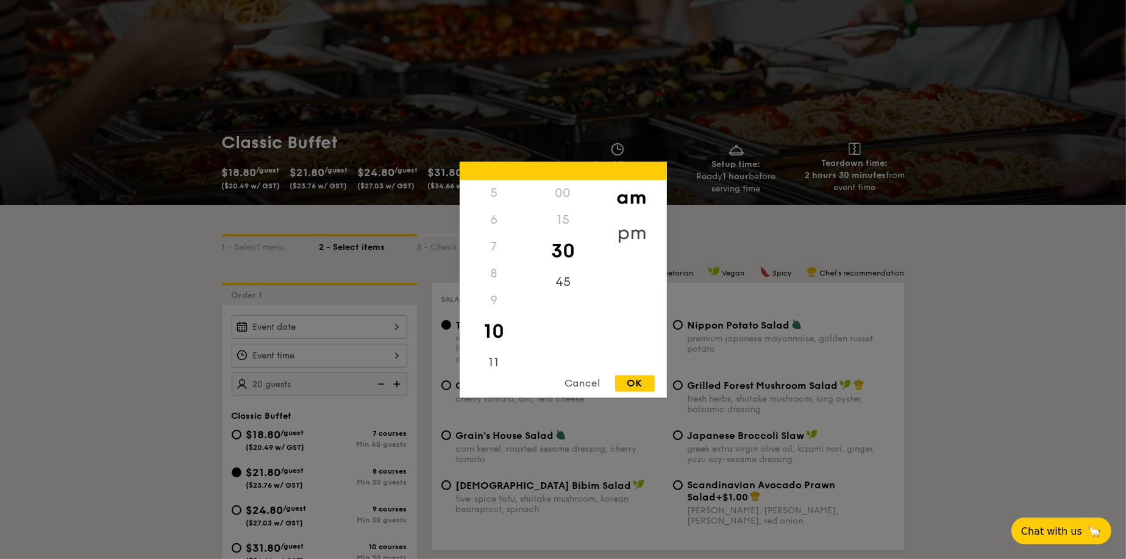
click at [614, 235] on div "pm" at bounding box center [631, 232] width 69 height 35
click at [491, 195] on div "5" at bounding box center [494, 197] width 69 height 35
click at [624, 385] on div "OK" at bounding box center [635, 383] width 40 height 16
type input "5:30PM"
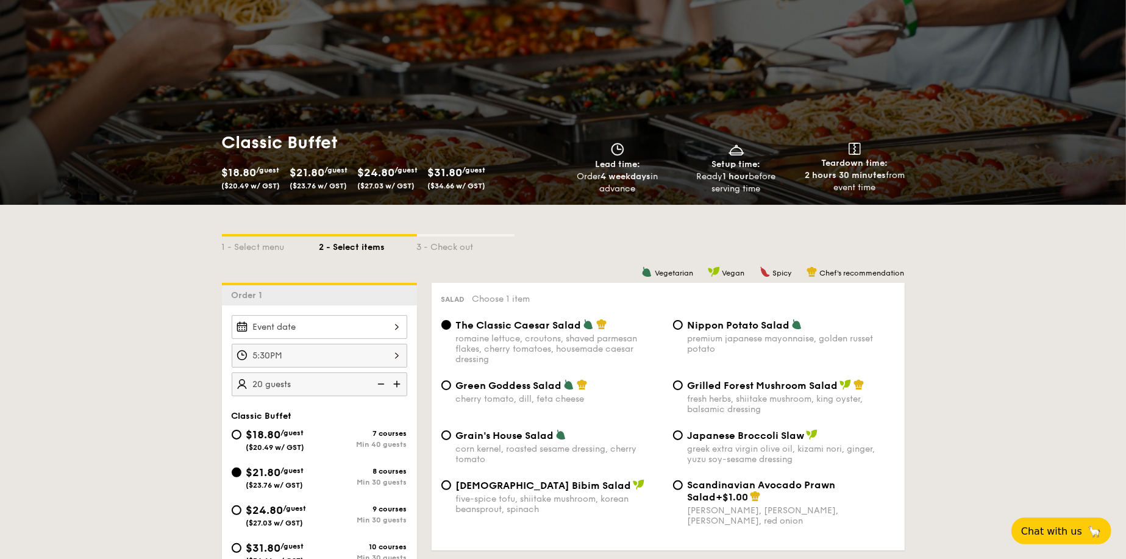
click at [369, 329] on div at bounding box center [320, 327] width 176 height 24
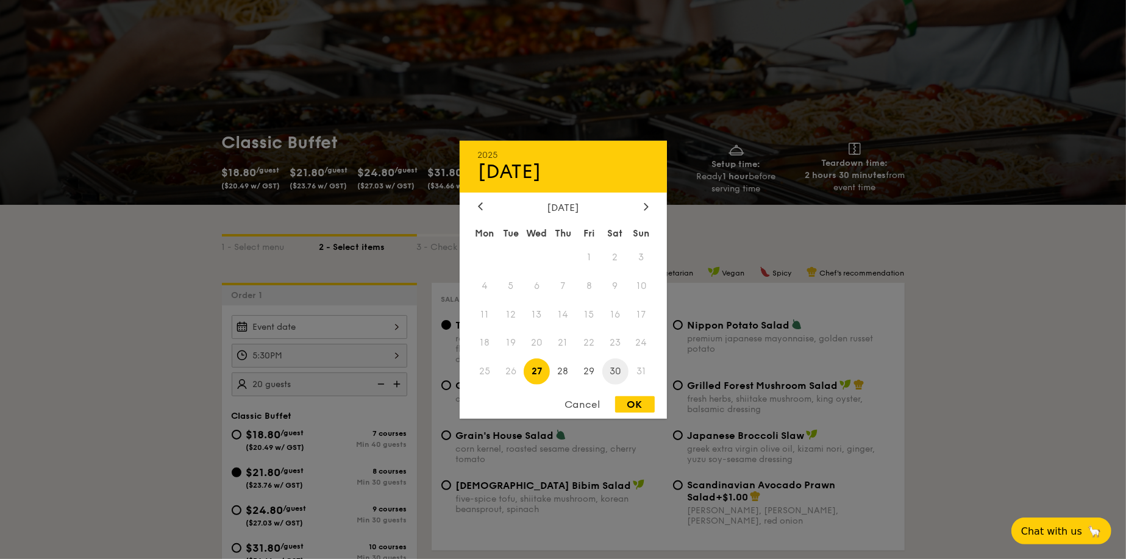
click at [613, 371] on span "30" at bounding box center [615, 371] width 26 height 26
click at [633, 404] on div "OK" at bounding box center [635, 404] width 40 height 16
type input "[DATE]"
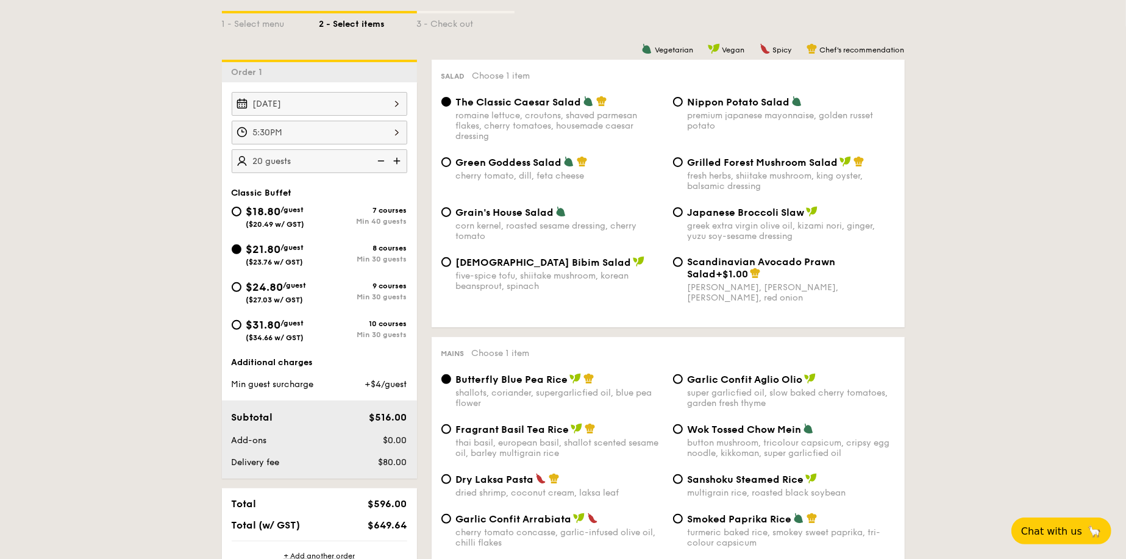
scroll to position [305, 0]
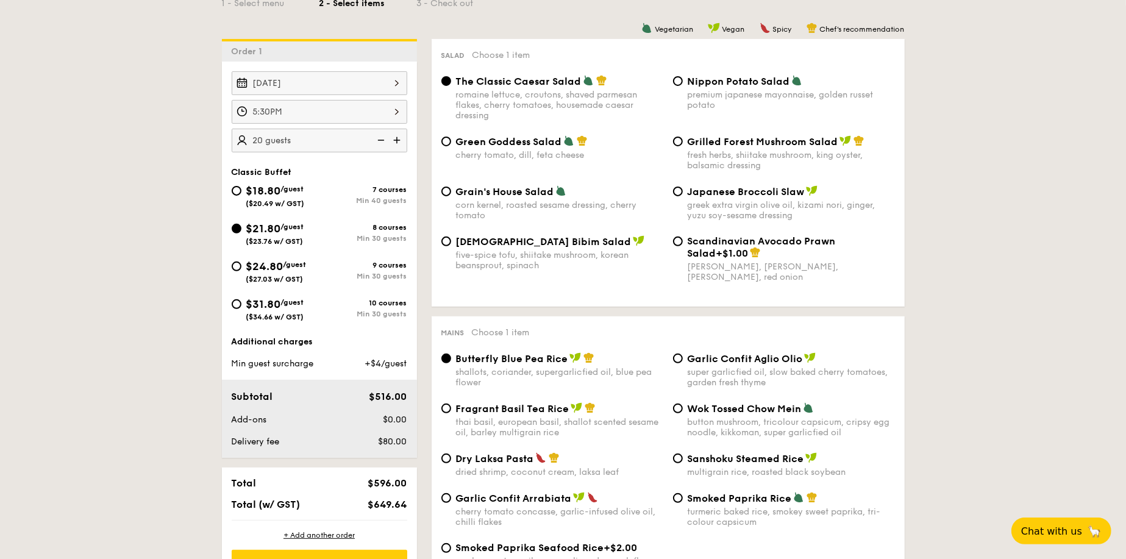
click at [393, 140] on img at bounding box center [398, 140] width 18 height 23
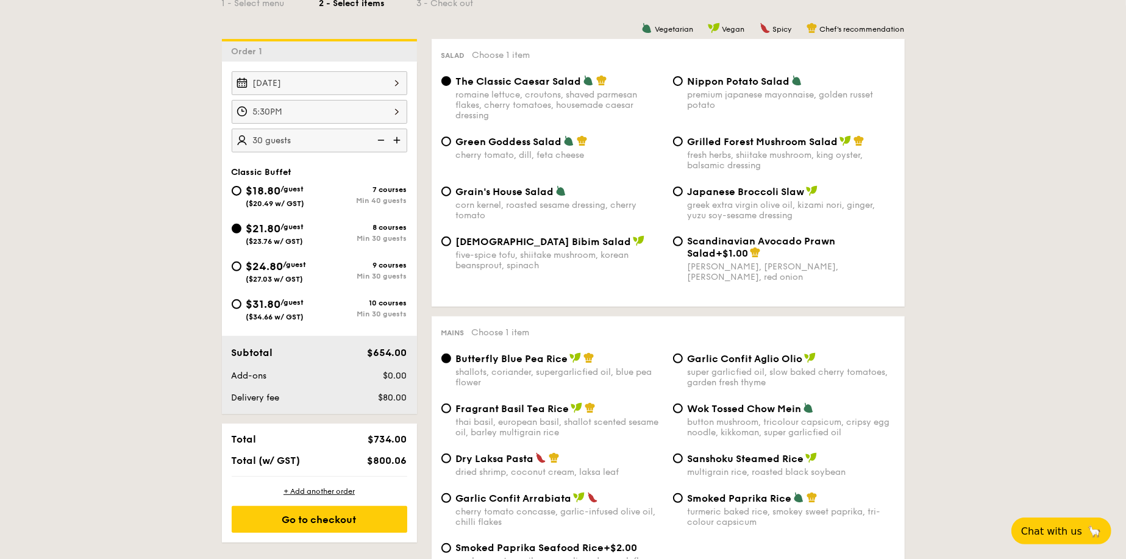
click at [377, 140] on img at bounding box center [380, 140] width 18 height 23
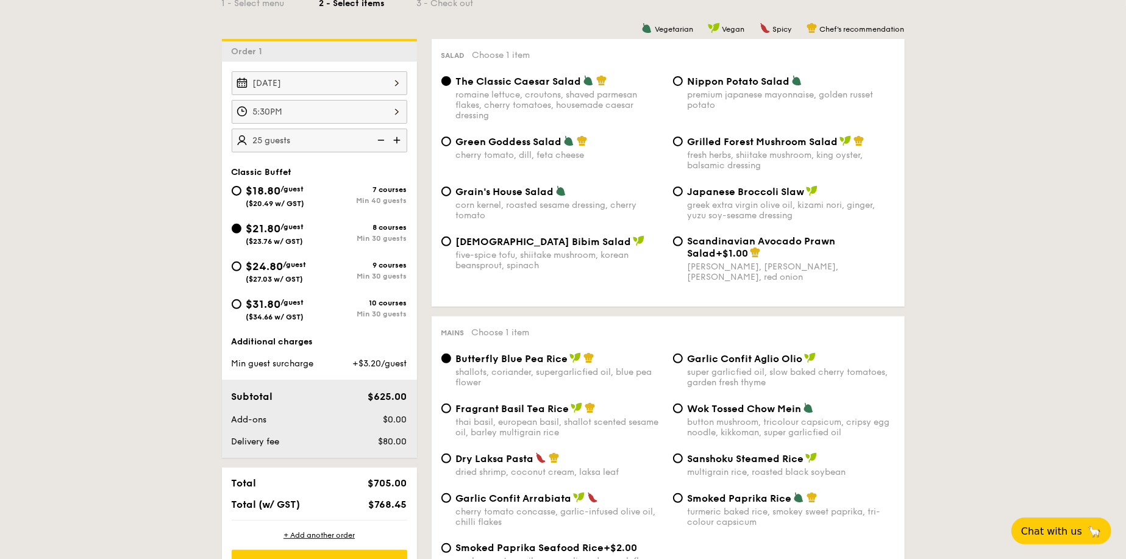
click at [377, 140] on img at bounding box center [380, 140] width 18 height 23
type input "20 guests"
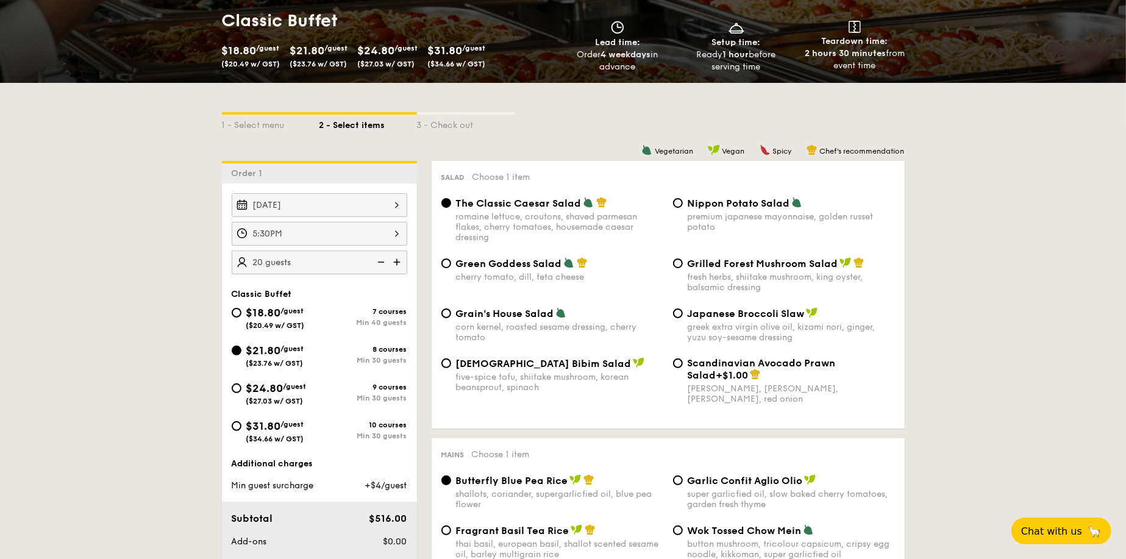
click at [738, 265] on span "Grilled Forest Mushroom Salad" at bounding box center [763, 264] width 151 height 12
click at [683, 265] on input "Grilled Forest Mushroom Salad fresh herbs, shiitake mushroom, king oyster, bals…" at bounding box center [678, 263] width 10 height 10
radio input "true"
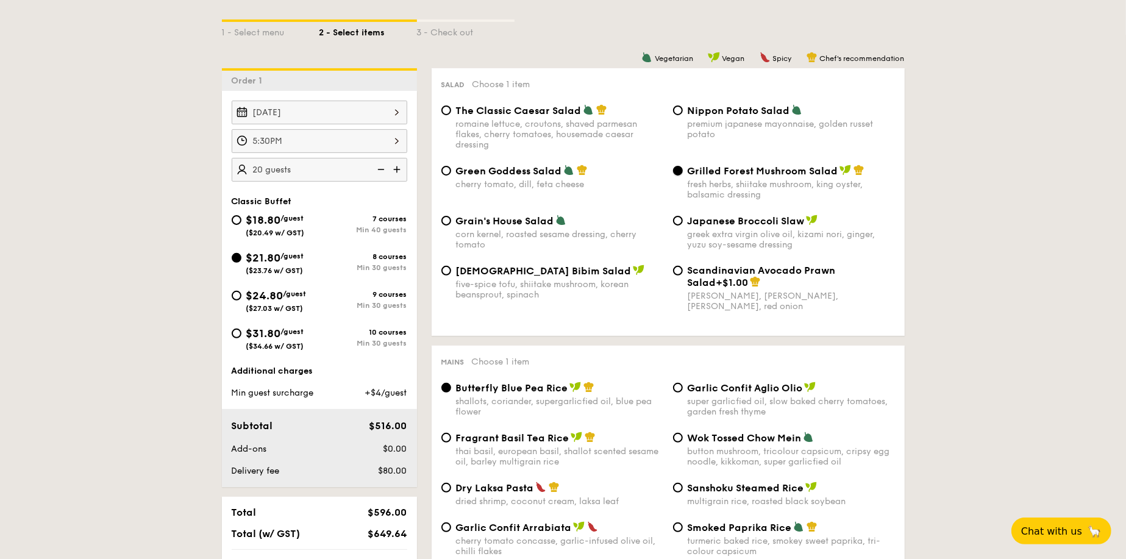
scroll to position [366, 0]
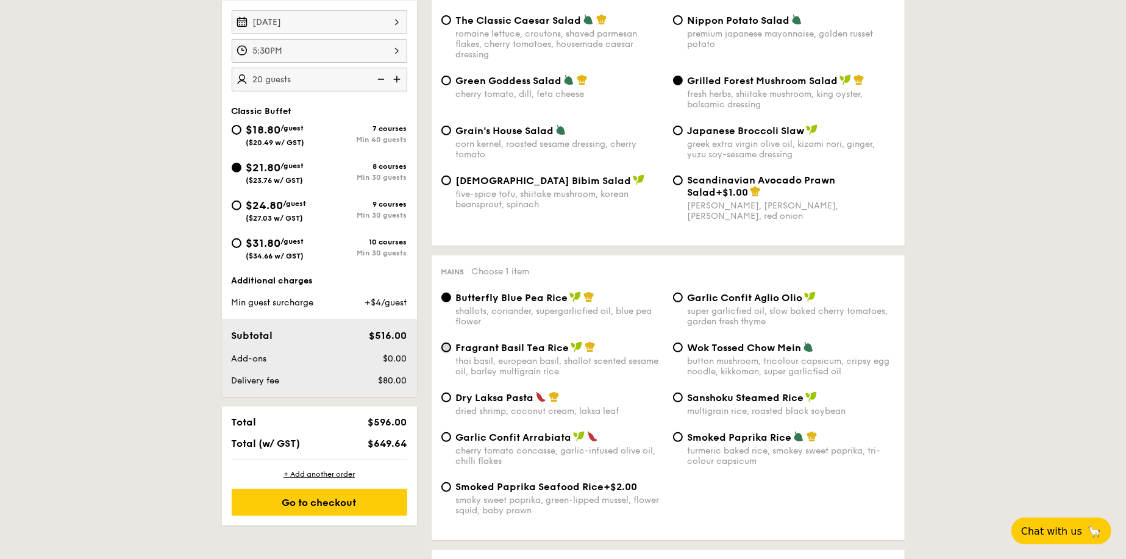
click at [449, 350] on input "Fragrant Basil Tea Rice thai basil, european basil, shallot scented sesame oil,…" at bounding box center [446, 348] width 10 height 10
radio input "true"
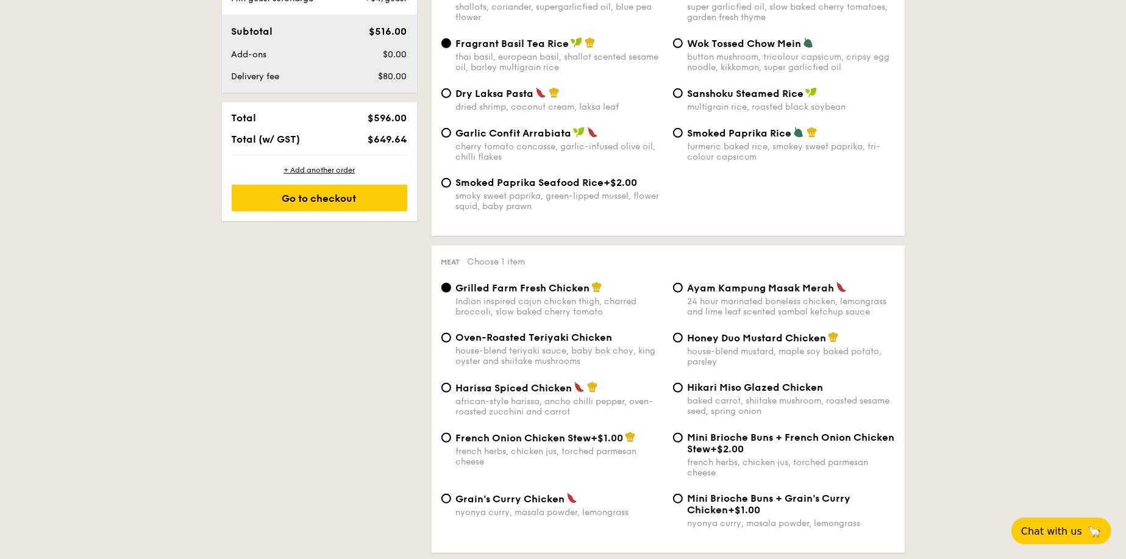
scroll to position [671, 0]
click at [703, 355] on div "house-blend mustard, maple soy baked potato, parsley" at bounding box center [791, 356] width 207 height 21
click at [683, 342] on input "Honey Duo Mustard Chicken house-blend mustard, maple soy baked potato, parsley" at bounding box center [678, 337] width 10 height 10
radio input "true"
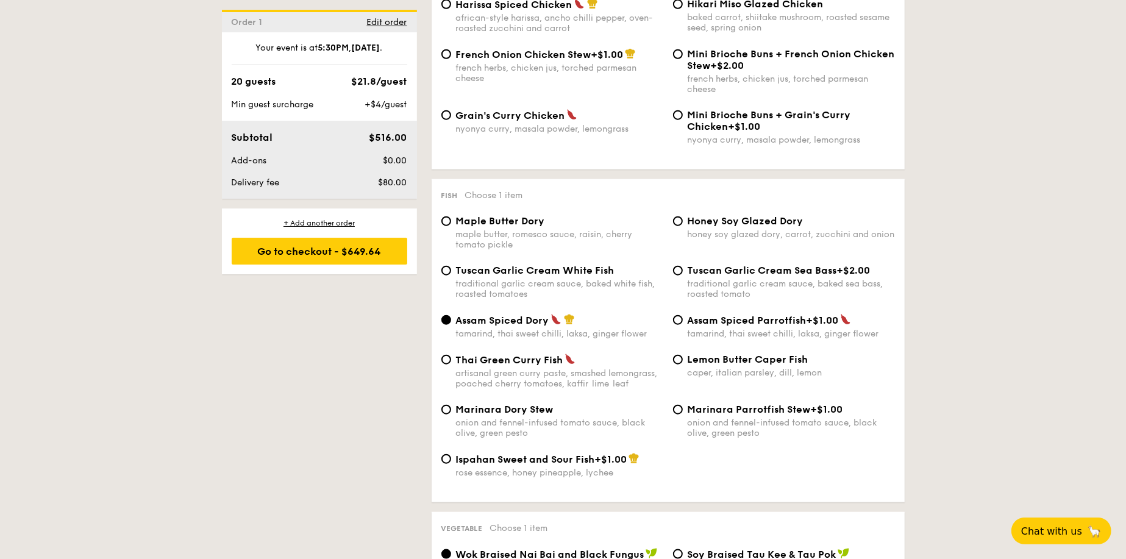
scroll to position [1097, 0]
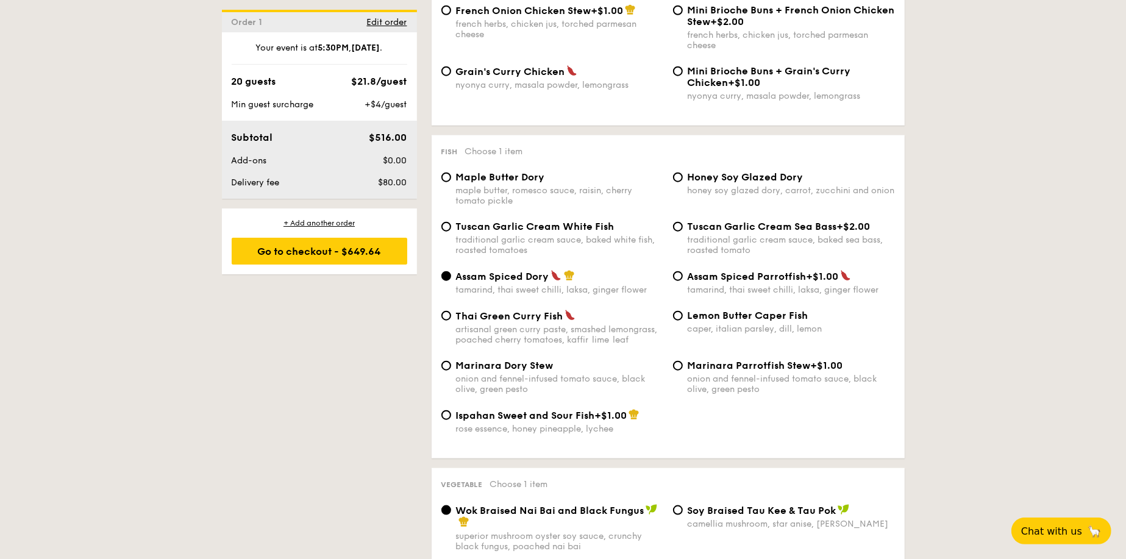
click at [491, 318] on span "Thai Green Curry Fish" at bounding box center [509, 316] width 107 height 12
click at [451, 318] on input "Thai Green [PERSON_NAME] Fish artisanal green [PERSON_NAME] paste, smashed lemo…" at bounding box center [446, 316] width 10 height 10
radio input "true"
click at [497, 287] on div "Assam Spiced Dory tamarind, thai sweet chilli, laksa, ginger flower" at bounding box center [559, 282] width 207 height 25
click at [451, 281] on input "Assam Spiced Dory tamarind, thai sweet chilli, laksa, ginger flower" at bounding box center [446, 276] width 10 height 10
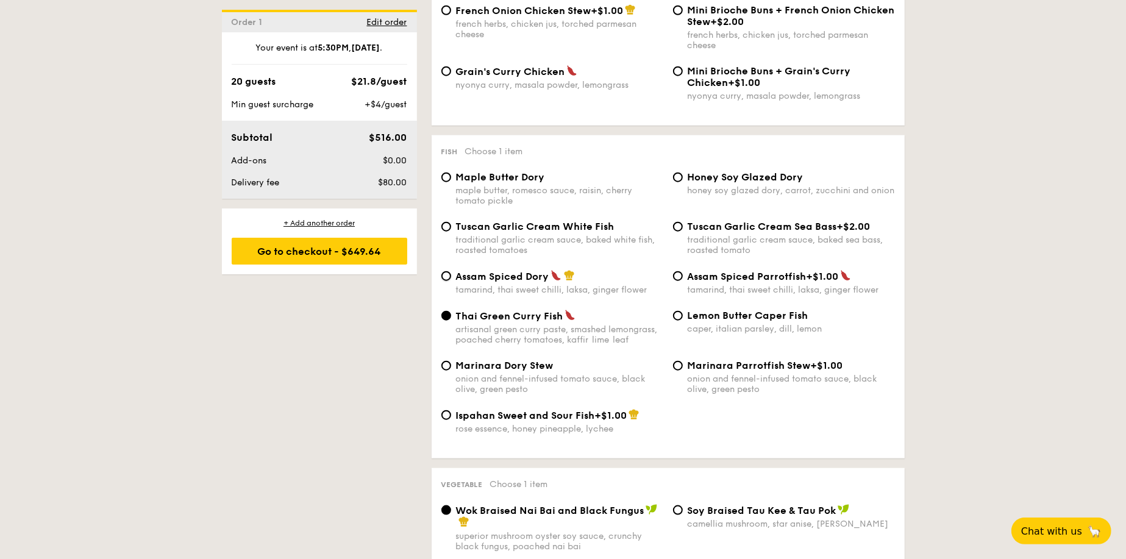
radio input "true"
click at [486, 319] on span "Thai Green Curry Fish" at bounding box center [509, 316] width 107 height 12
click at [451, 319] on input "Thai Green [PERSON_NAME] Fish artisanal green [PERSON_NAME] paste, smashed lemo…" at bounding box center [446, 316] width 10 height 10
radio input "true"
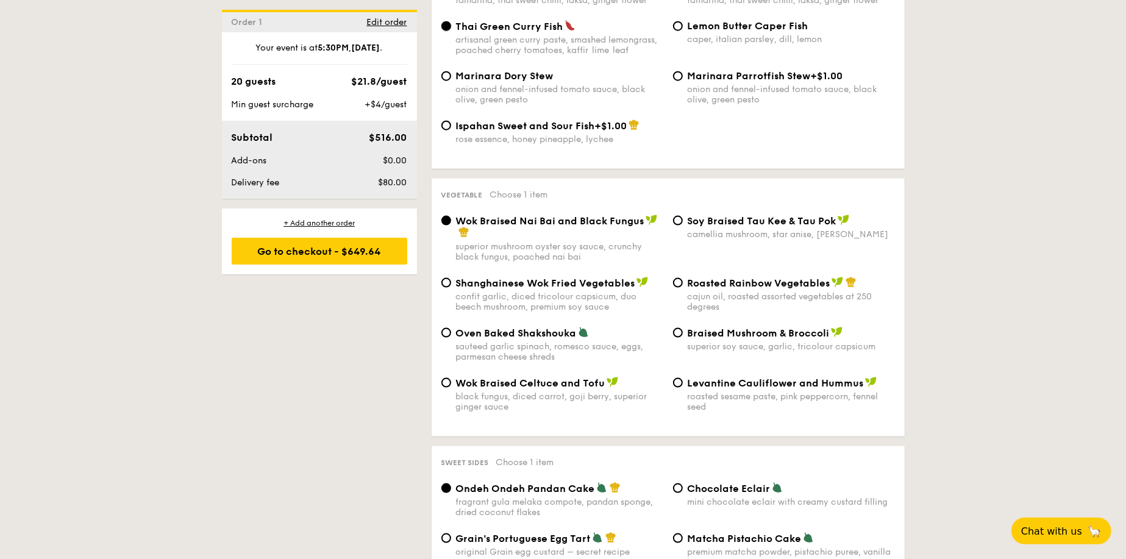
scroll to position [1402, 0]
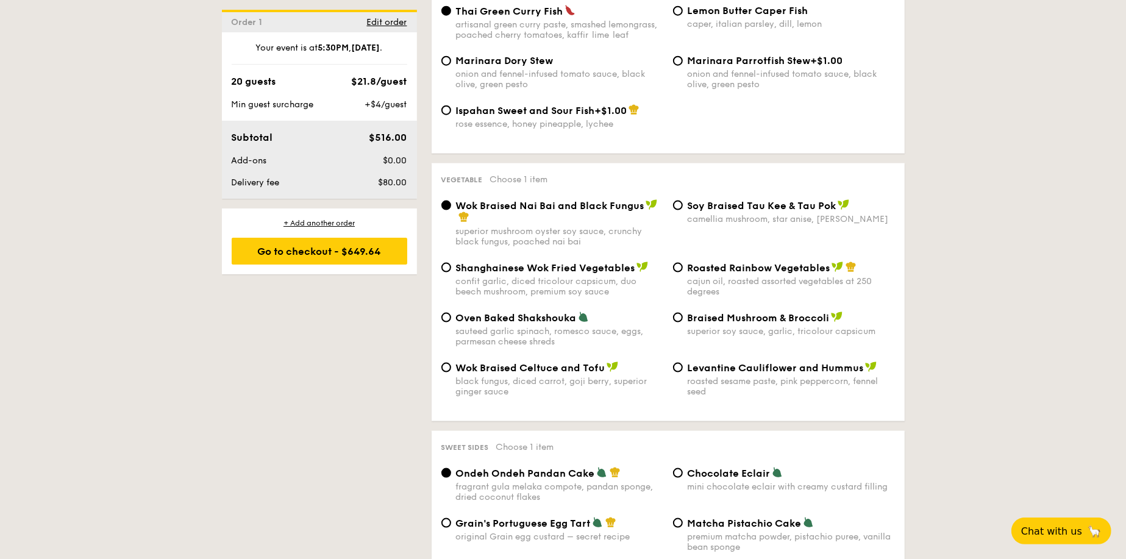
click at [490, 262] on div "Wok Braised Nai Bai and Black Fungus superior mushroom oyster soy sauce, crunch…" at bounding box center [667, 230] width 463 height 62
click at [490, 271] on span "Shanghainese Wok Fried Vegetables" at bounding box center [545, 268] width 179 height 12
click at [451, 271] on input "Shanghainese Wok Fried Vegetables confit garlic, diced tricolour capsicum, duo …" at bounding box center [446, 268] width 10 height 10
radio input "true"
click at [496, 212] on span "Wok Braised Nai Bai and Black Fungus" at bounding box center [550, 206] width 188 height 12
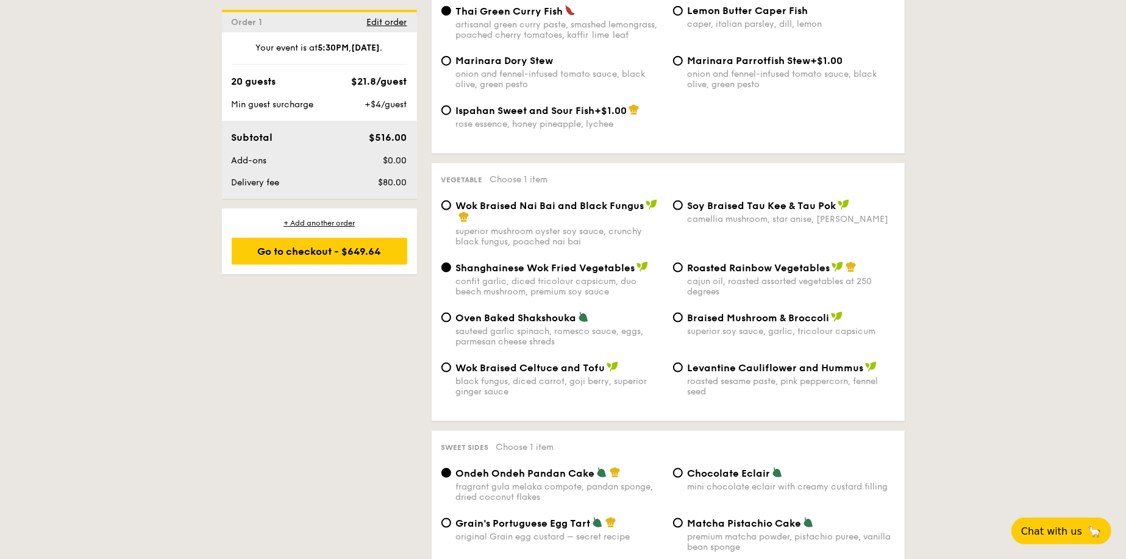
click at [451, 210] on input "Wok Braised Nai Bai and Black Fungus superior mushroom oyster soy sauce, crunch…" at bounding box center [446, 206] width 10 height 10
radio input "true"
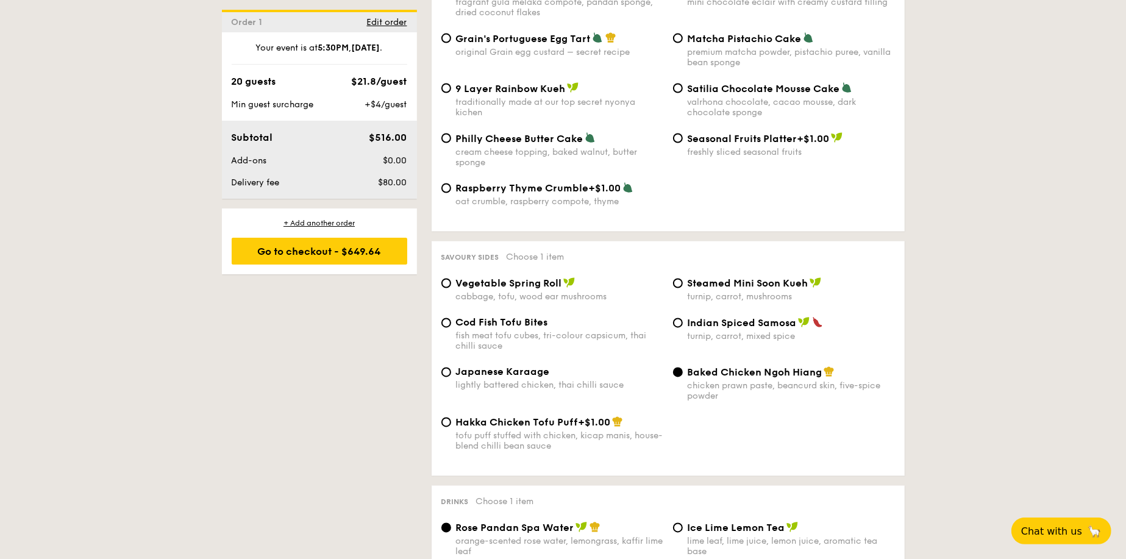
scroll to position [1951, 0]
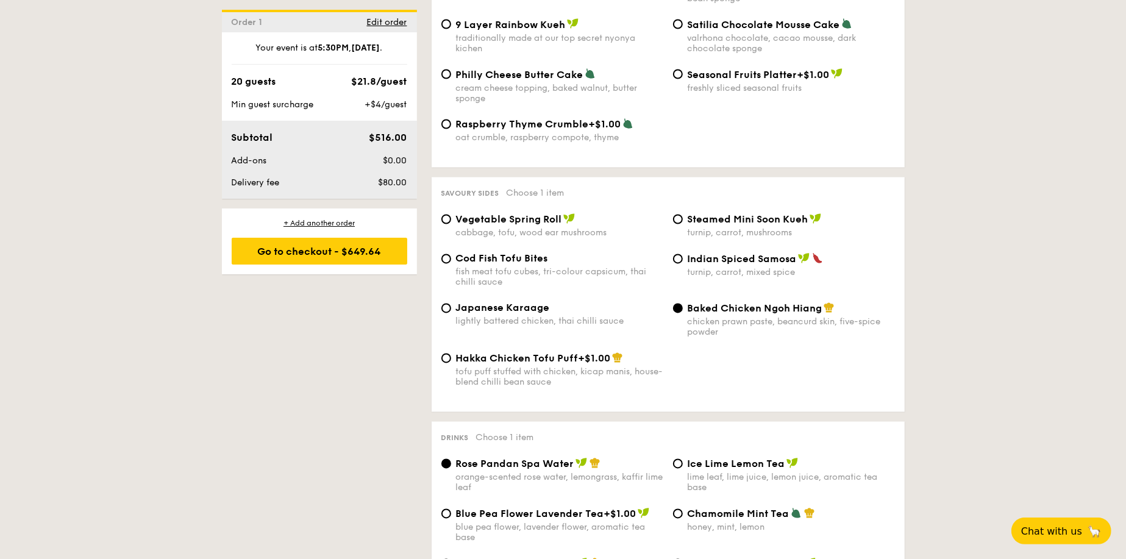
click at [484, 314] on span "Japanese Karaage" at bounding box center [503, 308] width 94 height 12
click at [451, 313] on input "Japanese Karaage lightly battered chicken, thai chilli sauce" at bounding box center [446, 309] width 10 height 10
radio input "true"
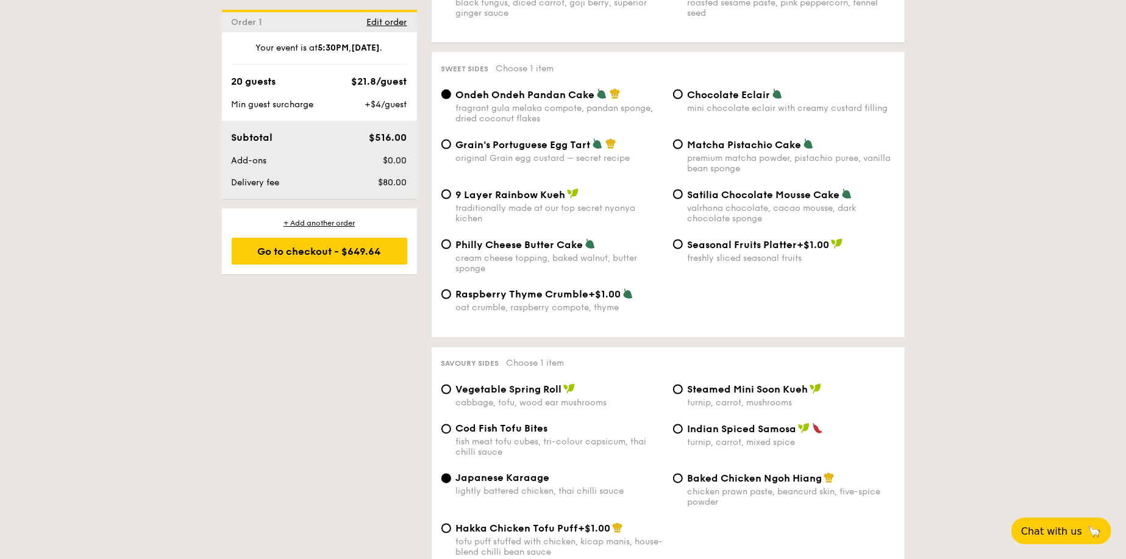
scroll to position [1768, 0]
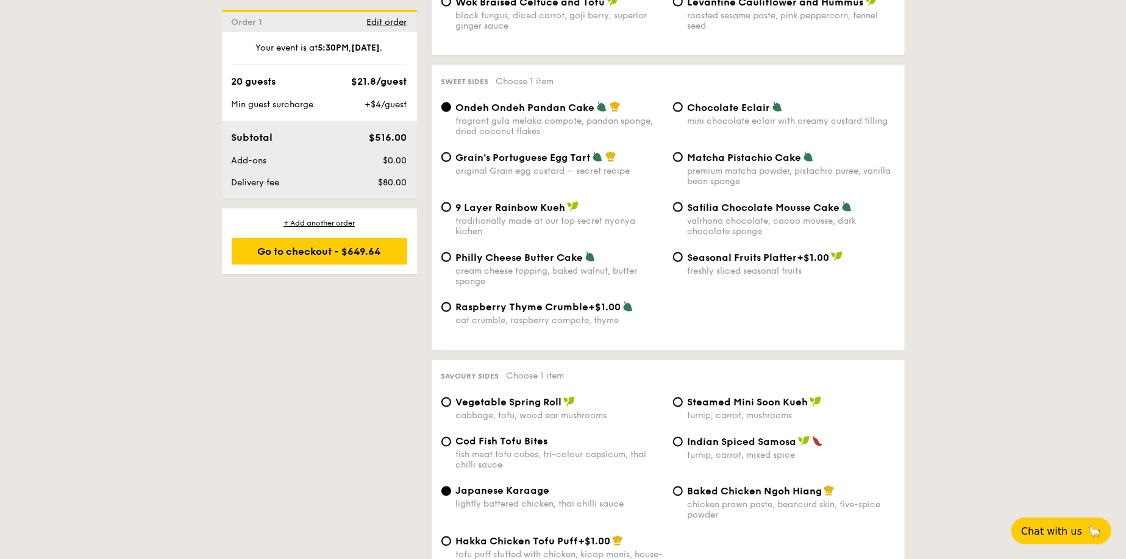
click at [716, 173] on div "premium matcha powder, pistachio puree, vanilla bean sponge" at bounding box center [791, 176] width 207 height 21
click at [683, 162] on input "Matcha Pistachio Cake premium matcha powder, pistachio puree, vanilla bean spon…" at bounding box center [678, 157] width 10 height 10
radio input "true"
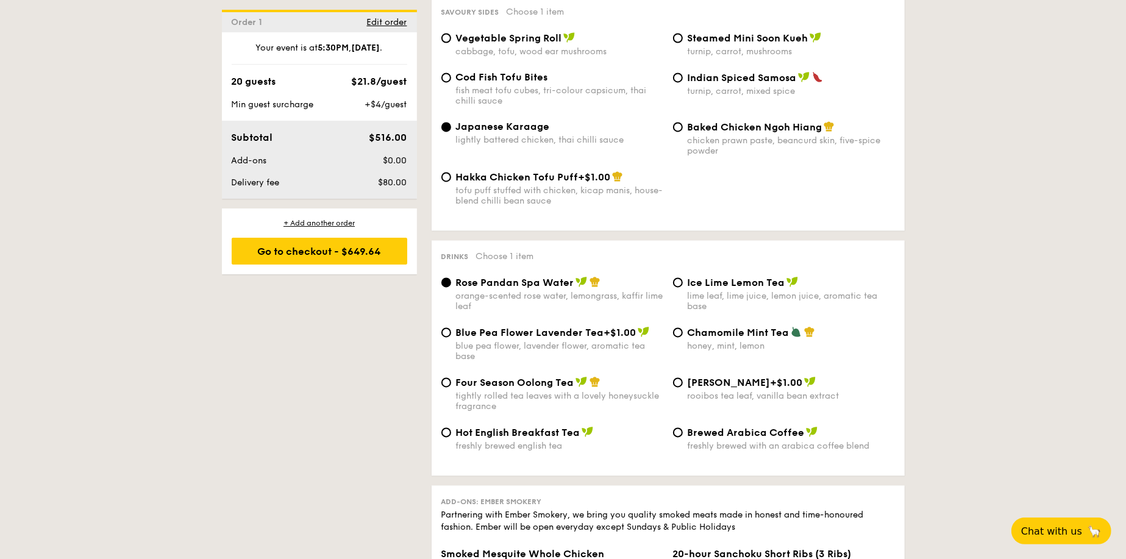
scroll to position [2195, 0]
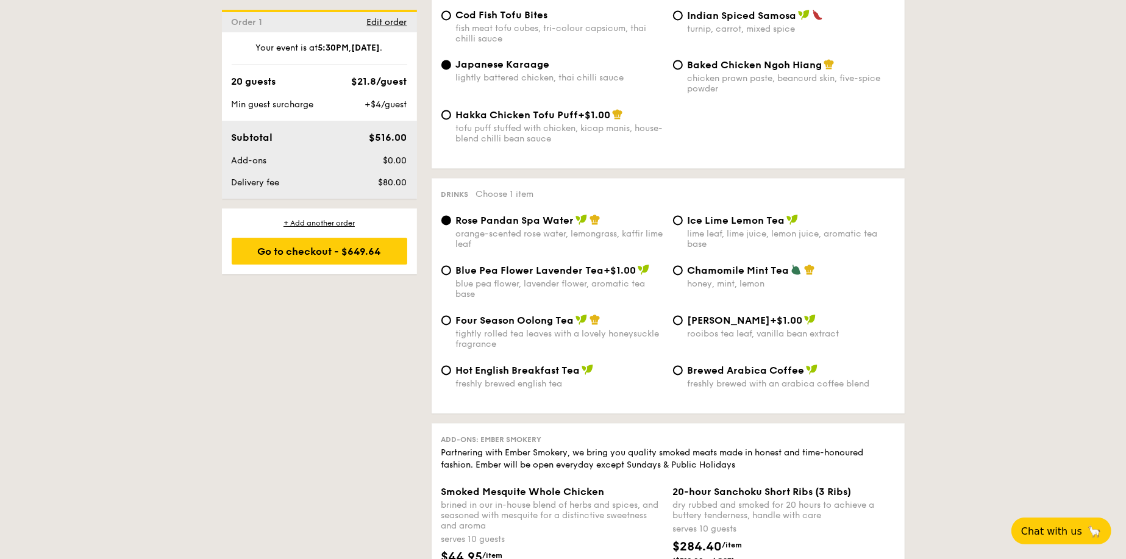
click at [535, 226] on span "Rose Pandan Spa Water" at bounding box center [515, 221] width 118 height 12
click at [451, 225] on input "Rose Pandan Spa Water orange-scented rose water, lemongrass, kaffir lime leaf" at bounding box center [446, 220] width 10 height 10
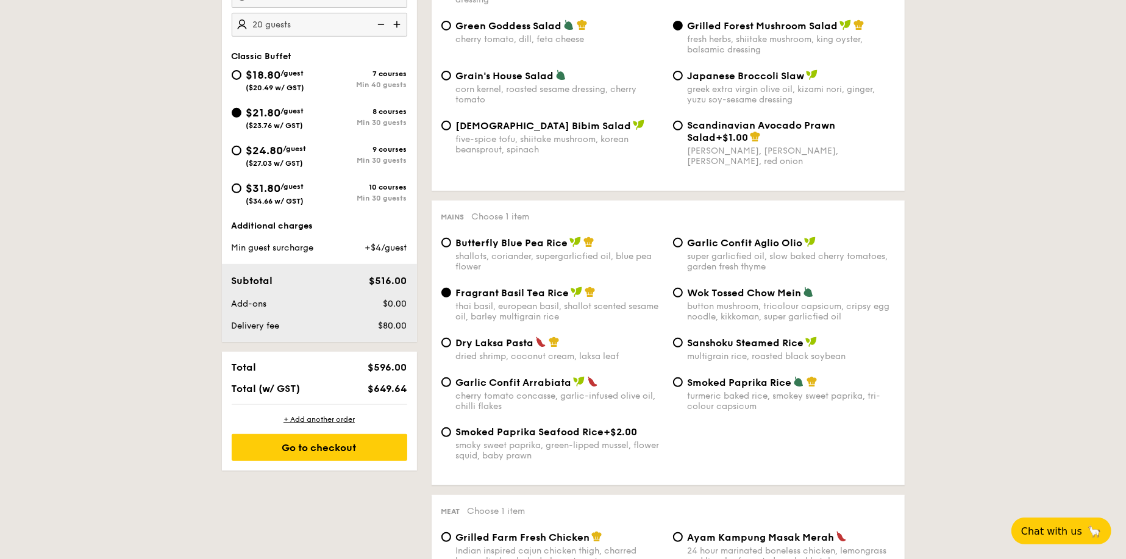
scroll to position [488, 0]
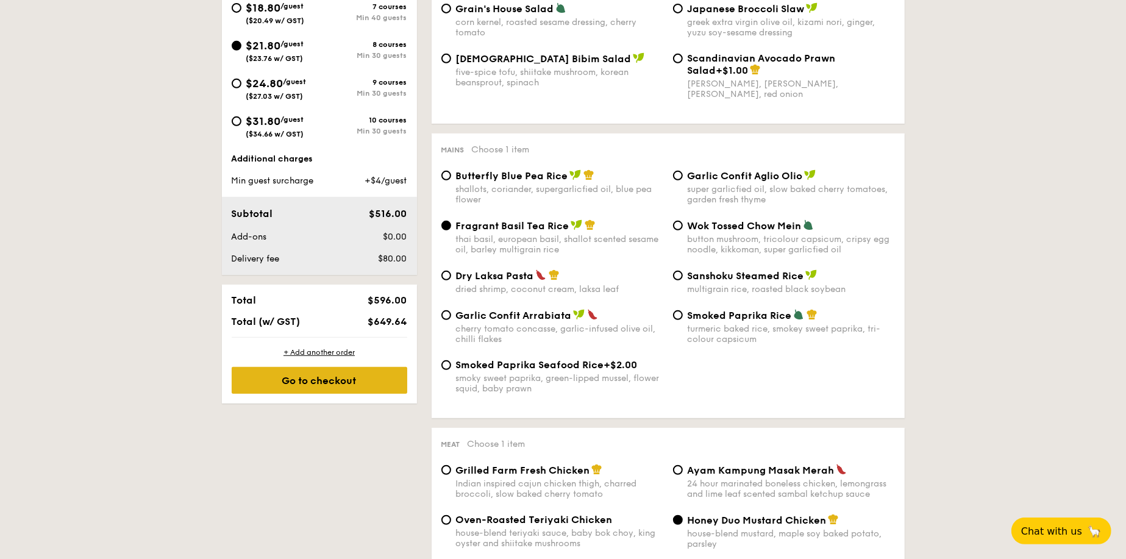
click at [360, 374] on div "Go to checkout" at bounding box center [320, 380] width 176 height 27
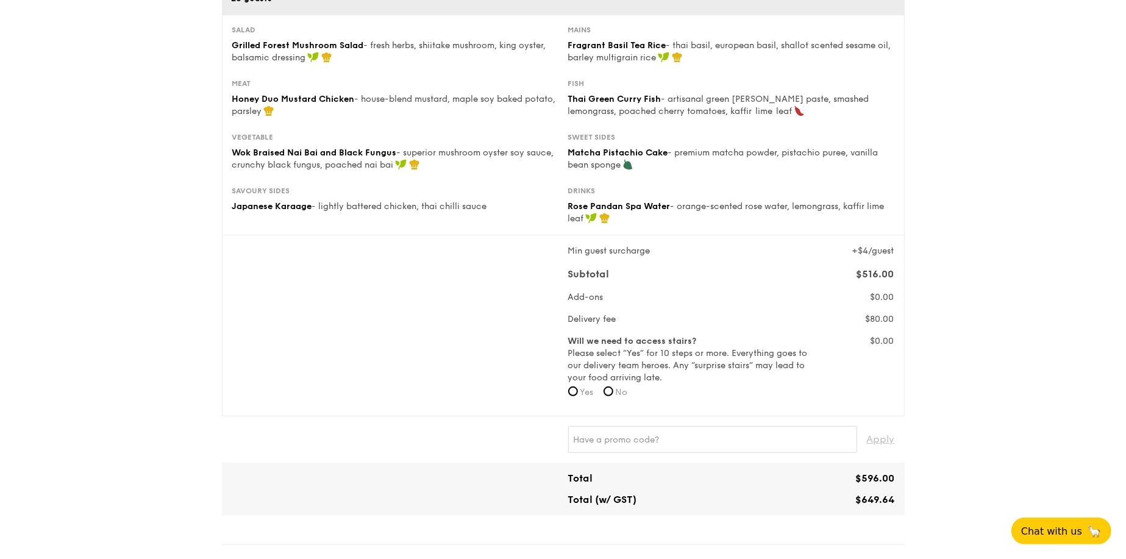
scroll to position [244, 0]
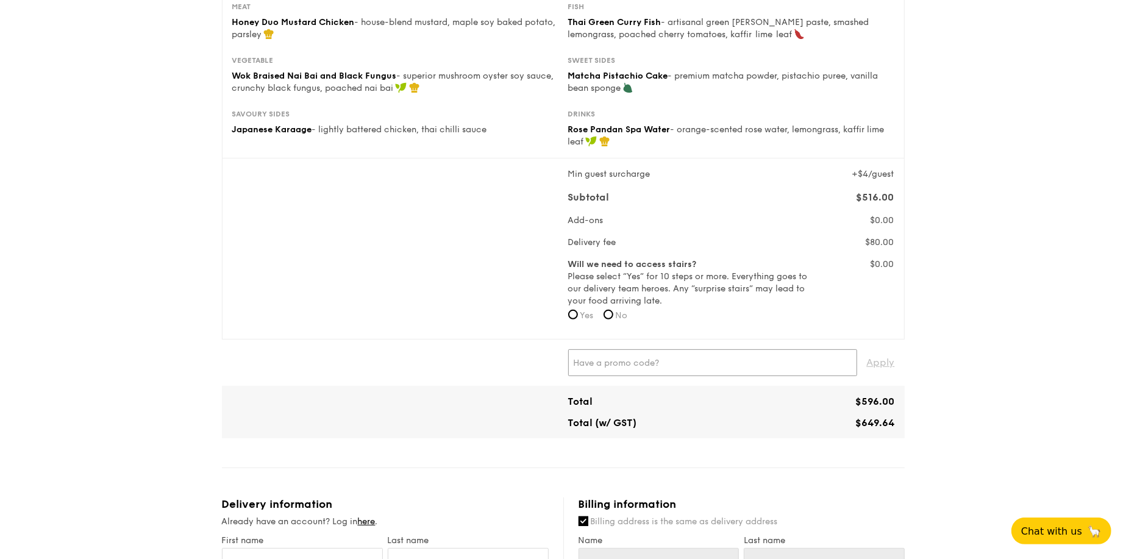
click at [636, 366] on input "text" at bounding box center [712, 362] width 289 height 27
click at [879, 360] on span "Apply" at bounding box center [881, 362] width 28 height 27
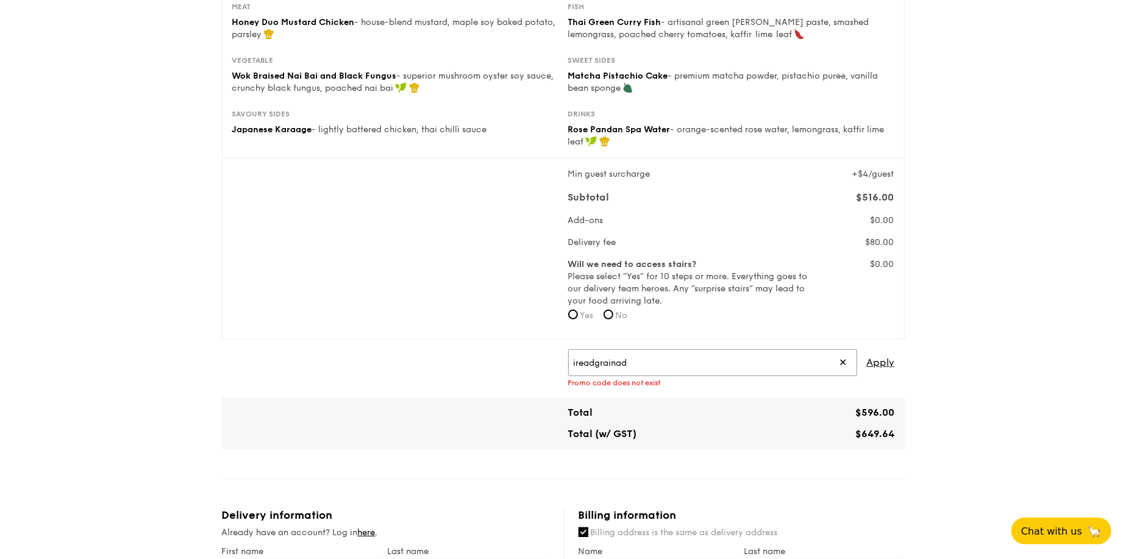
click at [790, 371] on input "ireadgrainad" at bounding box center [712, 362] width 289 height 27
click at [869, 365] on span "Apply" at bounding box center [881, 362] width 28 height 27
type input "IREADGRAINADS"
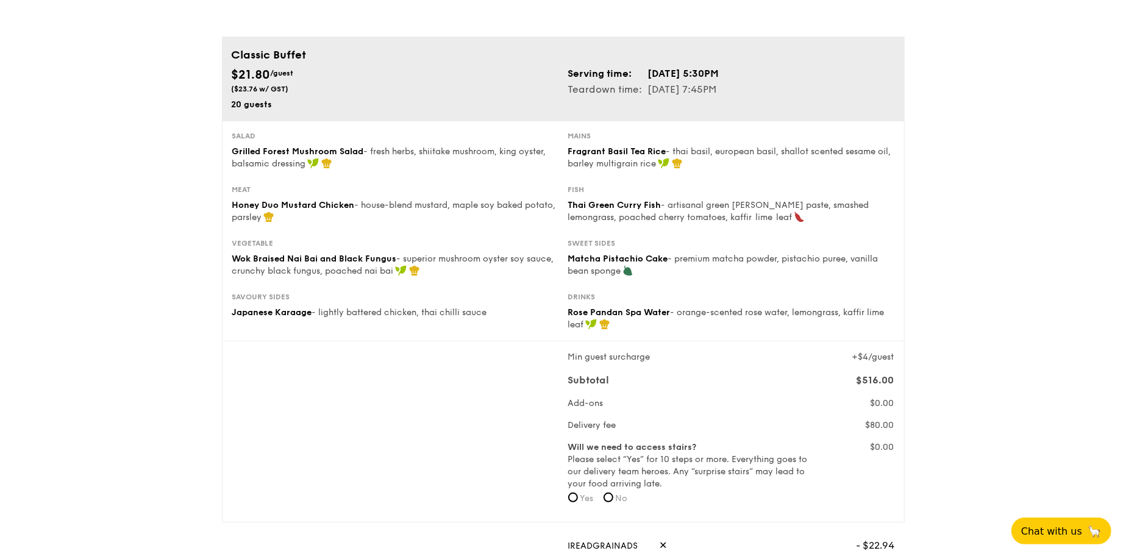
scroll to position [122, 0]
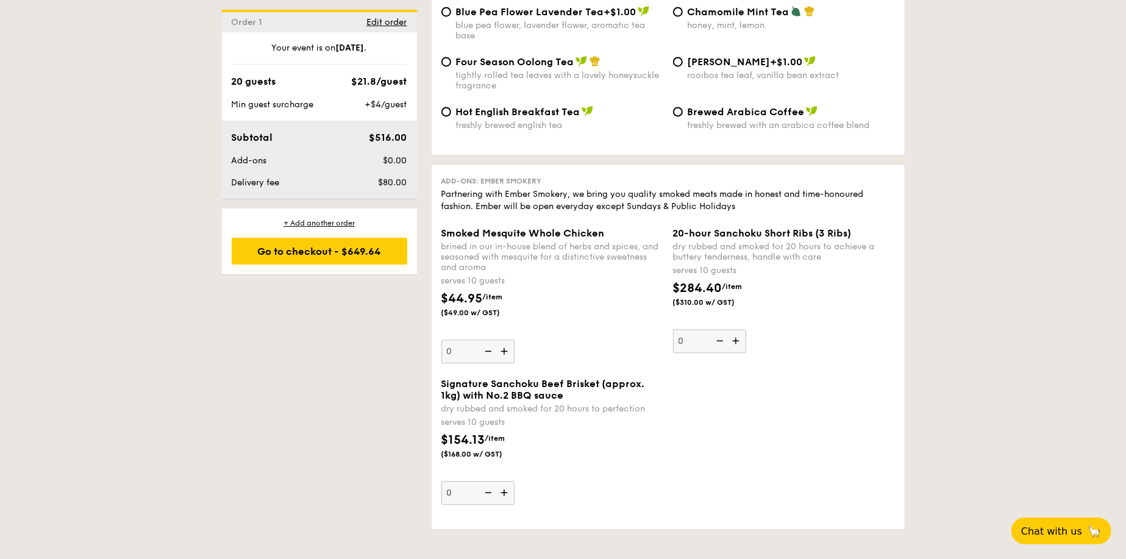
scroll to position [2209, 0]
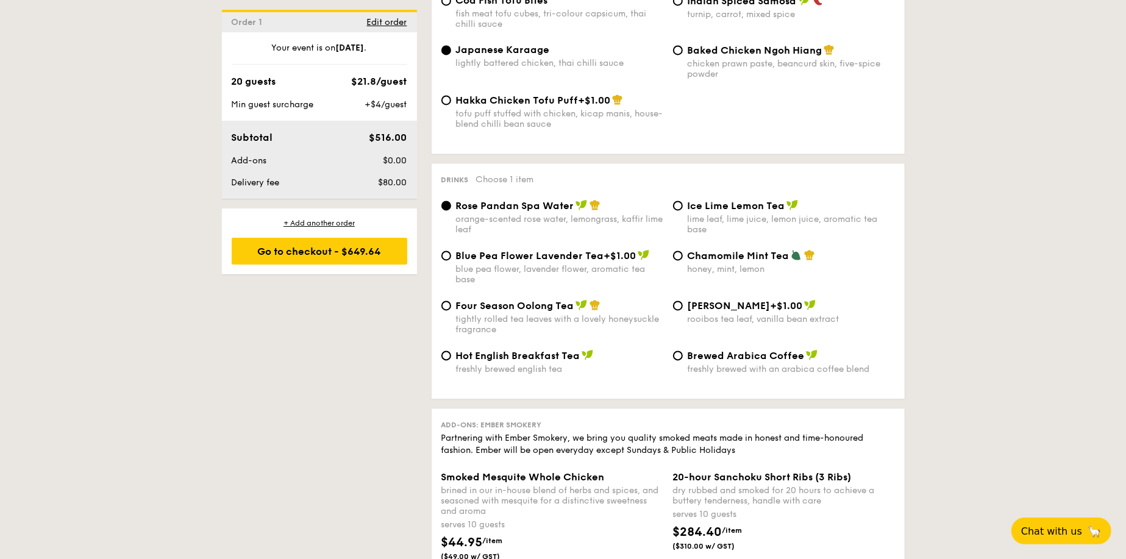
click at [554, 312] on span "Four Season Oolong Tea" at bounding box center [515, 306] width 118 height 12
click at [451, 310] on input "Four Season Oolong Tea tightly rolled tea leaves with a lovely honeysuckle frag…" at bounding box center [446, 306] width 10 height 10
radio input "true"
click at [349, 257] on div "Go to checkout - $649.64" at bounding box center [320, 251] width 176 height 27
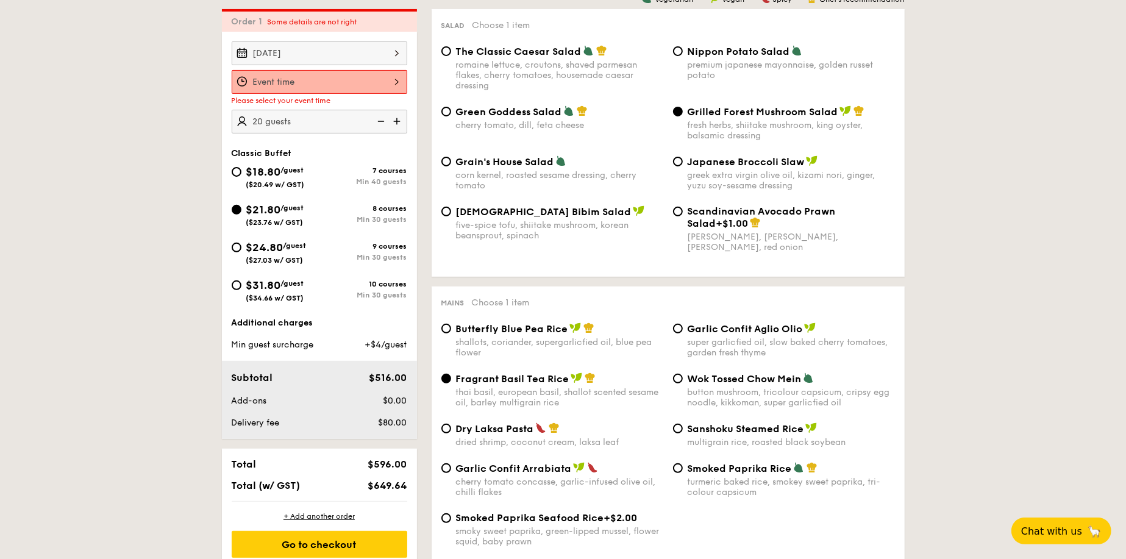
scroll to position [325, 0]
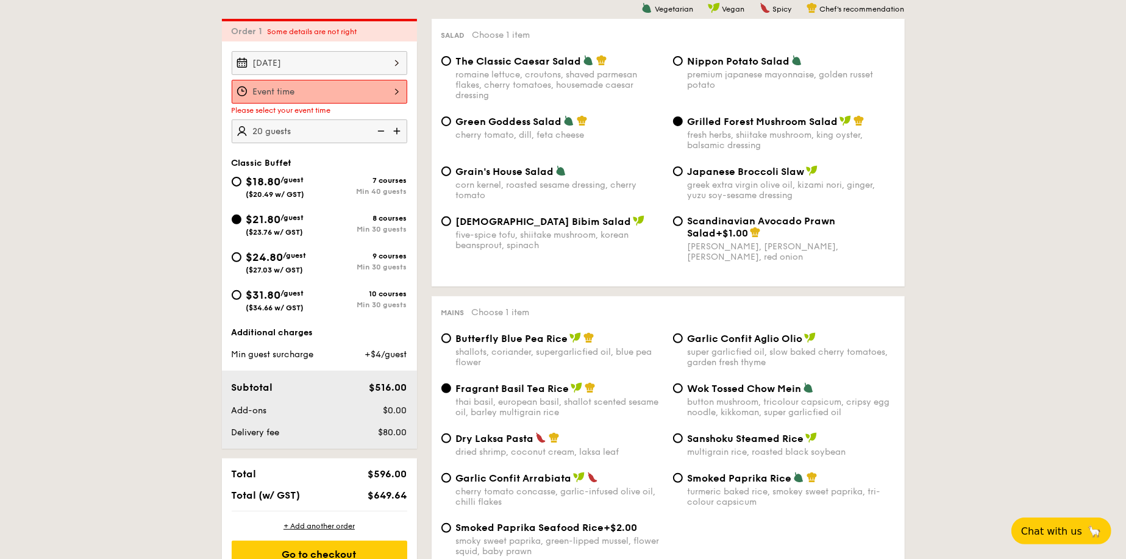
click at [357, 86] on div at bounding box center [320, 92] width 176 height 24
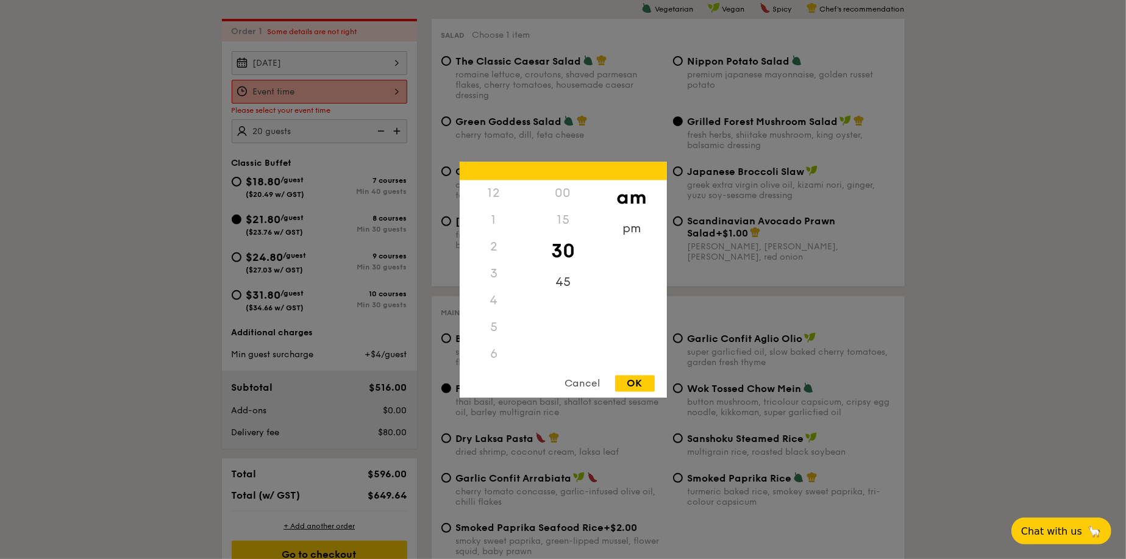
scroll to position [134, 0]
click at [497, 198] on div "5" at bounding box center [494, 193] width 69 height 27
click at [495, 189] on div "5" at bounding box center [494, 193] width 69 height 27
click at [643, 234] on div "pm" at bounding box center [631, 232] width 69 height 35
click at [497, 196] on div "5" at bounding box center [494, 197] width 69 height 35
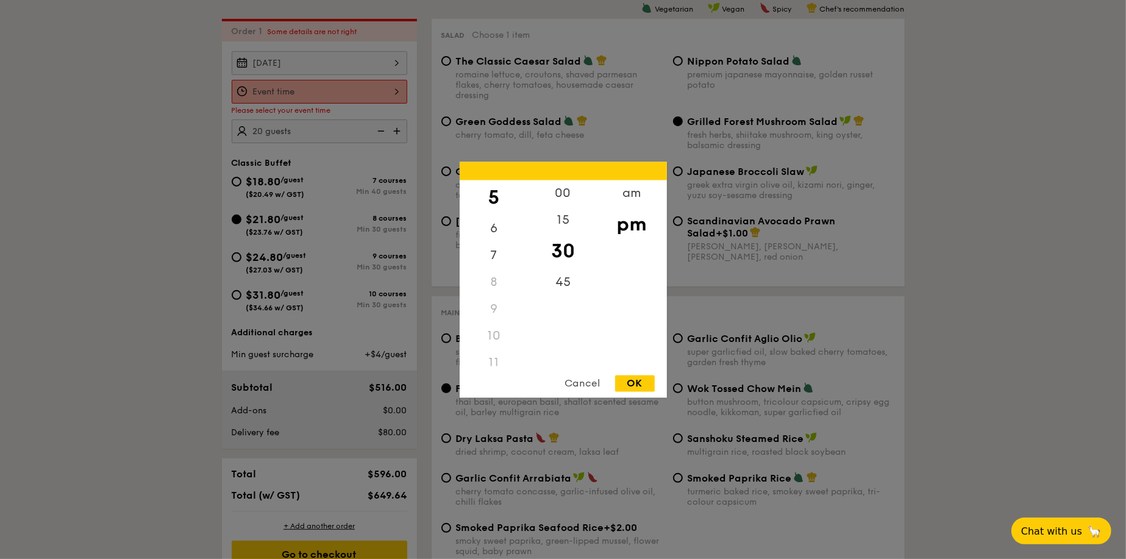
click at [622, 376] on div "OK" at bounding box center [635, 383] width 40 height 16
type input "5:30PM"
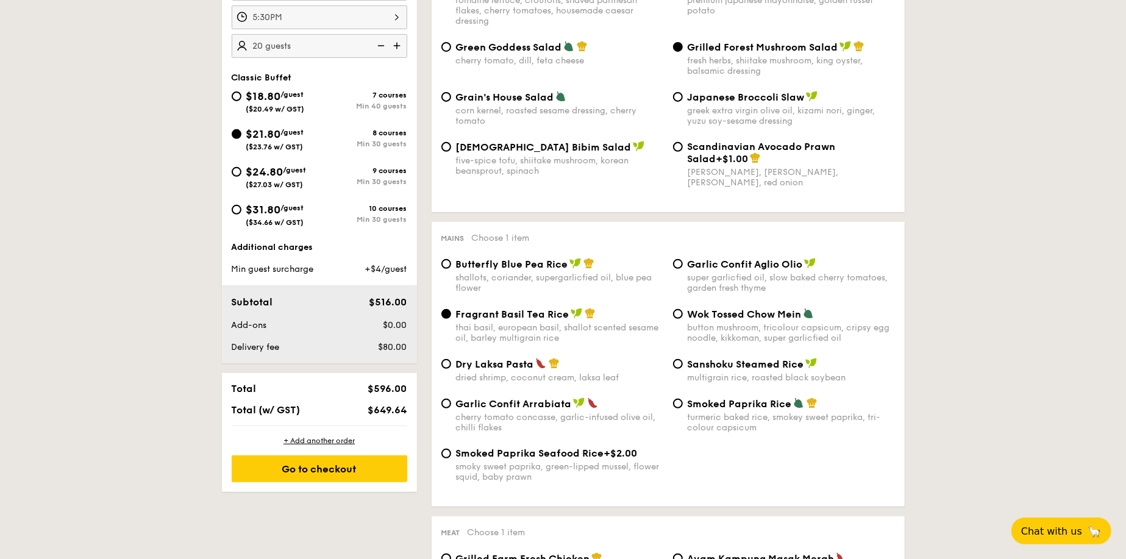
scroll to position [447, 0]
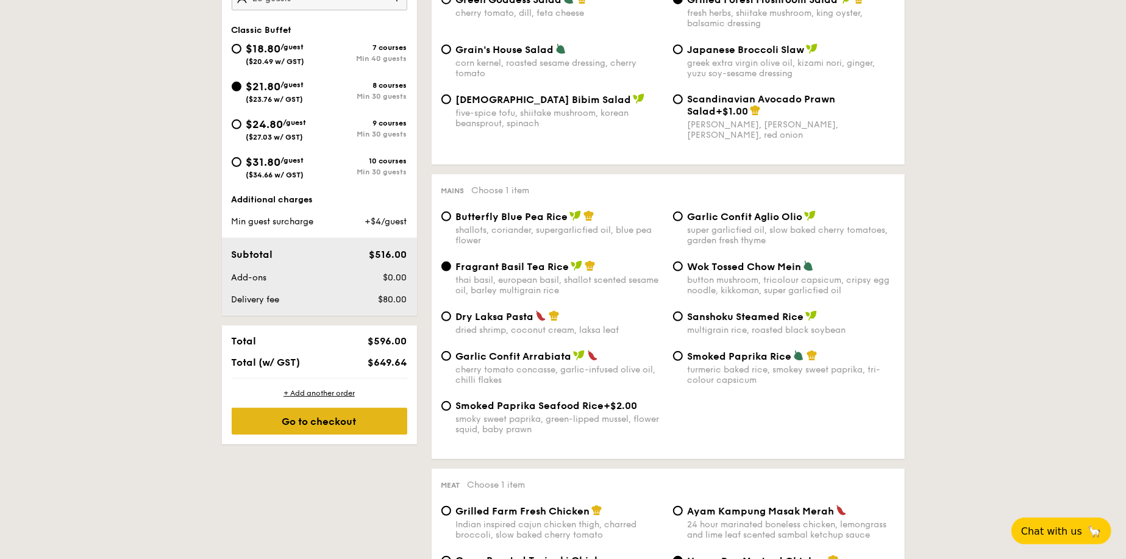
click at [326, 419] on div "Go to checkout" at bounding box center [320, 421] width 176 height 27
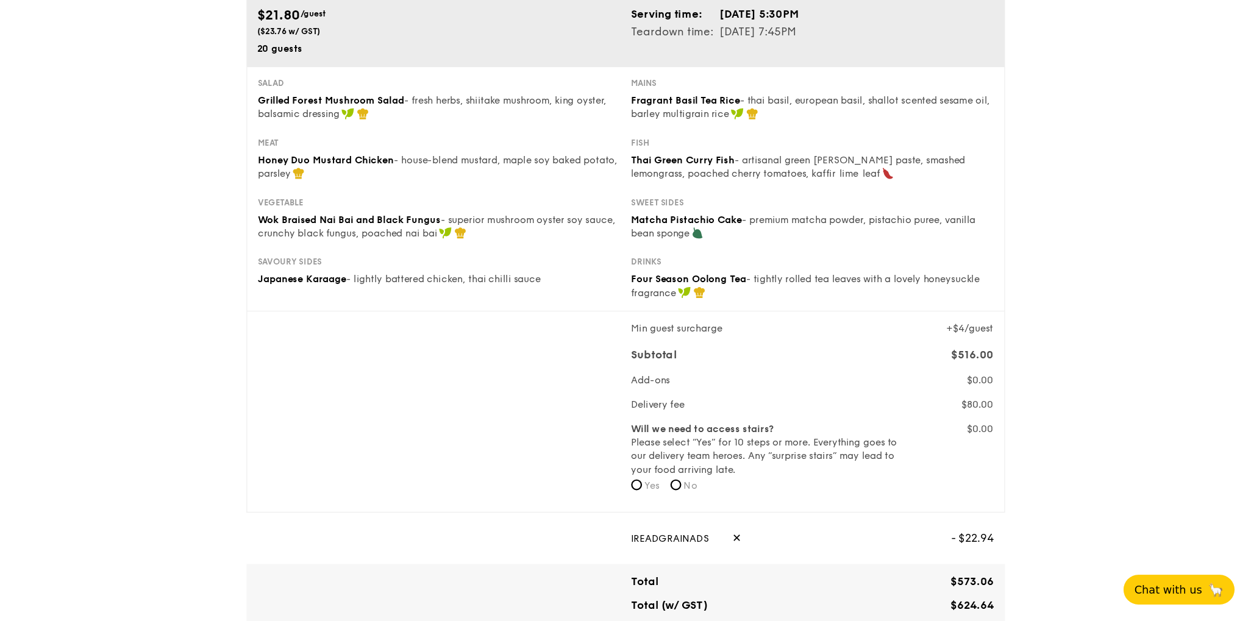
scroll to position [122, 0]
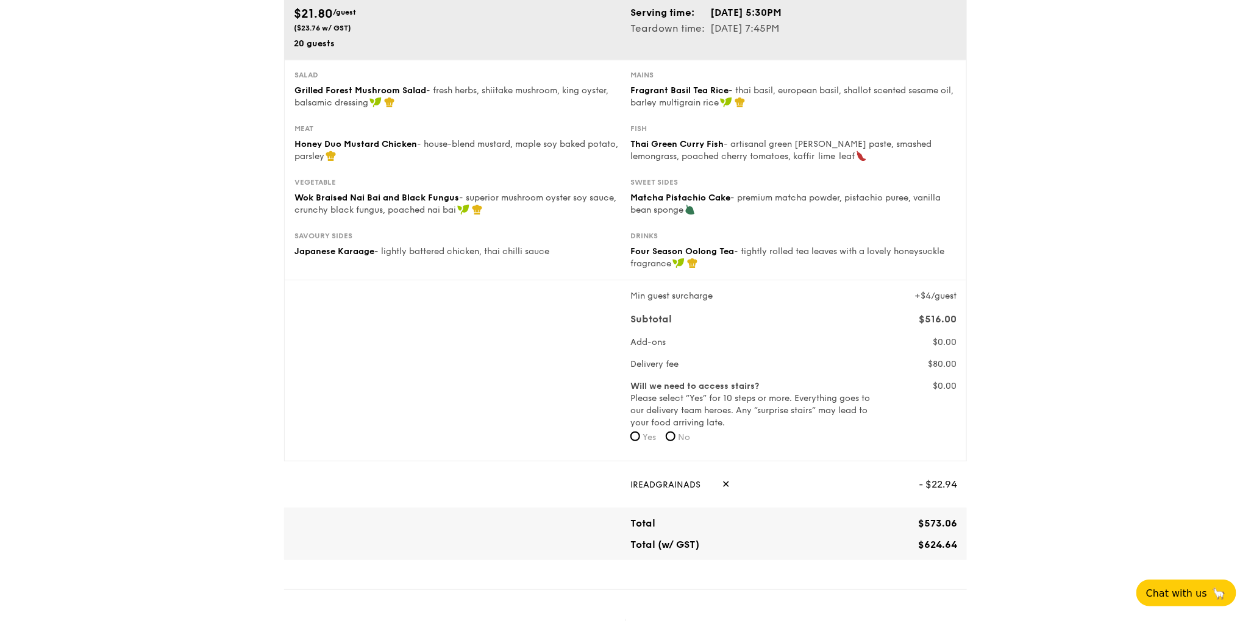
drag, startPoint x: 1036, startPoint y: 1, endPoint x: 1142, endPoint y: 524, distance: 534.3
click at [1134, 525] on div "1 - Select menu 2 - Select items 3 - Check out Classic Buffet $21.80 /guest ($2…" at bounding box center [625, 571] width 1251 height 1387
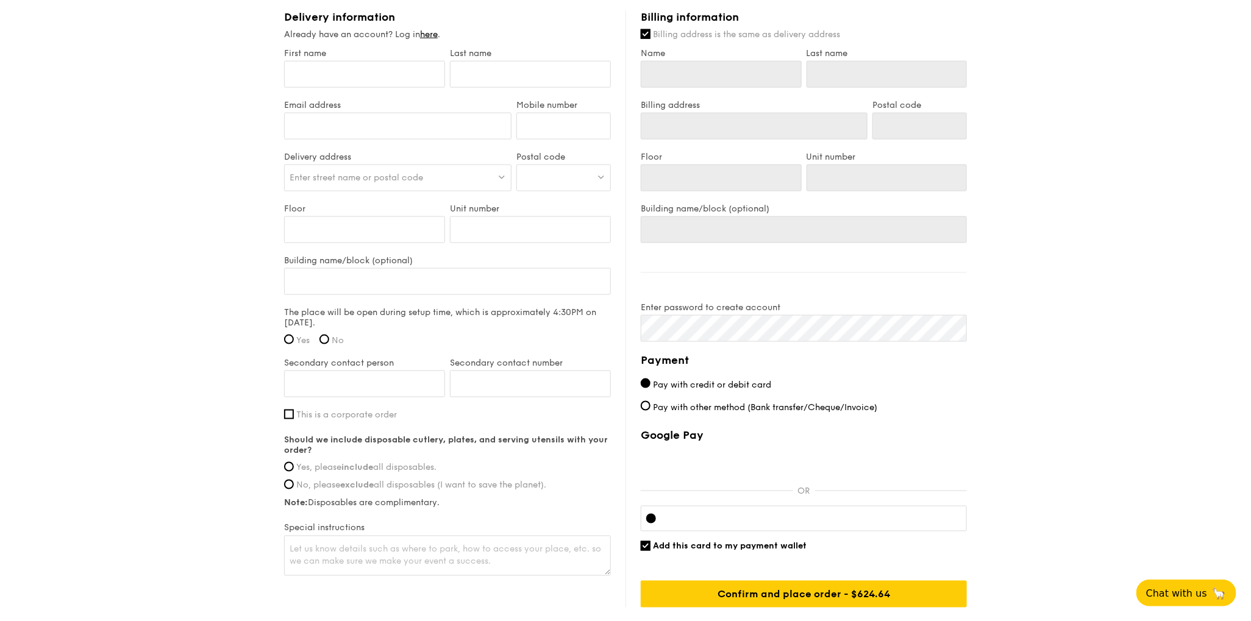
scroll to position [745, 0]
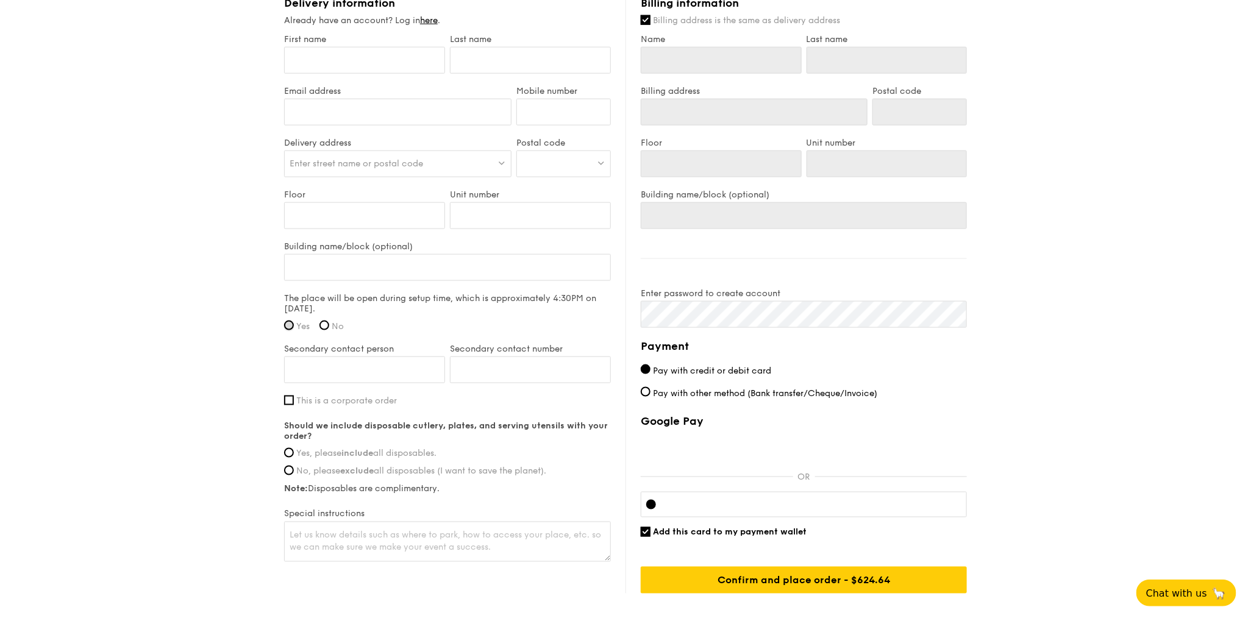
click at [290, 326] on input "Yes" at bounding box center [289, 326] width 10 height 10
radio input "true"
click at [287, 452] on input "Yes, please include all disposables." at bounding box center [289, 453] width 10 height 10
radio input "true"
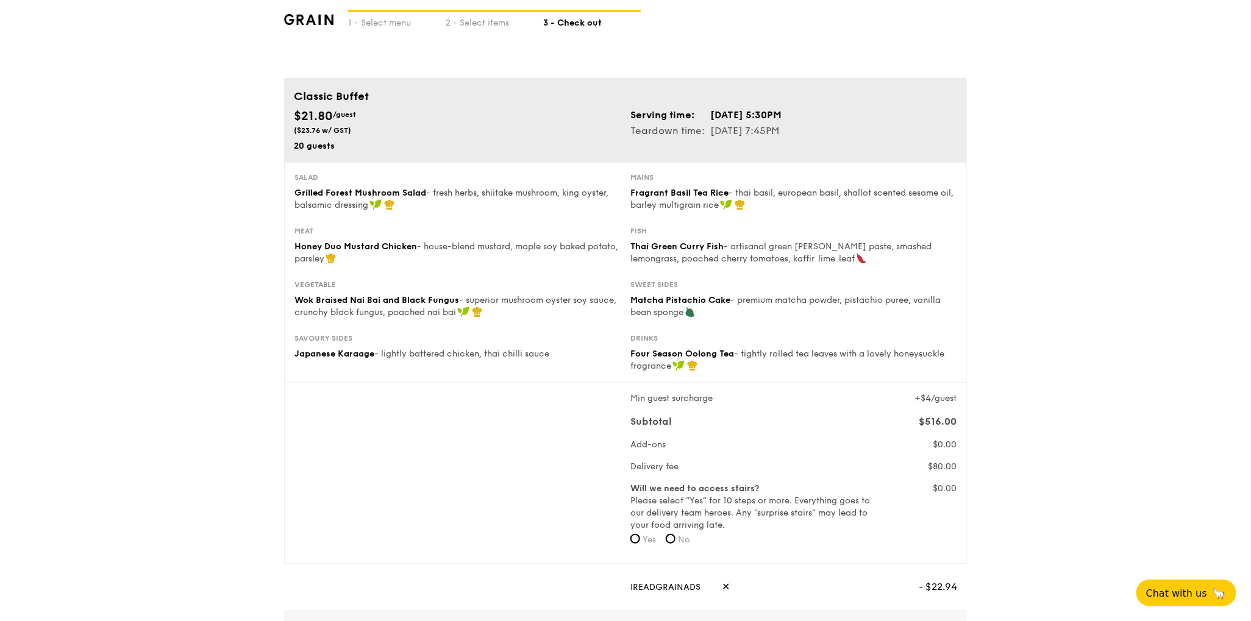
scroll to position [0, 0]
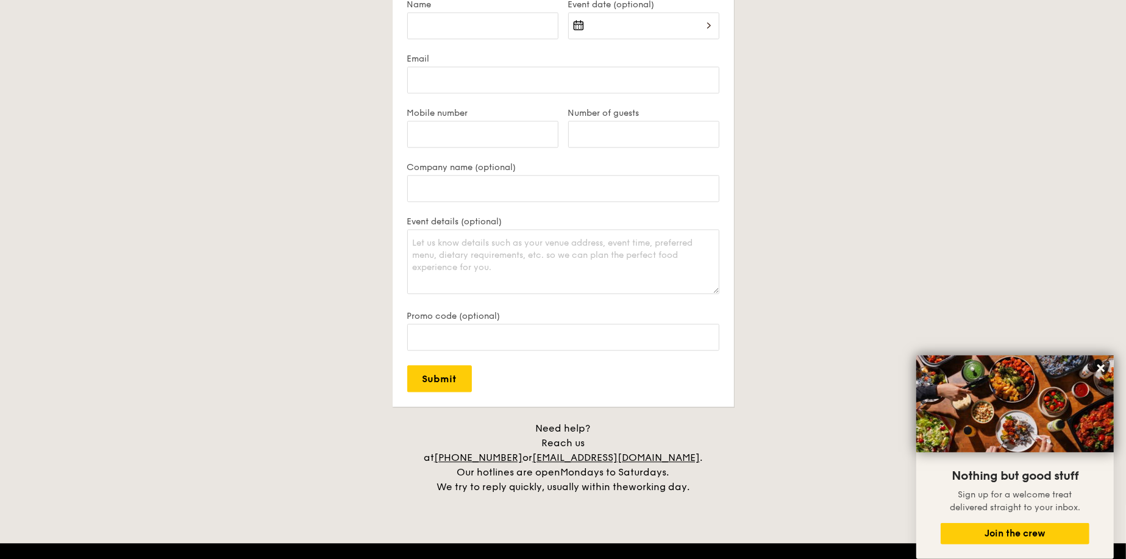
scroll to position [2743, 0]
